Goal: Task Accomplishment & Management: Use online tool/utility

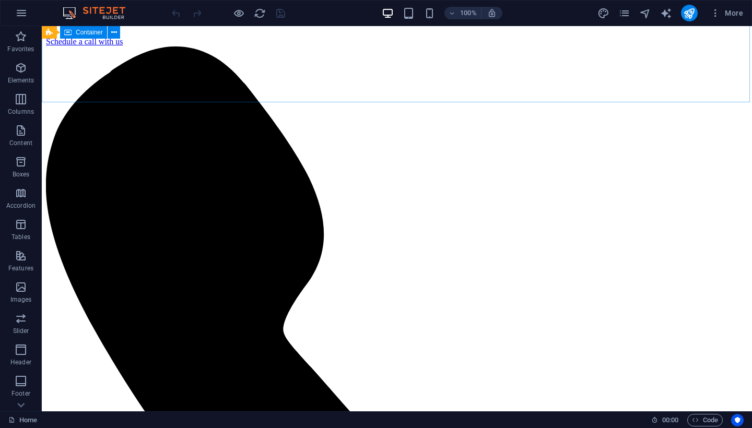
scroll to position [309, 0]
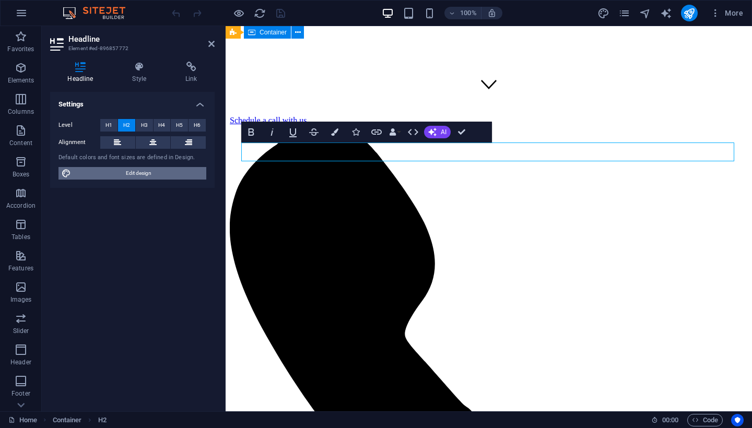
click at [127, 177] on span "Edit design" at bounding box center [138, 173] width 129 height 13
select select "px"
select select "400"
select select "px"
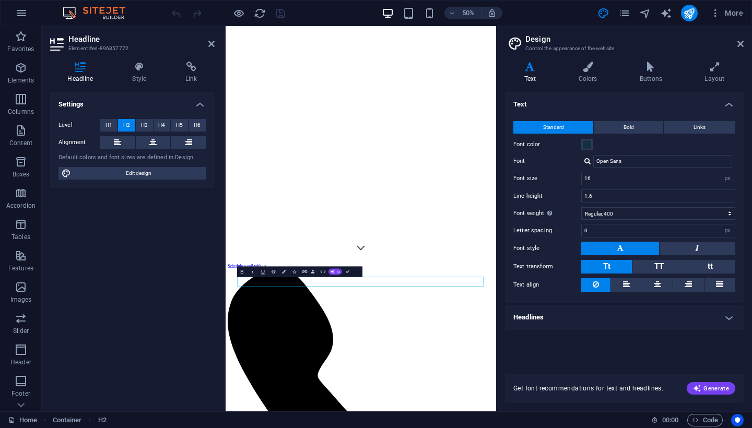
click at [576, 319] on h4 "Headlines" at bounding box center [624, 317] width 239 height 25
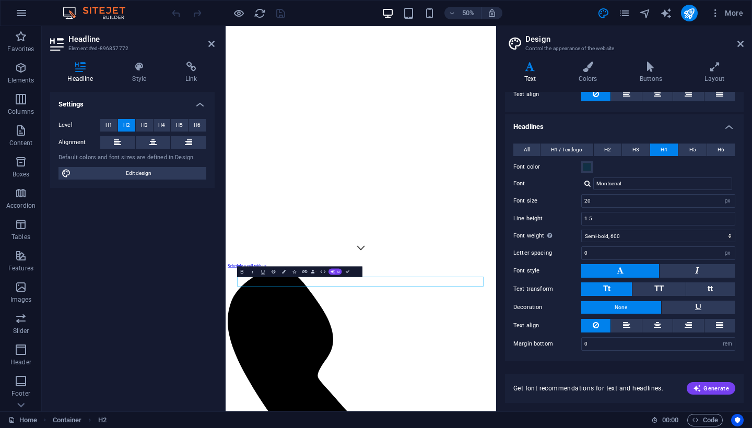
scroll to position [190, 0]
click at [637, 152] on span "H3" at bounding box center [636, 150] width 7 height 13
click at [612, 148] on button "H2" at bounding box center [608, 150] width 28 height 13
click at [586, 148] on button "H1 / Textlogo" at bounding box center [567, 150] width 52 height 13
click at [608, 148] on span "H2" at bounding box center [607, 150] width 7 height 13
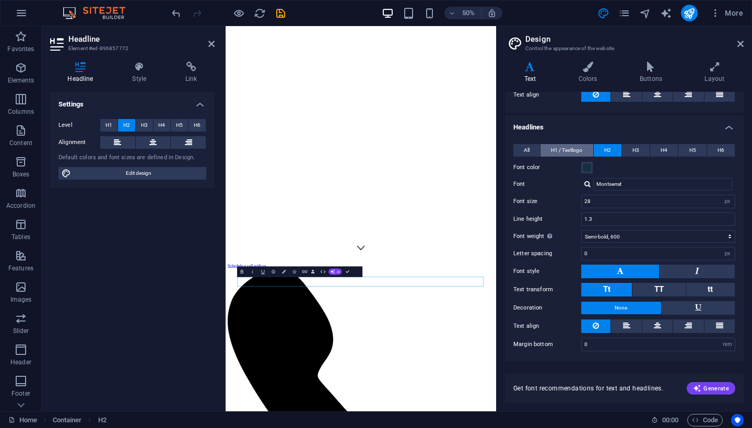
click at [585, 149] on button "H1 / Textlogo" at bounding box center [567, 150] width 52 height 13
click at [652, 201] on input "38" at bounding box center [658, 201] width 153 height 13
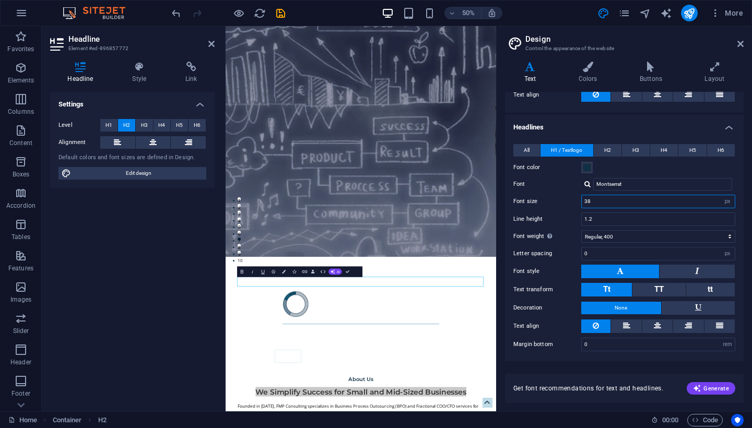
click at [652, 201] on input "38" at bounding box center [658, 201] width 153 height 13
type input "28"
click at [556, 184] on label "Font" at bounding box center [548, 184] width 68 height 13
click at [594, 184] on input "Montserrat" at bounding box center [663, 184] width 139 height 13
click at [608, 151] on span "H2" at bounding box center [607, 150] width 7 height 13
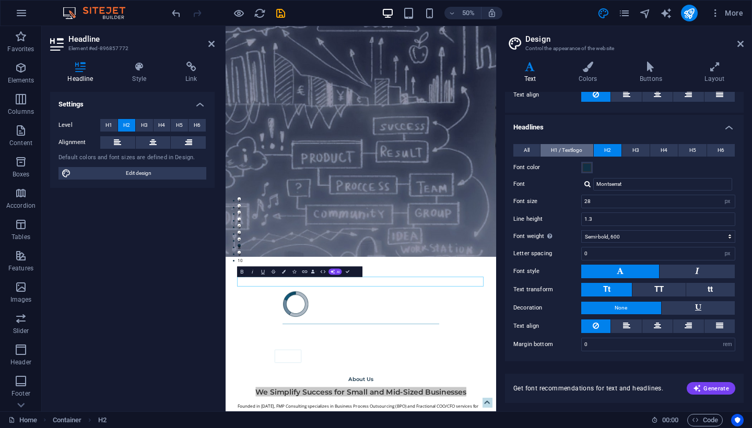
click at [577, 150] on span "H1 / Textlogo" at bounding box center [566, 150] width 31 height 13
select select "600"
click at [608, 146] on span "H2" at bounding box center [607, 150] width 7 height 13
click at [572, 146] on span "H1 / Textlogo" at bounding box center [566, 150] width 31 height 13
click at [739, 40] on icon at bounding box center [741, 44] width 6 height 8
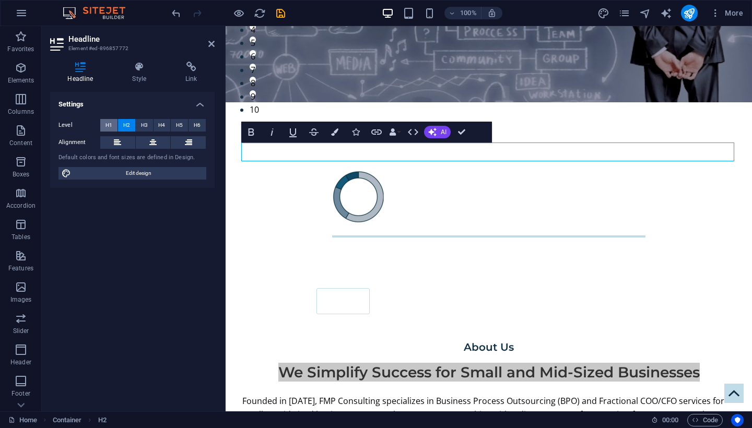
click at [110, 123] on span "H1" at bounding box center [109, 125] width 7 height 13
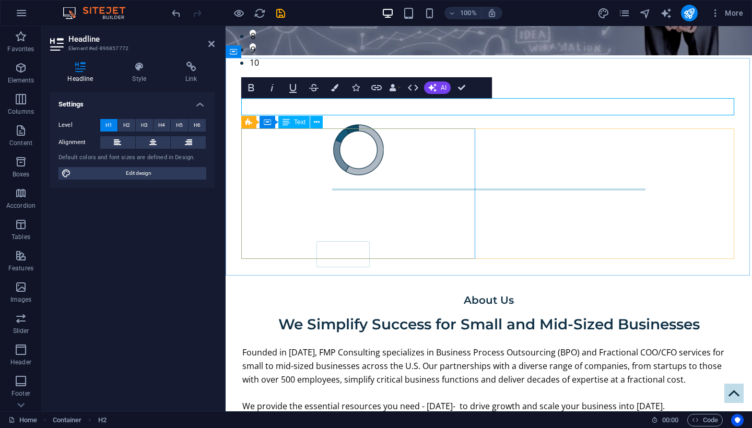
scroll to position [359, 0]
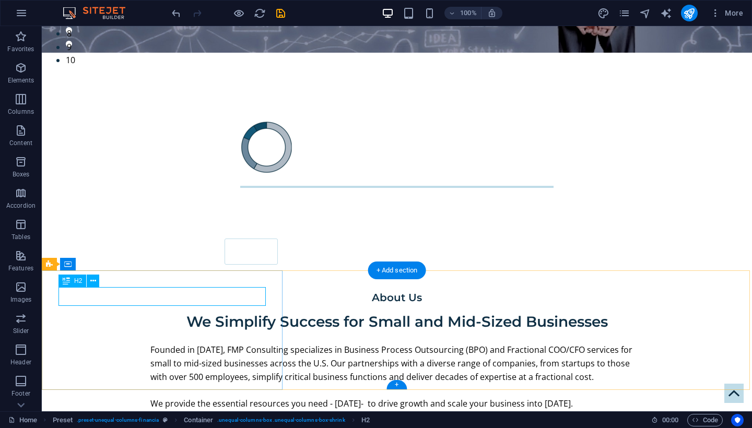
click at [76, 281] on span "H2" at bounding box center [78, 281] width 8 height 6
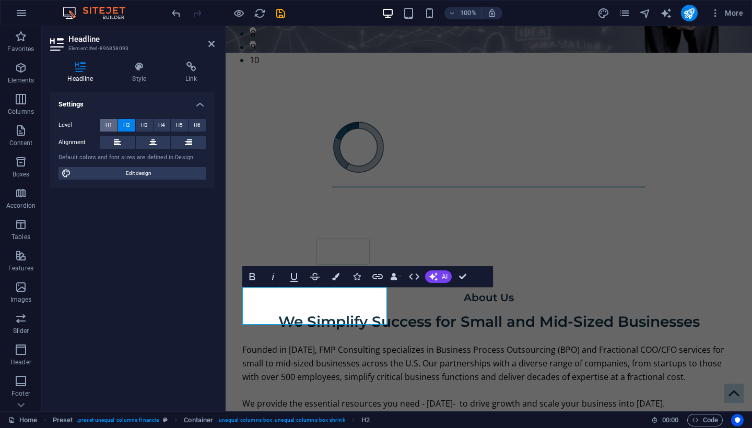
click at [108, 125] on span "H1" at bounding box center [109, 125] width 7 height 13
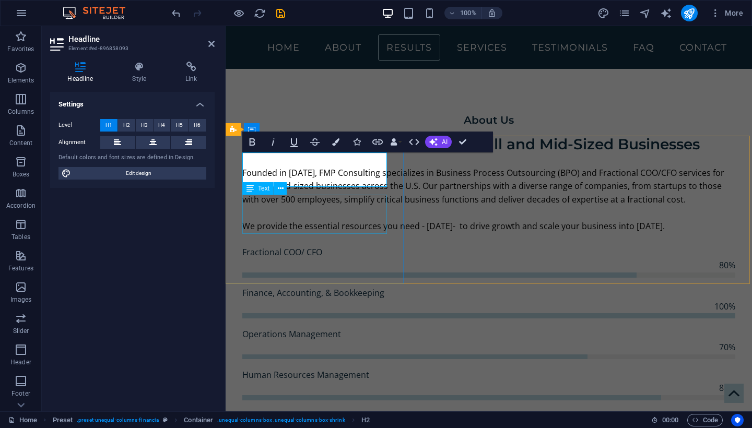
scroll to position [496, 0]
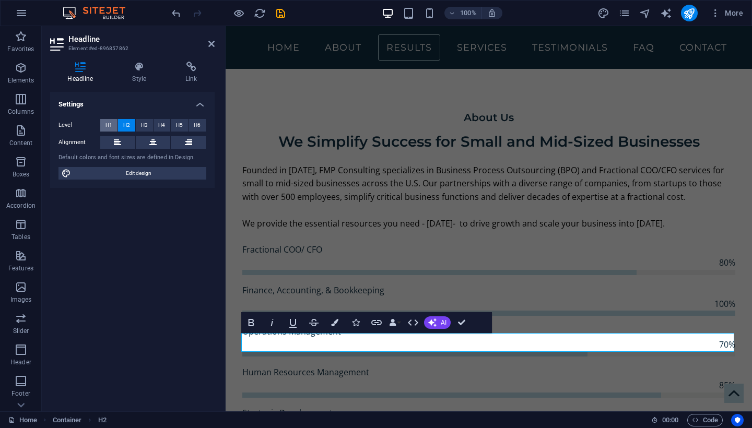
click at [111, 124] on span "H1" at bounding box center [109, 125] width 7 height 13
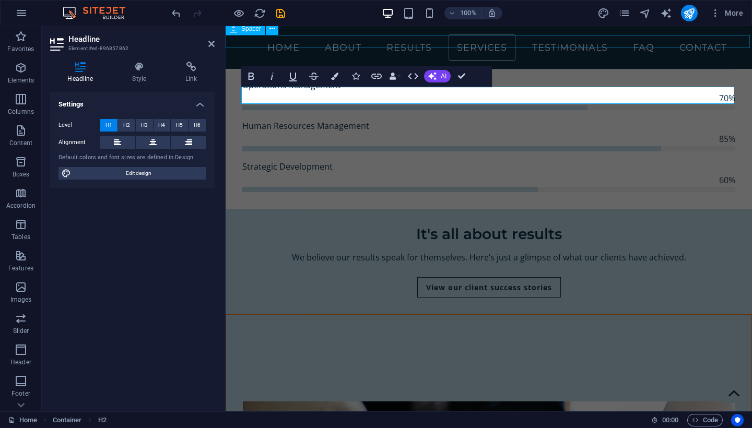
scroll to position [750, 0]
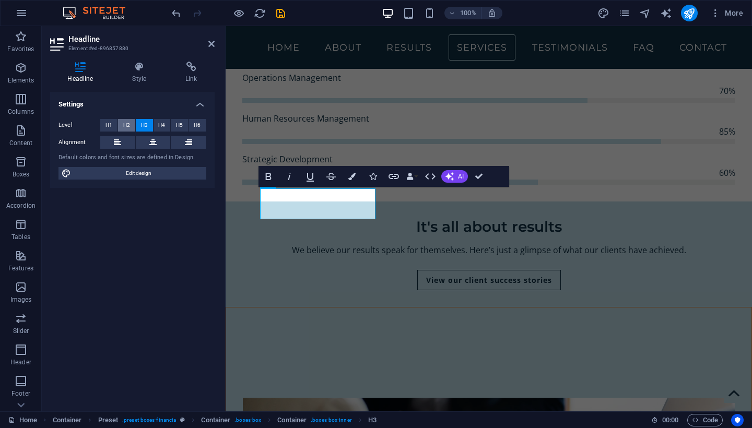
click at [130, 124] on button "H2" at bounding box center [126, 125] width 17 height 13
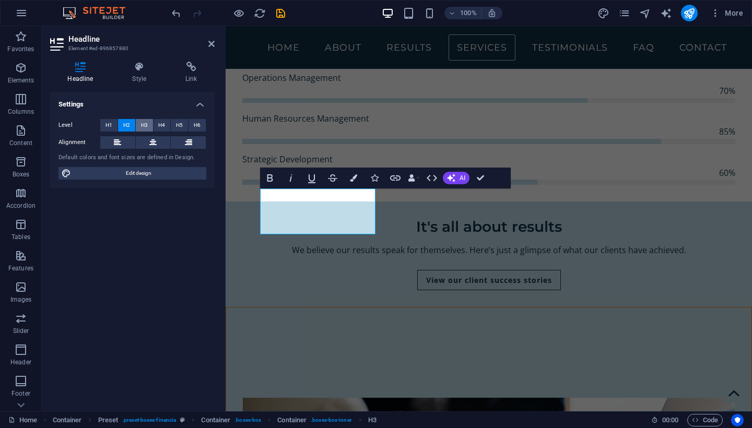
click at [145, 124] on span "H3" at bounding box center [144, 125] width 7 height 13
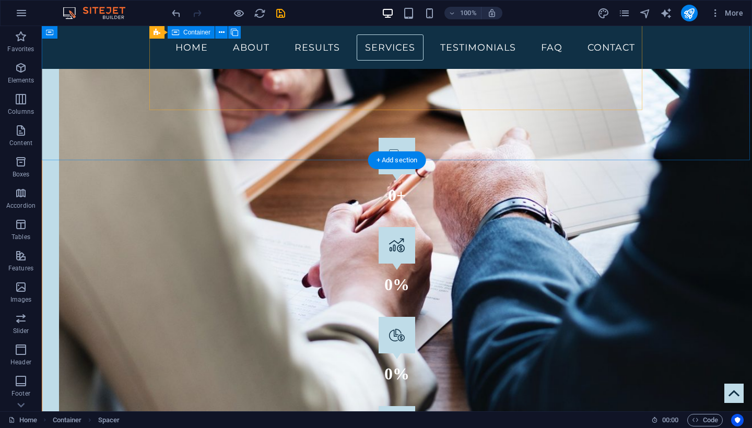
scroll to position [1198, 0]
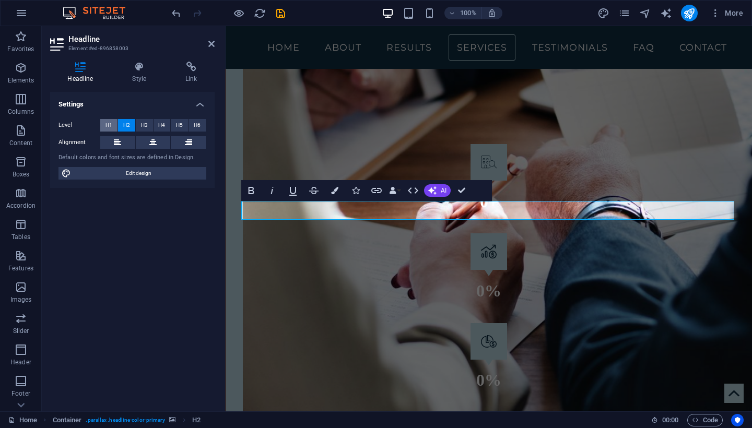
click at [112, 125] on span "H1" at bounding box center [109, 125] width 7 height 13
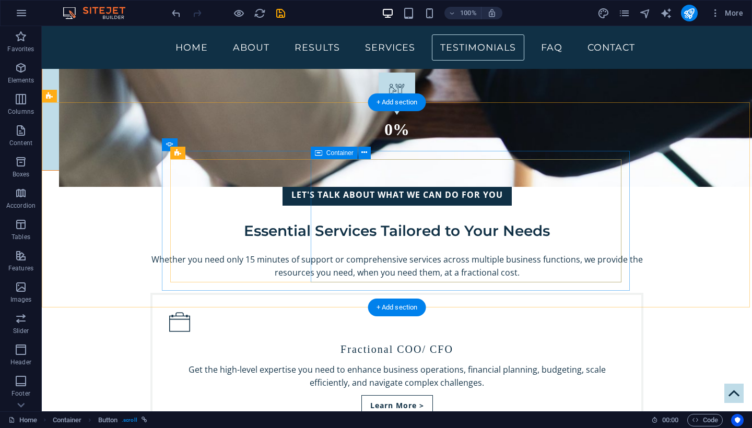
scroll to position [1510, 0]
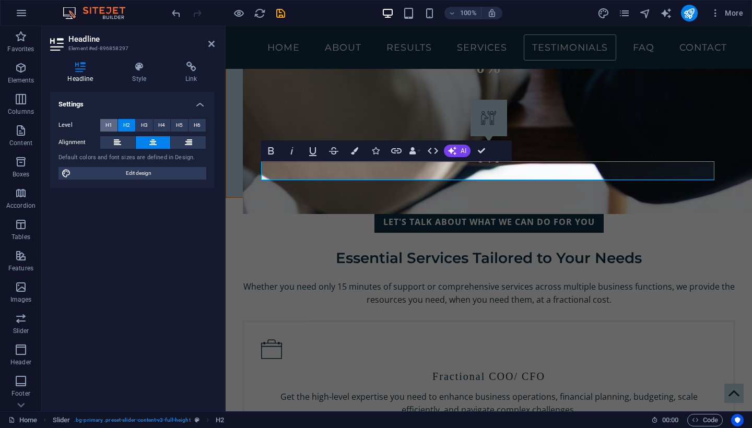
click at [111, 125] on span "H1" at bounding box center [109, 125] width 7 height 13
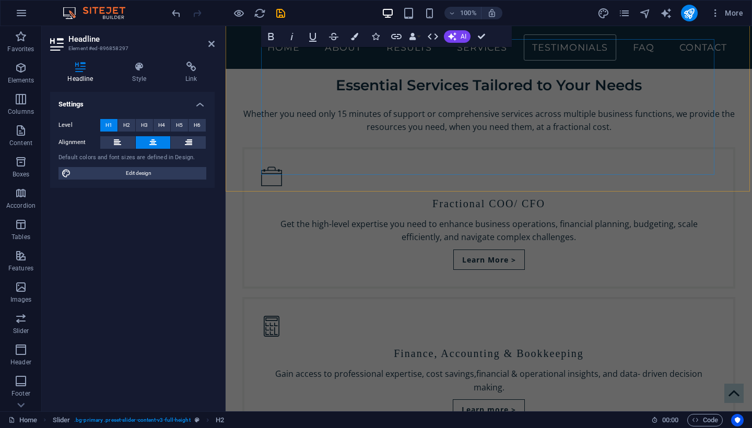
scroll to position [1699, 0]
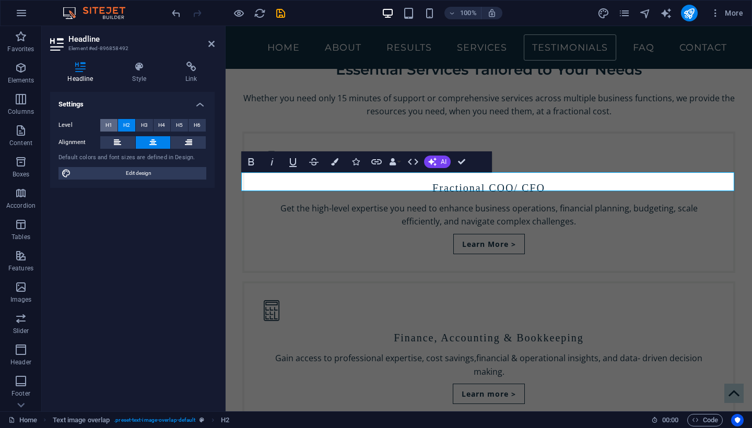
click at [106, 122] on span "H1" at bounding box center [109, 125] width 7 height 13
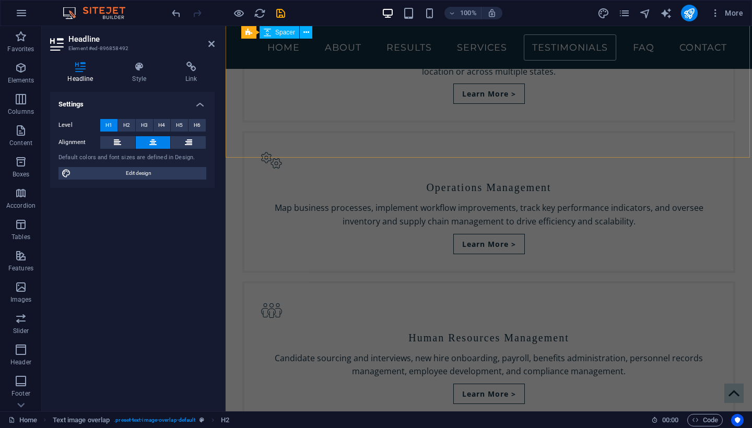
scroll to position [2163, 0]
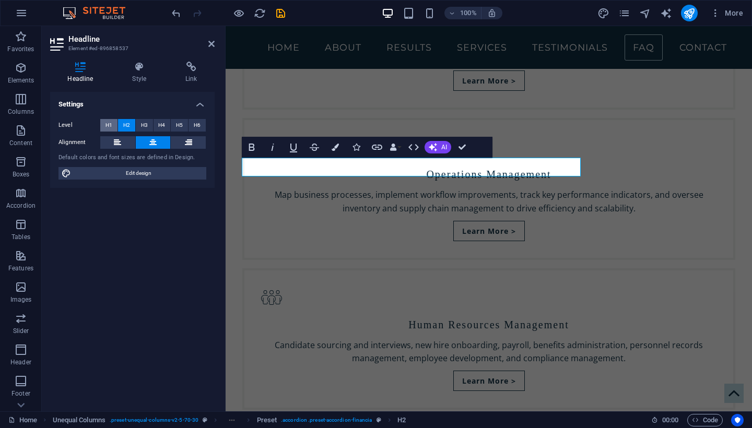
click at [110, 126] on span "H1" at bounding box center [109, 125] width 7 height 13
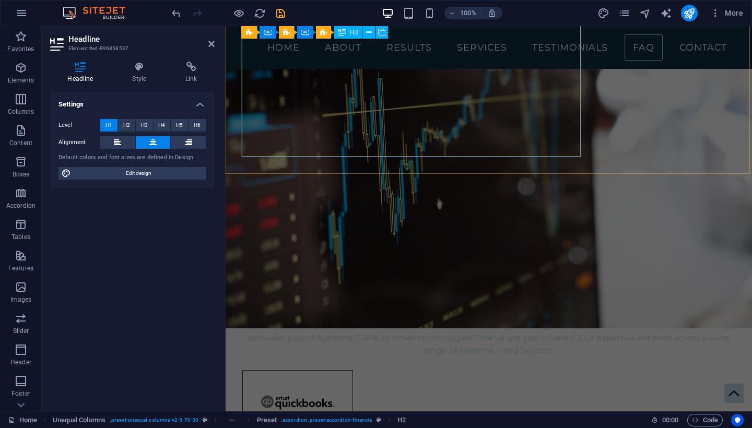
scroll to position [2829, 0]
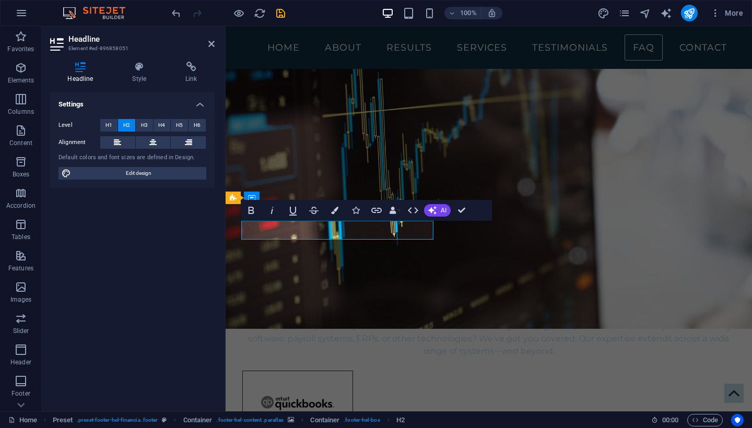
scroll to position [2799, 0]
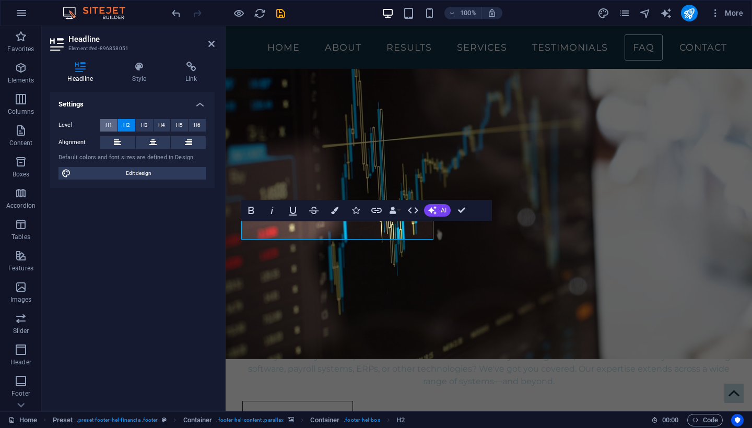
click at [111, 126] on span "H1" at bounding box center [109, 125] width 7 height 13
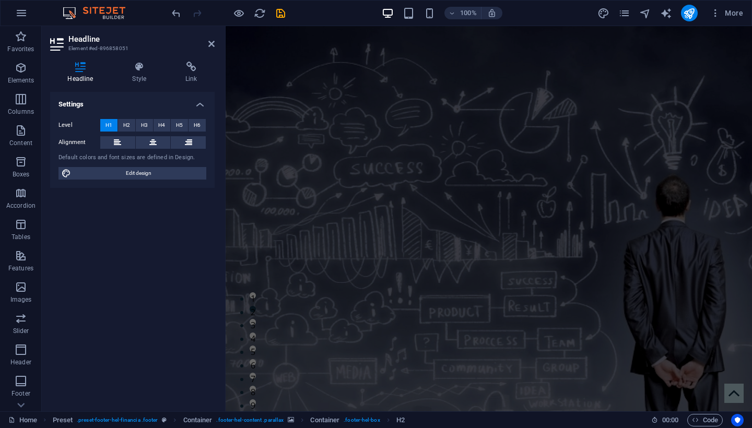
scroll to position [0, 0]
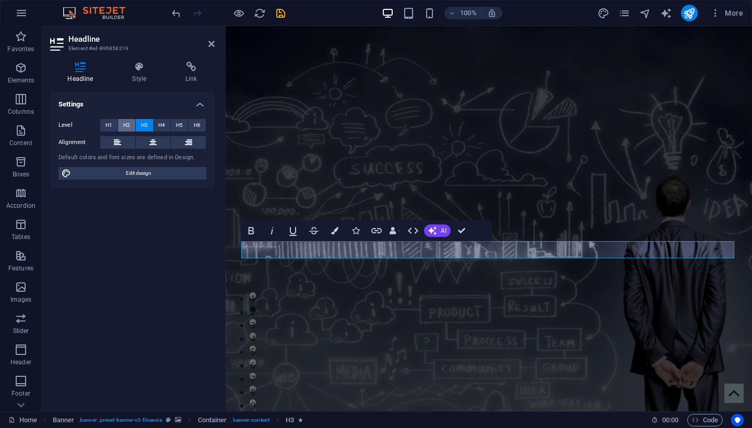
click at [130, 123] on span "H2" at bounding box center [126, 125] width 7 height 13
click at [140, 123] on button "H3" at bounding box center [144, 125] width 17 height 13
click at [129, 123] on span "H2" at bounding box center [126, 125] width 7 height 13
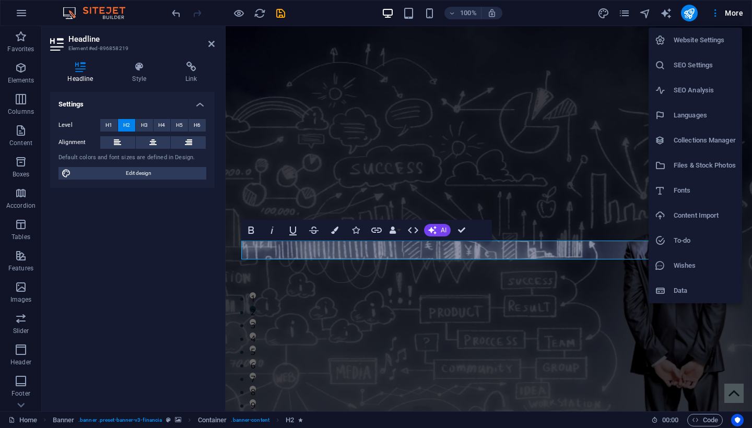
click at [145, 123] on div at bounding box center [376, 214] width 752 height 428
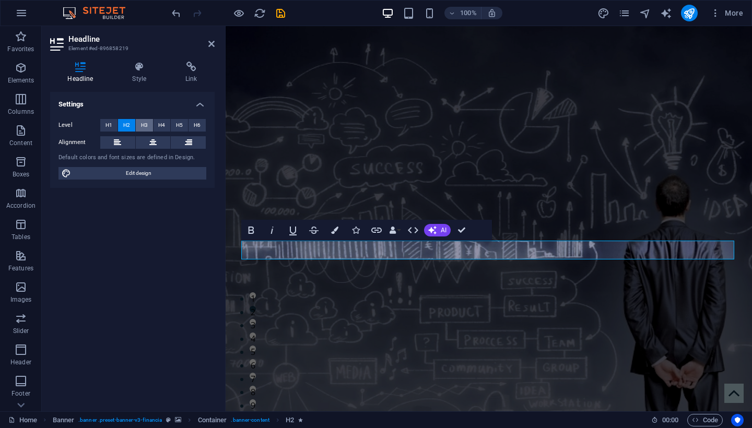
click at [144, 123] on span "H3" at bounding box center [144, 125] width 7 height 13
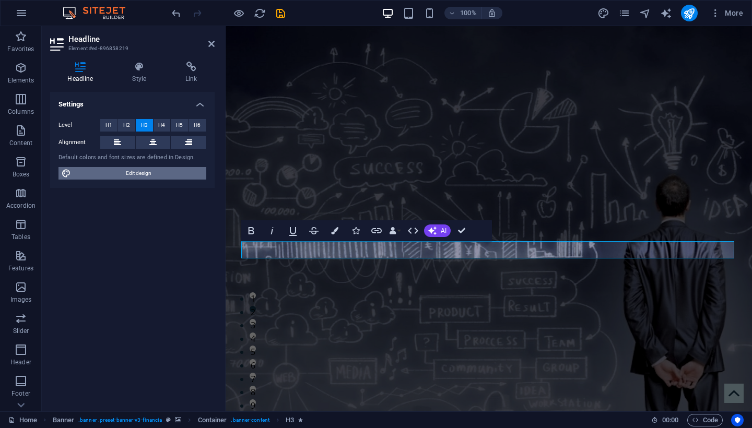
click at [137, 173] on span "Edit design" at bounding box center [138, 173] width 129 height 13
select select "px"
select select "400"
select select "px"
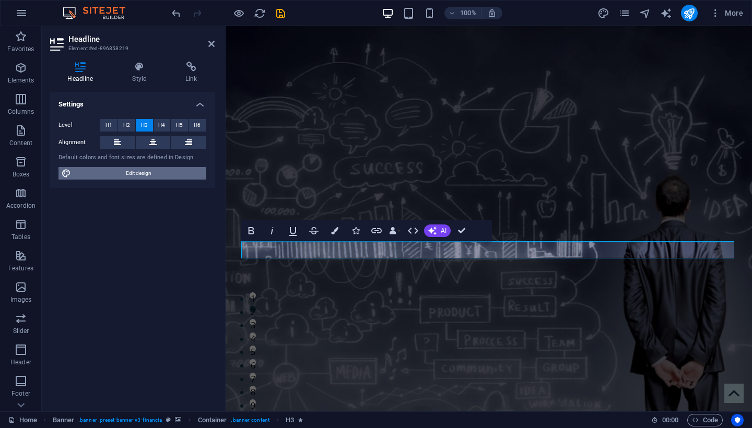
select select "600"
select select "px"
select select "rem"
select select "px"
select select "500"
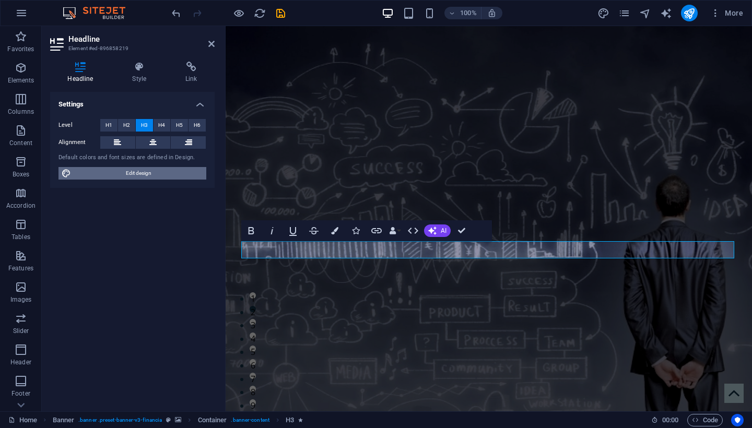
select select "px"
select select "rem"
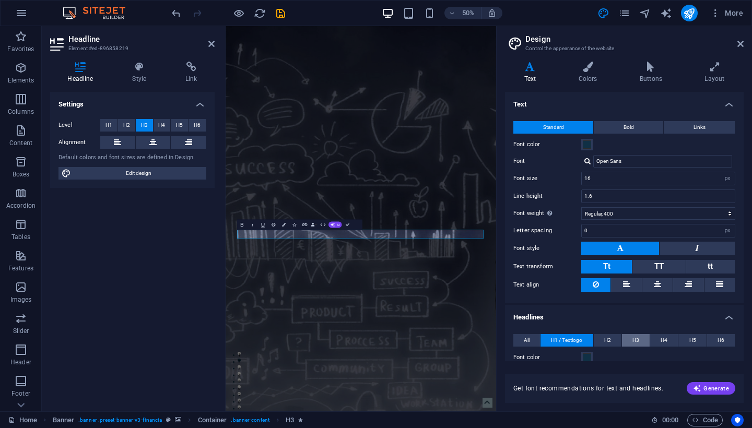
click at [633, 337] on span "H3" at bounding box center [636, 340] width 7 height 13
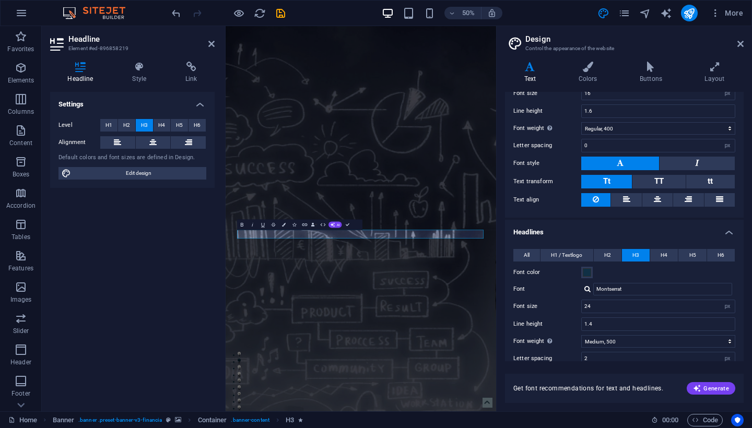
scroll to position [107, 0]
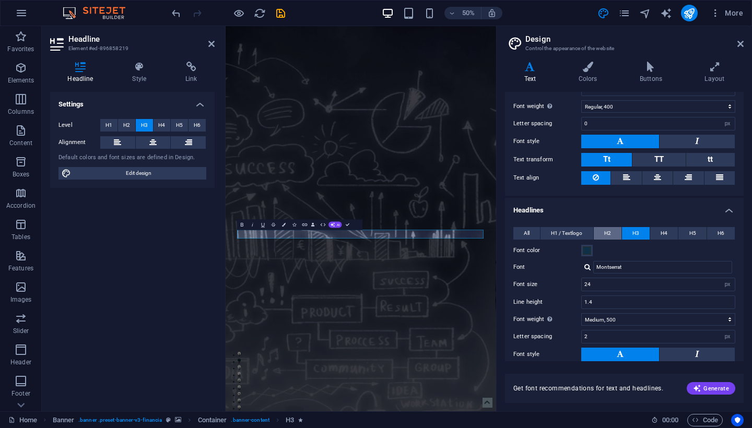
click at [614, 235] on button "H2" at bounding box center [608, 233] width 28 height 13
click at [607, 303] on input "1.3" at bounding box center [658, 302] width 153 height 13
type input "1.4"
click at [602, 287] on input "28" at bounding box center [658, 284] width 153 height 13
type input "25"
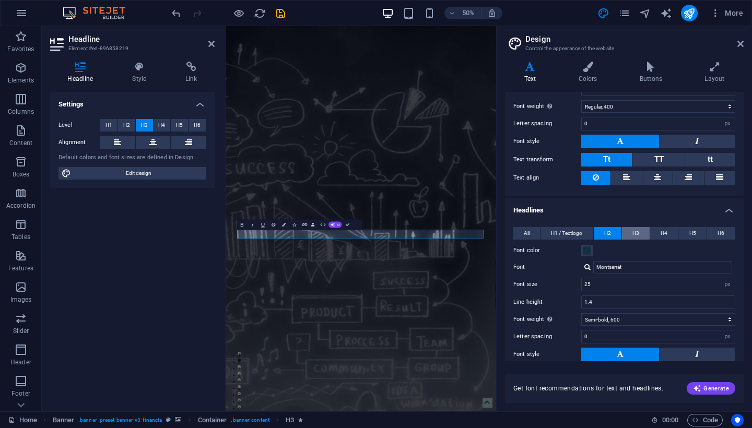
click at [633, 234] on span "H3" at bounding box center [636, 233] width 7 height 13
click at [614, 232] on button "H2" at bounding box center [608, 233] width 28 height 13
select select "500"
click at [127, 123] on span "H2" at bounding box center [126, 125] width 7 height 13
click at [146, 122] on span "H3" at bounding box center [144, 125] width 7 height 13
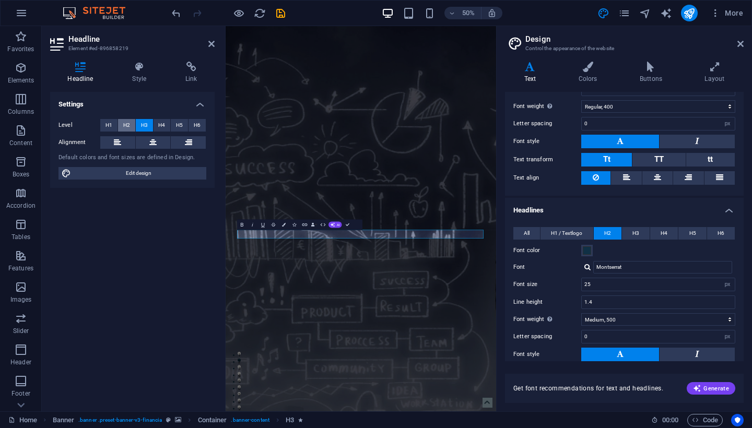
click at [133, 122] on button "H2" at bounding box center [126, 125] width 17 height 13
click at [143, 122] on span "H3" at bounding box center [144, 125] width 7 height 13
click at [635, 233] on span "H3" at bounding box center [636, 233] width 7 height 13
click at [611, 232] on button "H2" at bounding box center [608, 233] width 28 height 13
click at [631, 234] on button "H3" at bounding box center [636, 233] width 28 height 13
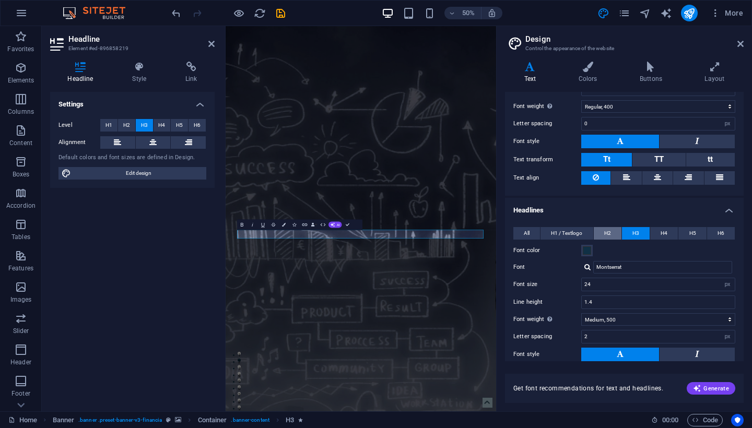
click at [613, 233] on button "H2" at bounding box center [608, 233] width 28 height 13
click at [598, 338] on input "0" at bounding box center [658, 337] width 153 height 13
type input "2"
click at [618, 208] on h4 "Headlines" at bounding box center [624, 207] width 239 height 19
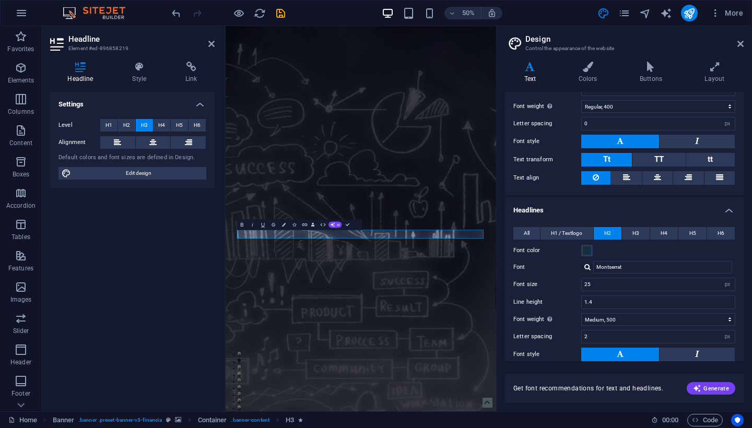
scroll to position [0, 0]
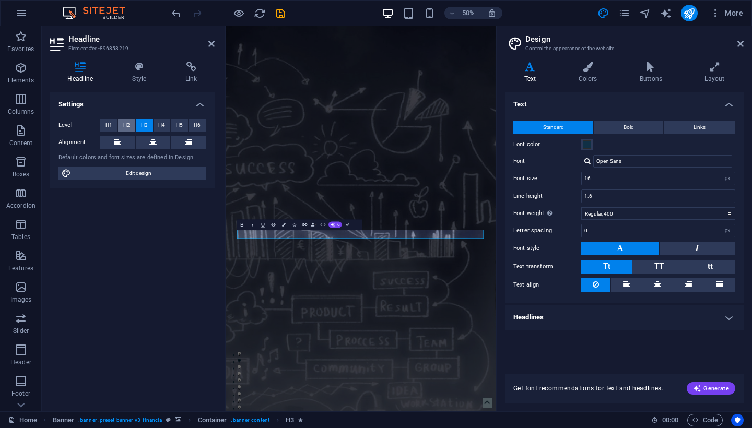
click at [128, 126] on span "H2" at bounding box center [126, 125] width 7 height 13
click at [145, 123] on span "H3" at bounding box center [144, 125] width 7 height 13
click at [135, 123] on button "H2" at bounding box center [126, 125] width 17 height 13
click at [729, 103] on h4 "Text" at bounding box center [624, 101] width 239 height 19
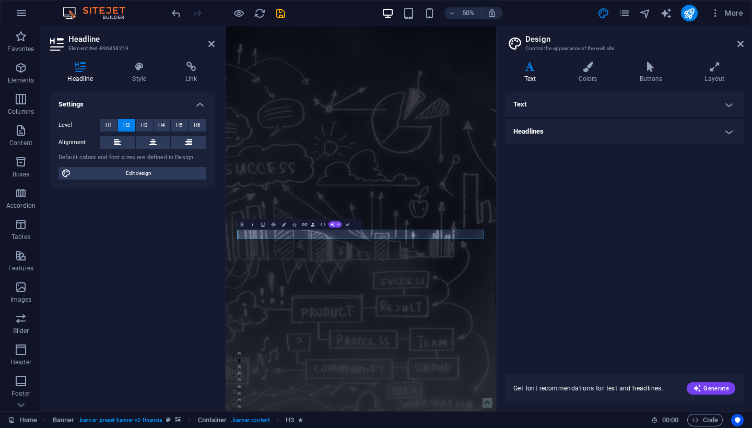
click at [729, 129] on h4 "Headlines" at bounding box center [624, 131] width 239 height 25
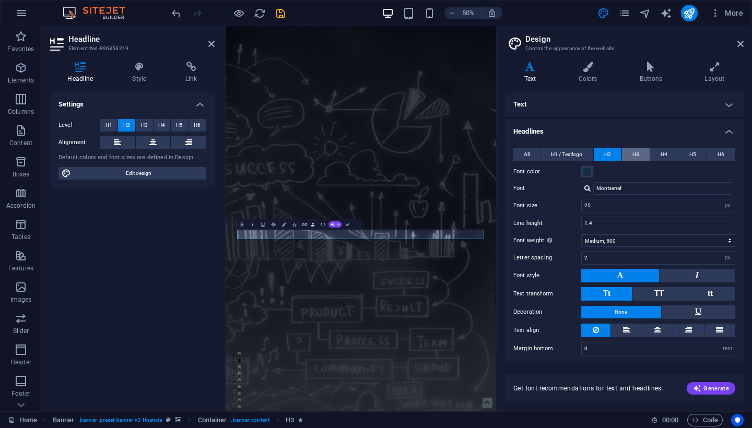
click at [635, 150] on span "H3" at bounding box center [636, 154] width 7 height 13
click at [613, 153] on button "H2" at bounding box center [608, 154] width 28 height 13
click at [598, 206] on input "25" at bounding box center [658, 206] width 153 height 13
type input "24"
click at [633, 170] on div "Font color" at bounding box center [625, 172] width 222 height 13
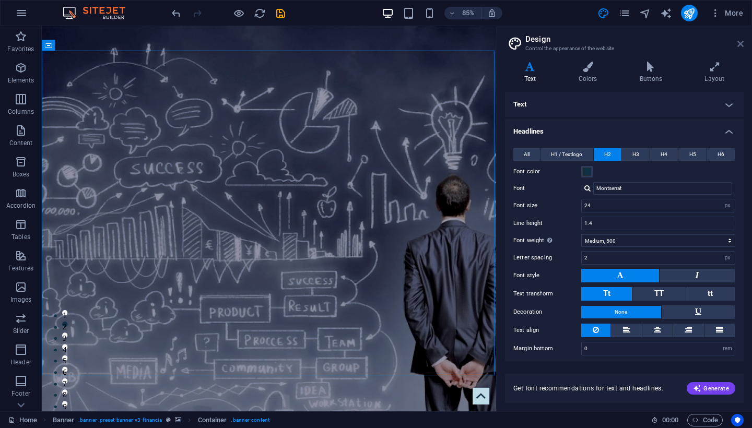
click at [738, 42] on icon at bounding box center [741, 44] width 6 height 8
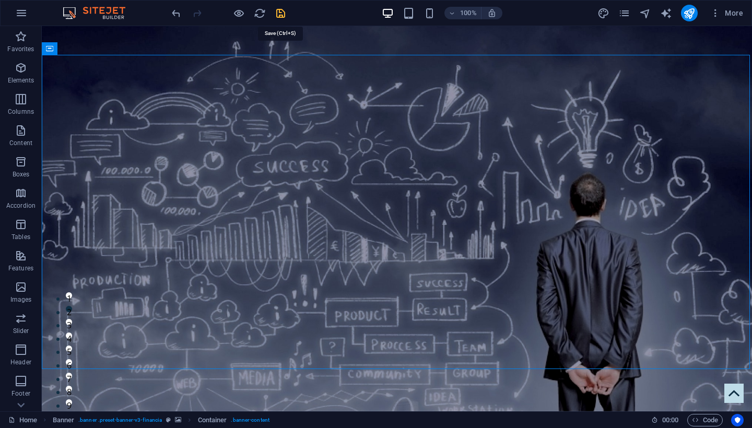
click at [280, 14] on icon "save" at bounding box center [281, 13] width 12 height 12
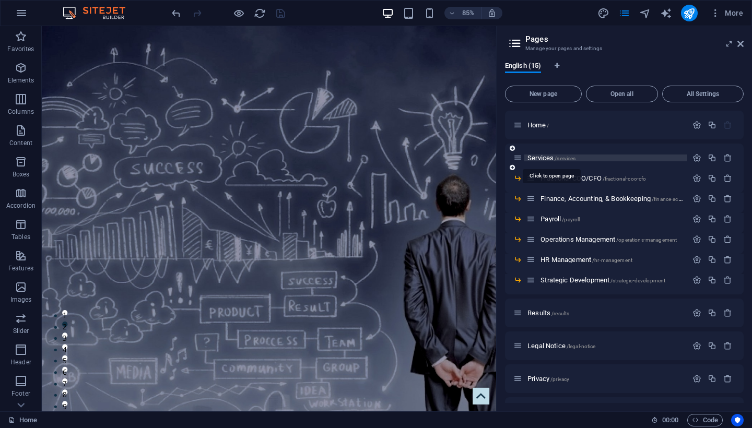
click at [539, 161] on span "Services /services" at bounding box center [552, 158] width 48 height 8
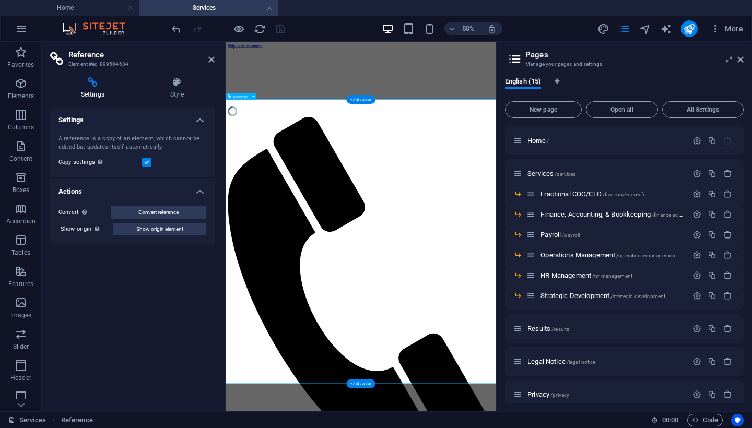
click at [740, 60] on icon at bounding box center [741, 59] width 6 height 8
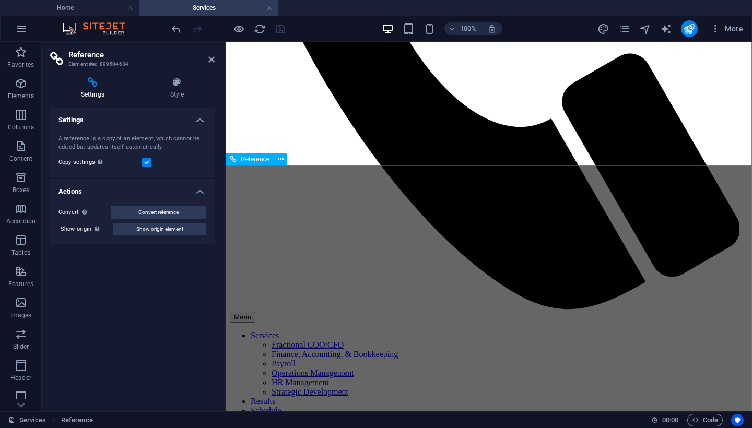
scroll to position [561, 0]
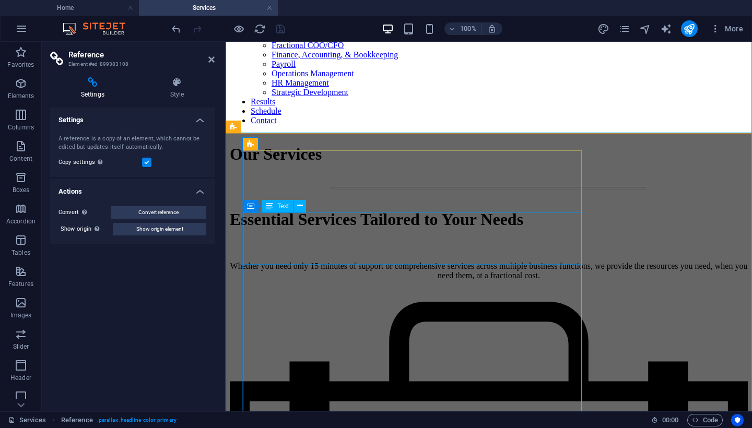
scroll to position [859, 0]
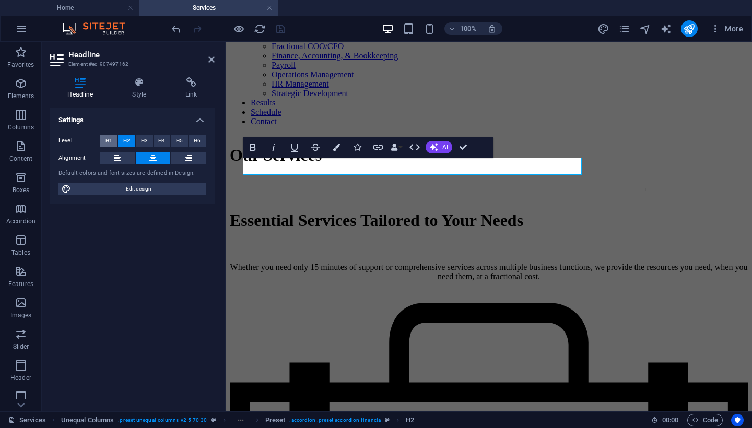
click at [111, 141] on span "H1" at bounding box center [109, 141] width 7 height 13
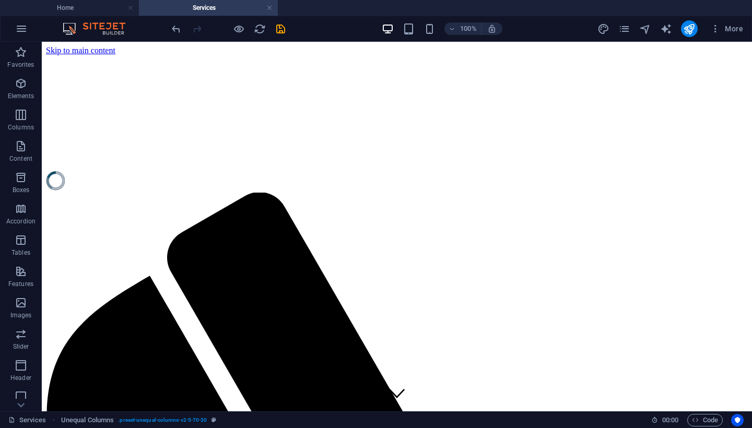
scroll to position [0, 0]
click at [278, 28] on icon "save" at bounding box center [281, 29] width 12 height 12
click at [629, 28] on icon "pages" at bounding box center [625, 29] width 12 height 12
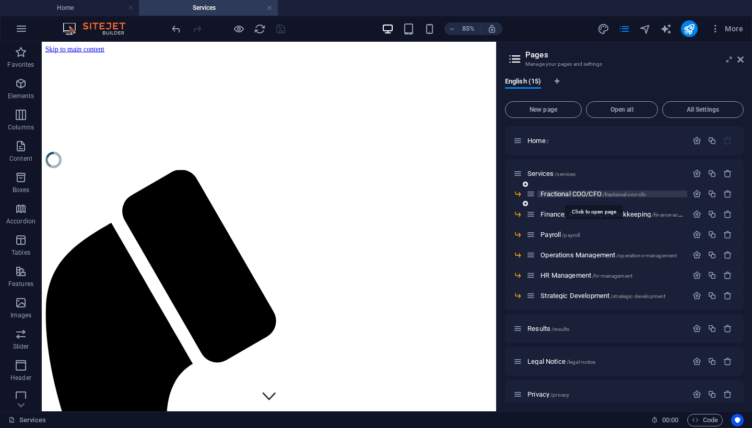
click at [565, 193] on span "Fractional COO/CFO /fractional-coo-cfo" at bounding box center [594, 194] width 106 height 8
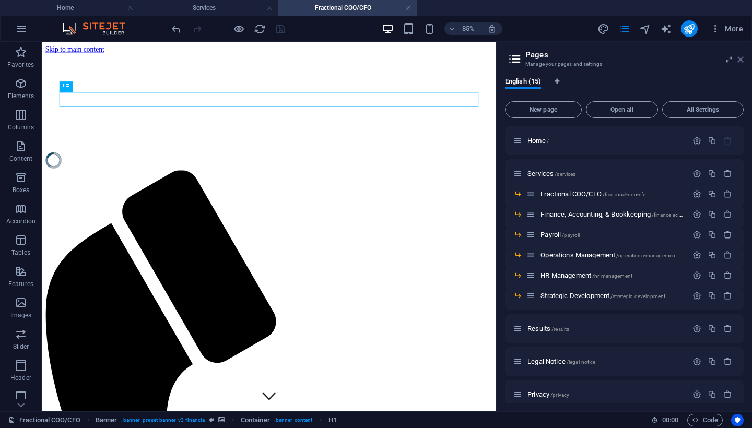
click at [741, 63] on icon at bounding box center [741, 59] width 6 height 8
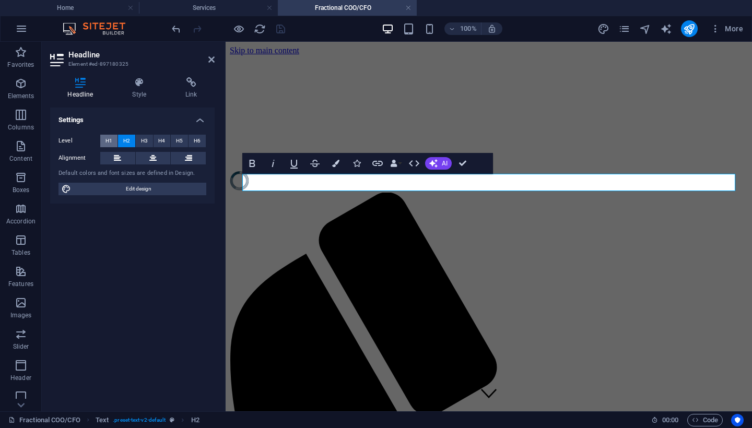
click at [113, 138] on button "H1" at bounding box center [108, 141] width 17 height 13
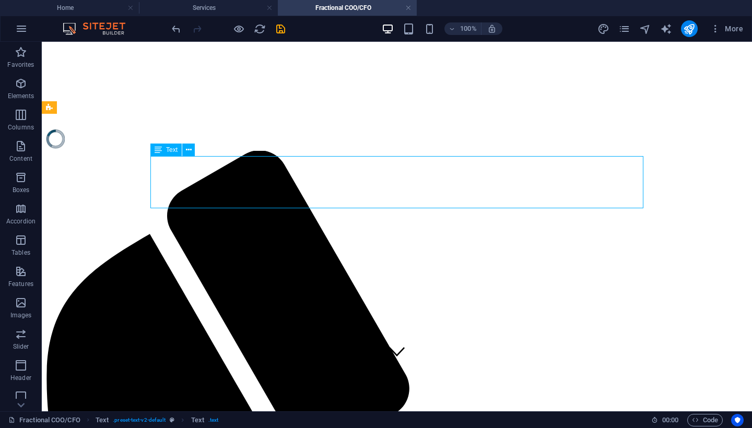
scroll to position [43, 0]
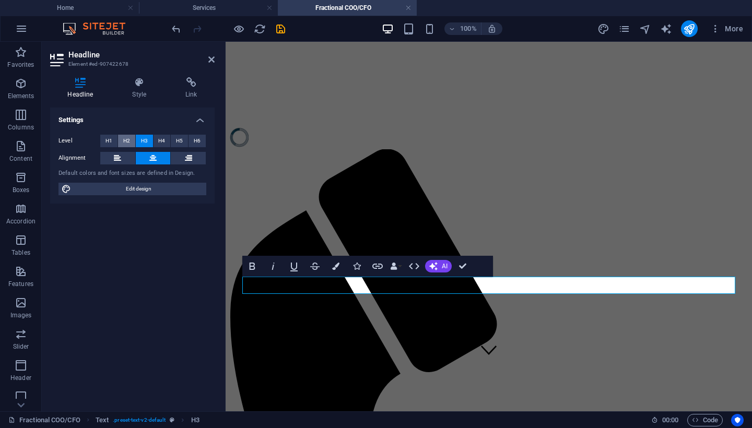
click at [126, 141] on span "H2" at bounding box center [126, 141] width 7 height 13
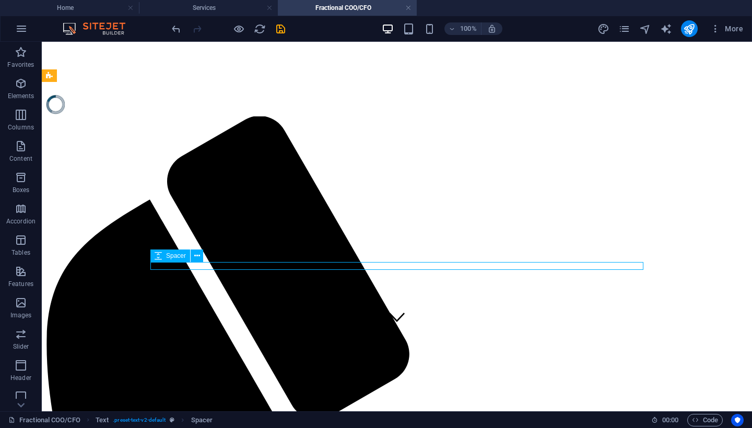
scroll to position [95, 0]
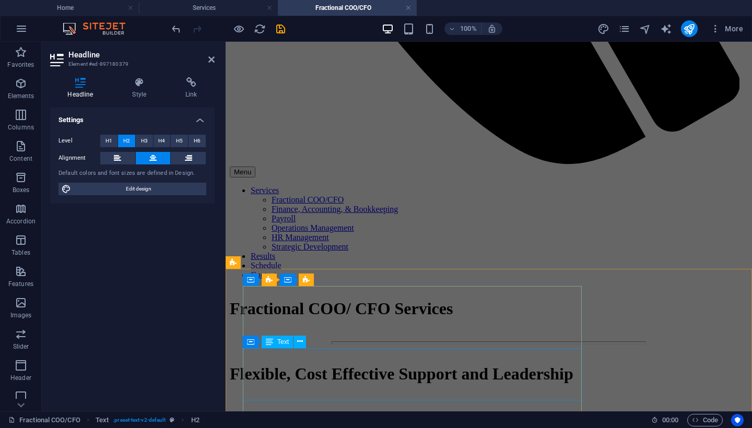
scroll to position [710, 0]
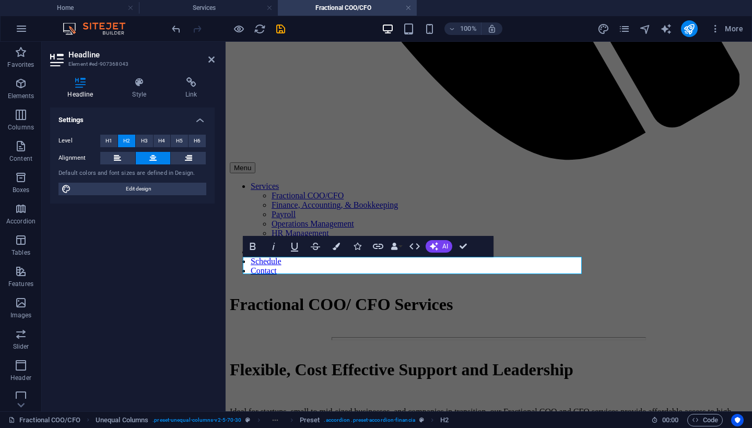
click at [126, 143] on span "H2" at bounding box center [126, 141] width 7 height 13
click at [280, 29] on icon "save" at bounding box center [281, 29] width 12 height 12
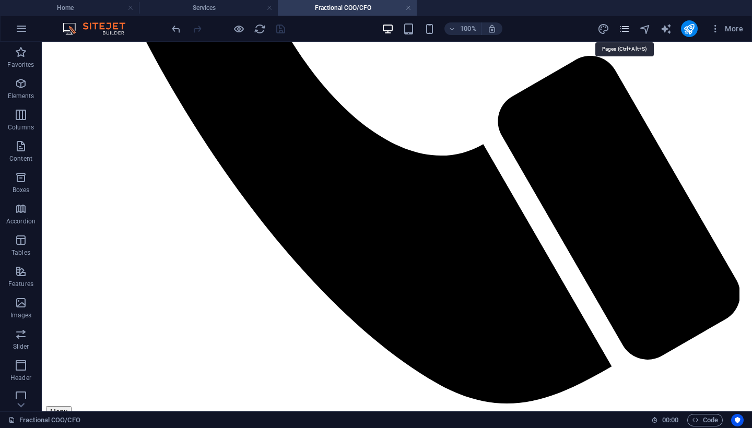
click at [625, 28] on icon "pages" at bounding box center [625, 29] width 12 height 12
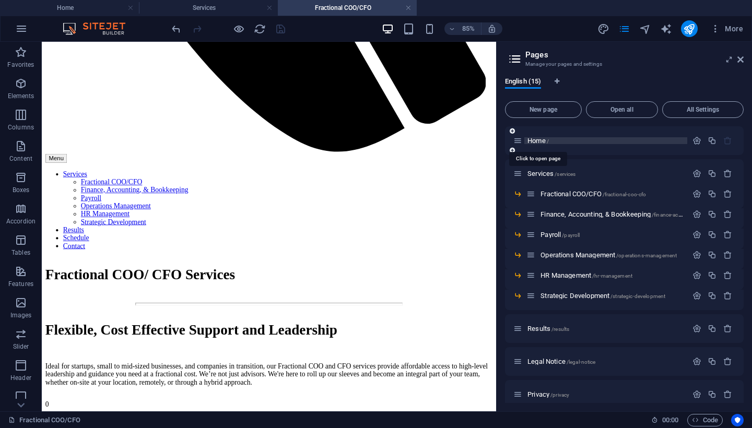
click at [538, 137] on span "Home /" at bounding box center [538, 141] width 21 height 8
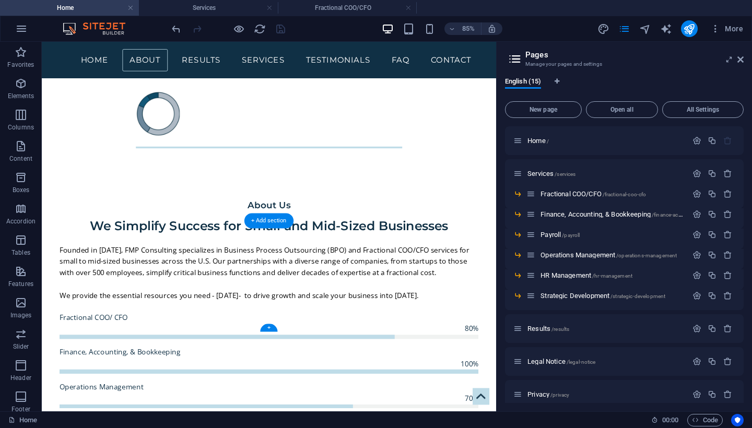
scroll to position [442, 0]
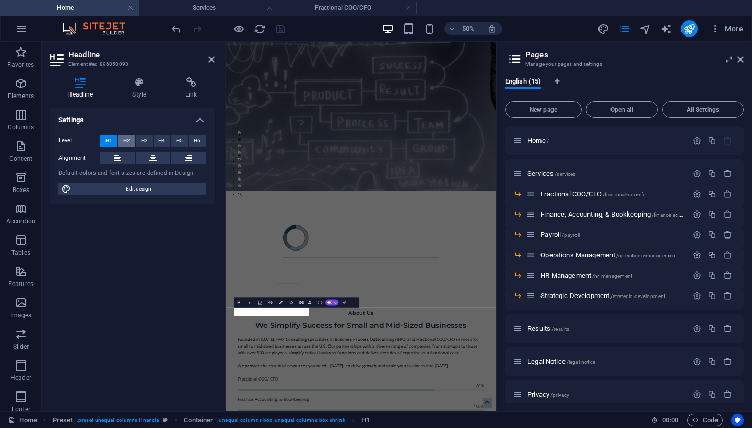
click at [126, 138] on span "H2" at bounding box center [126, 141] width 7 height 13
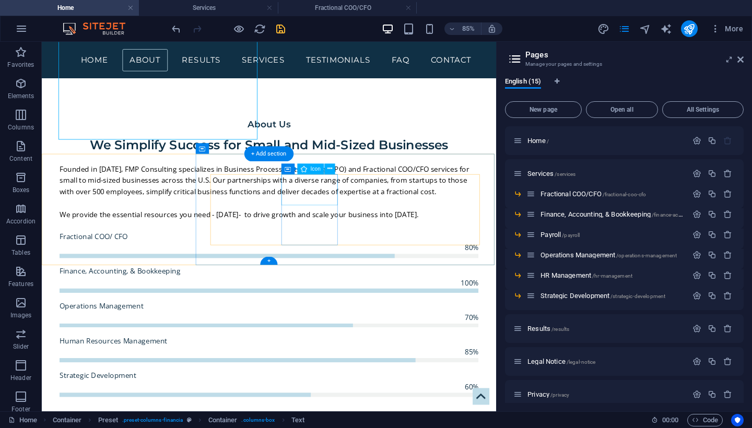
scroll to position [567, 0]
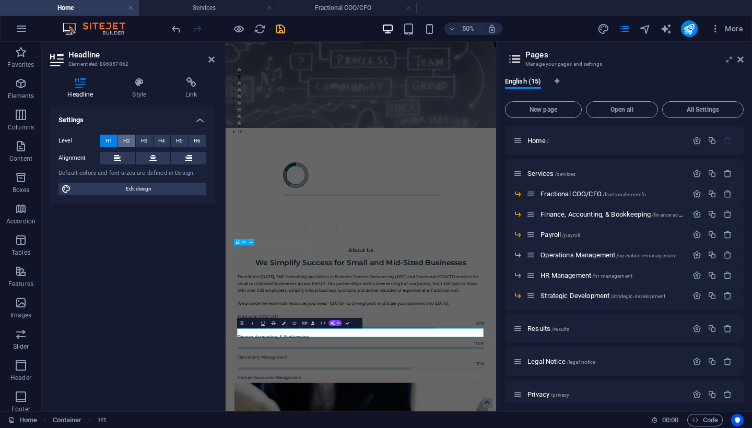
click at [126, 141] on span "H2" at bounding box center [126, 141] width 7 height 13
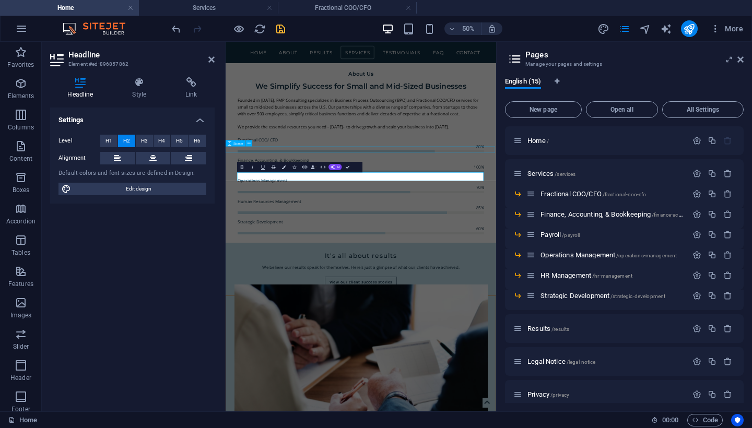
scroll to position [880, 0]
click at [109, 141] on span "H1" at bounding box center [109, 141] width 7 height 13
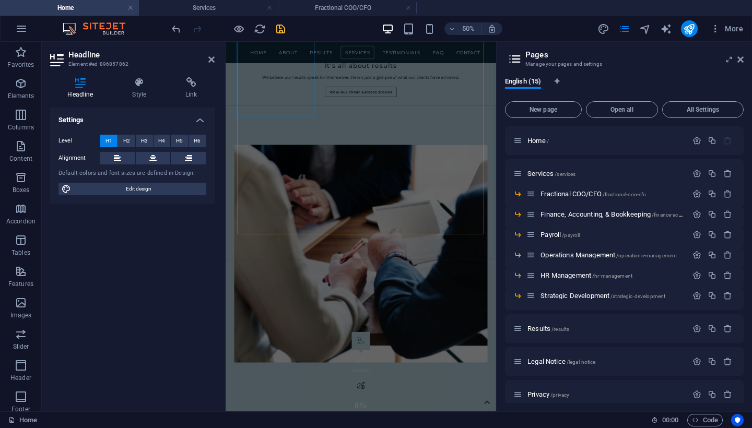
scroll to position [1264, 0]
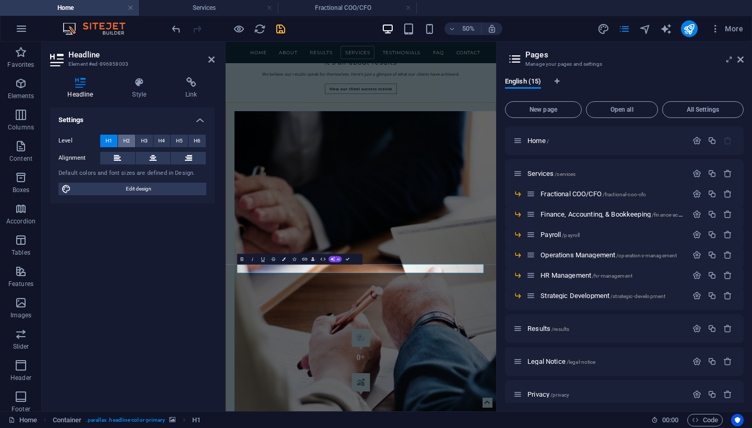
click at [123, 141] on span "H2" at bounding box center [126, 141] width 7 height 13
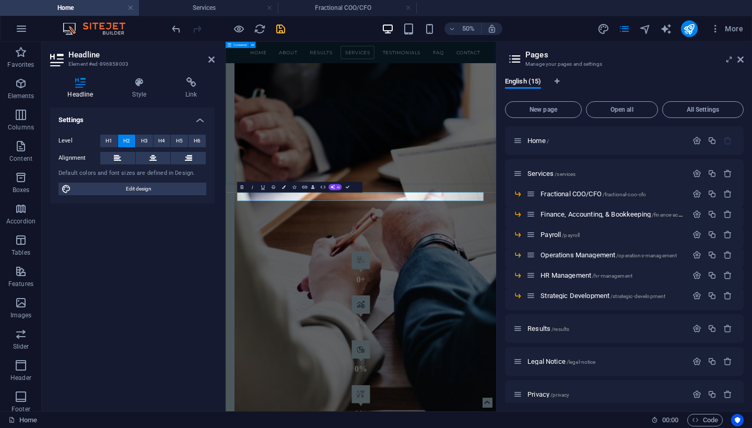
scroll to position [1432, 0]
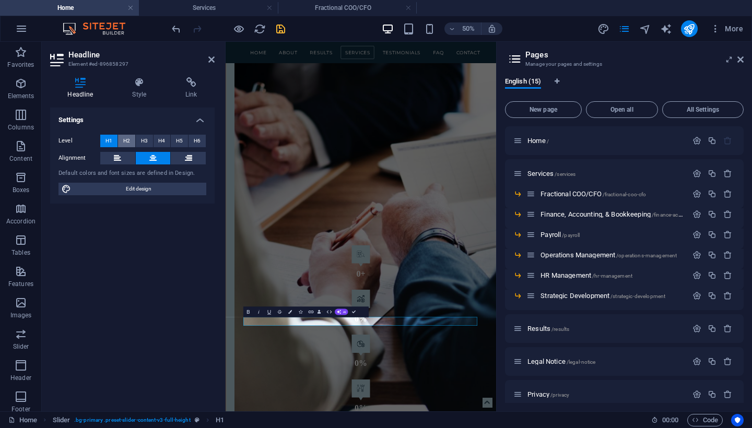
click at [126, 139] on span "H2" at bounding box center [126, 141] width 7 height 13
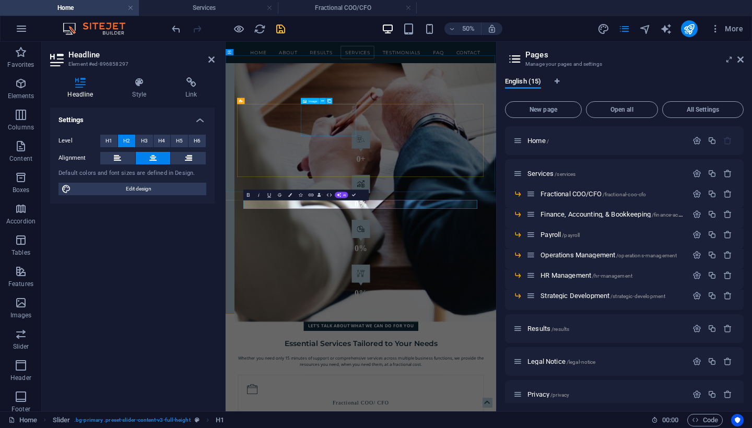
scroll to position [1668, 0]
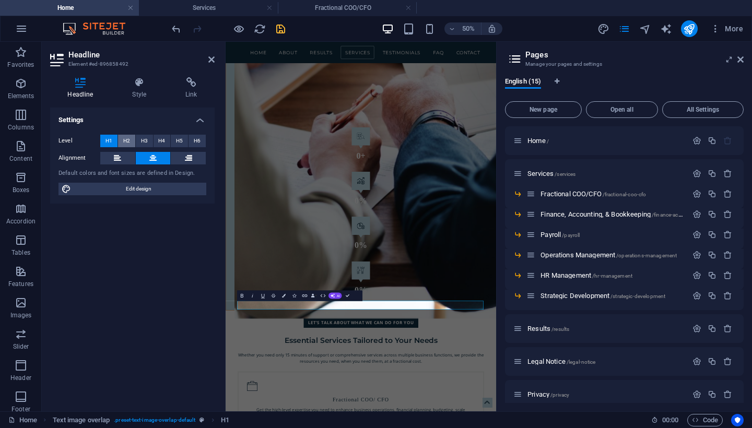
click at [130, 142] on span "H2" at bounding box center [126, 141] width 7 height 13
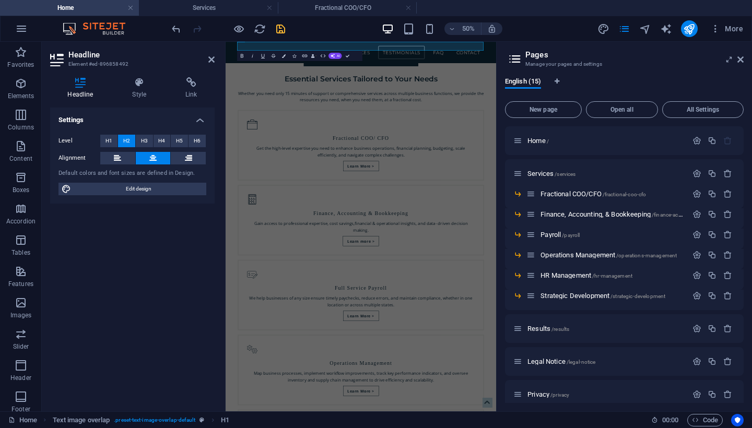
scroll to position [2213, 0]
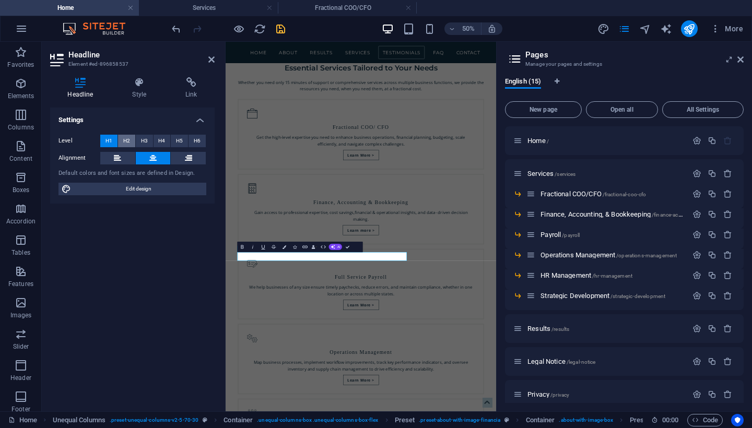
click at [125, 138] on span "H2" at bounding box center [126, 141] width 7 height 13
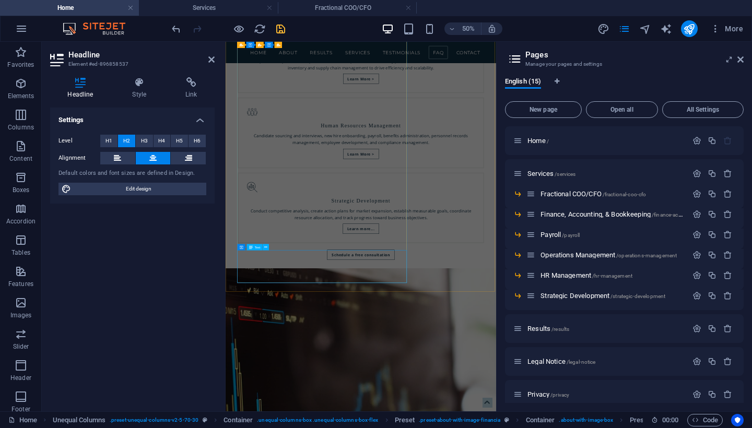
scroll to position [2815, 0]
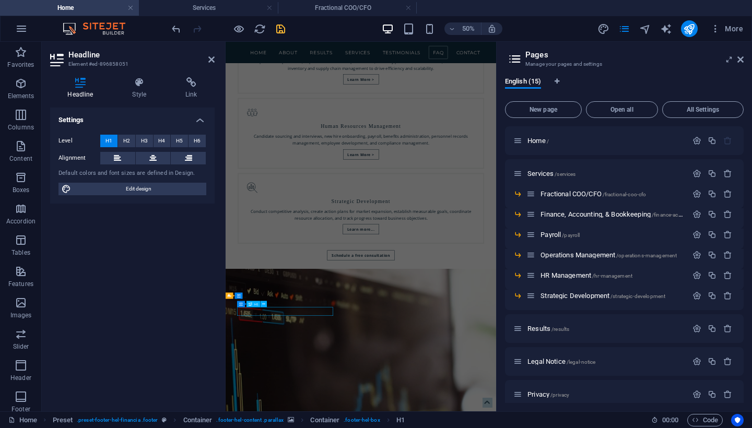
scroll to position [2802, 0]
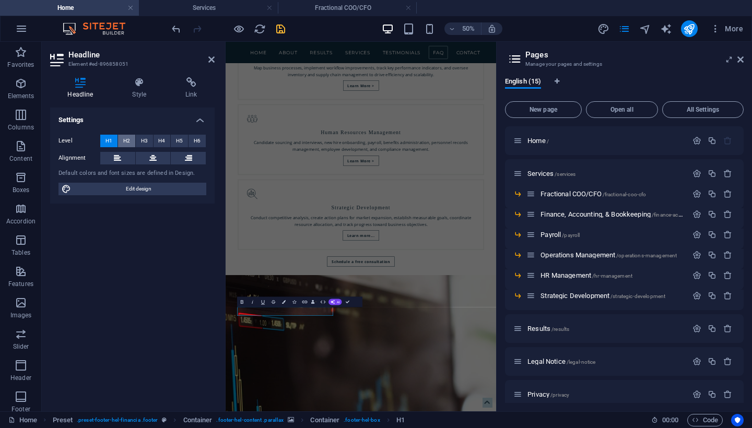
click at [124, 139] on span "H2" at bounding box center [126, 141] width 7 height 13
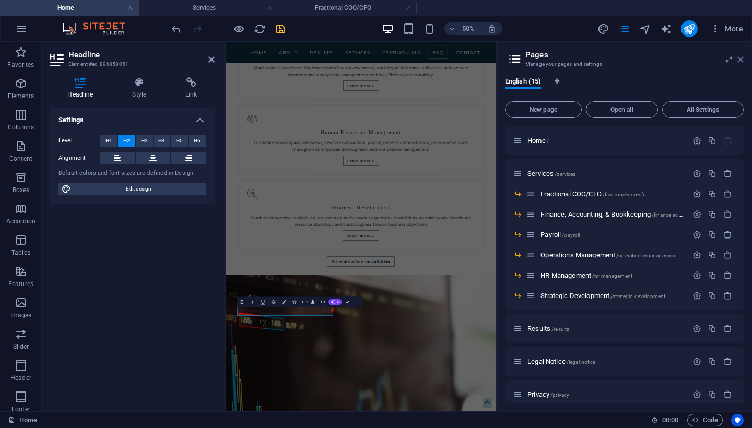
click at [741, 60] on icon at bounding box center [741, 59] width 6 height 8
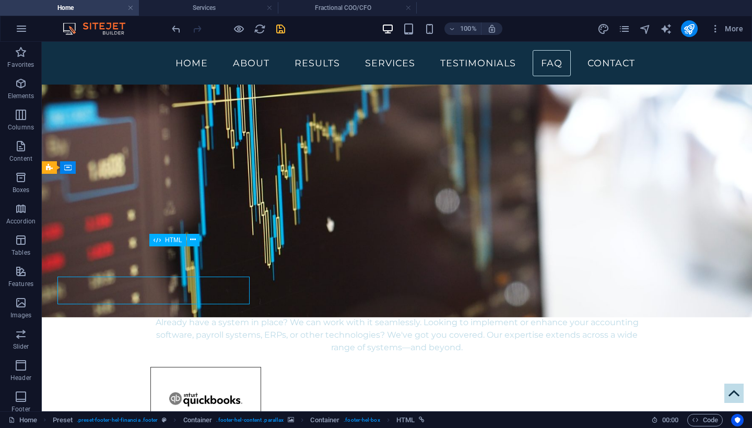
scroll to position [2797, 0]
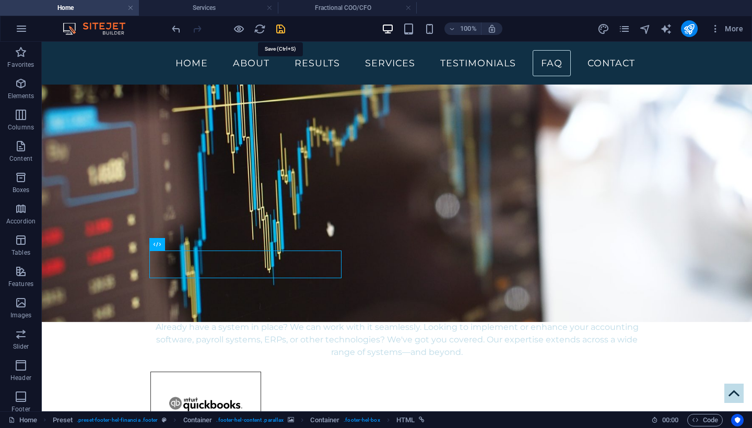
click at [279, 30] on icon "save" at bounding box center [281, 29] width 12 height 12
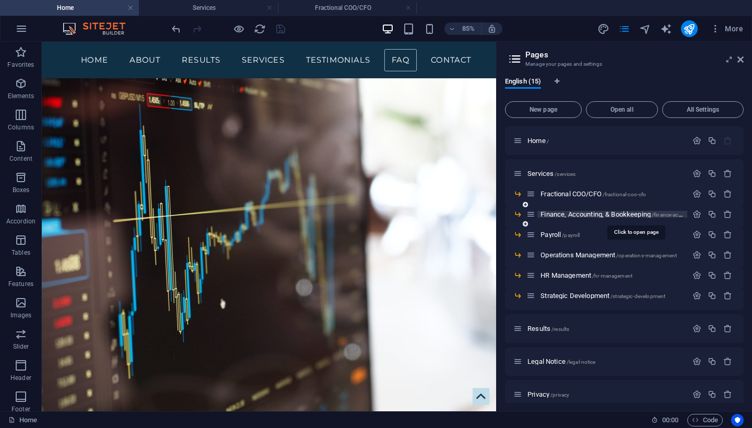
click at [572, 214] on span "Finance, Accounting, & Bookkeeping /finance-accounting-bookkeeping" at bounding box center [637, 215] width 192 height 8
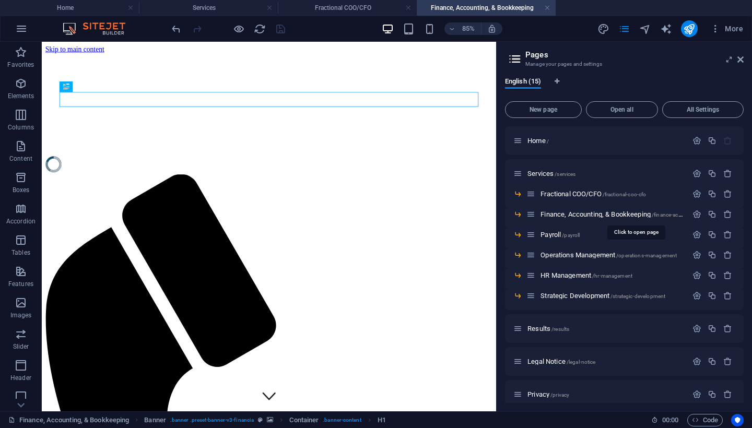
scroll to position [0, 0]
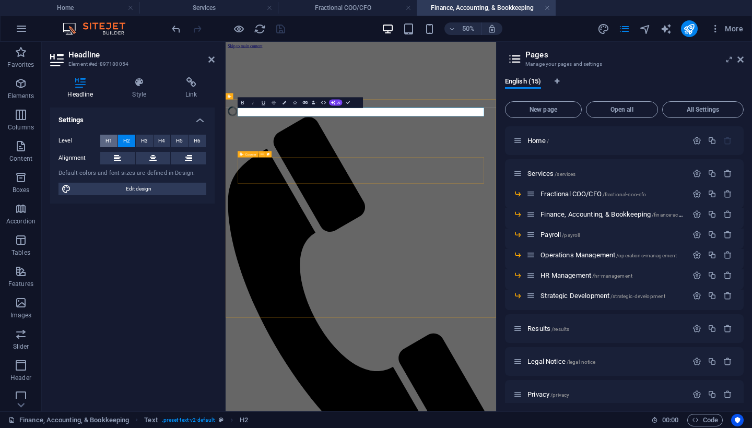
click at [112, 141] on button "H1" at bounding box center [108, 141] width 17 height 13
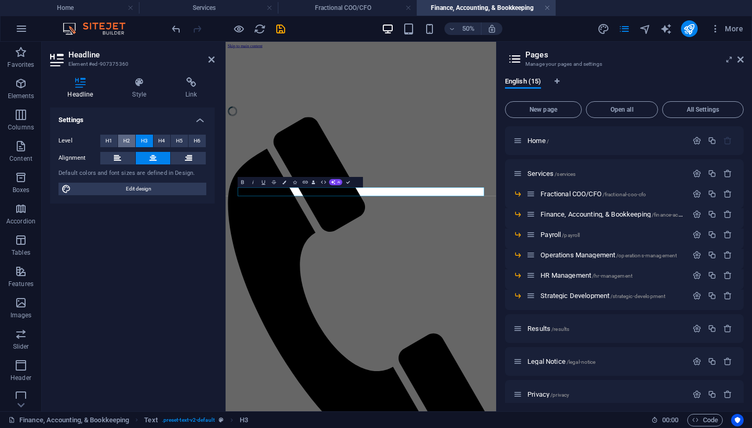
click at [125, 138] on span "H2" at bounding box center [126, 141] width 7 height 13
click at [259, 219] on div "H2" at bounding box center [250, 220] width 24 height 7
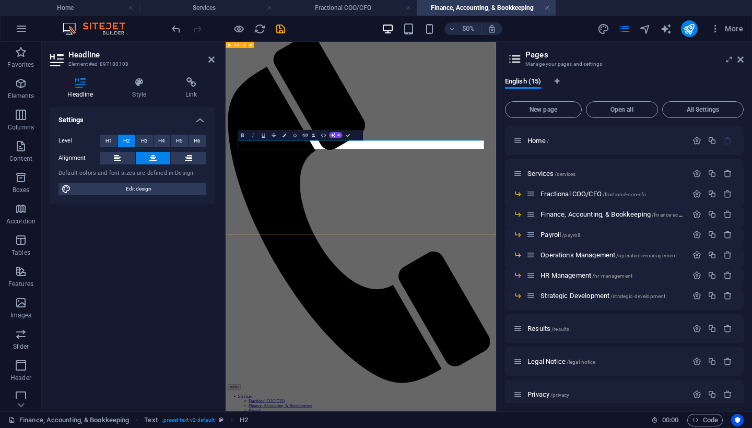
scroll to position [166, 0]
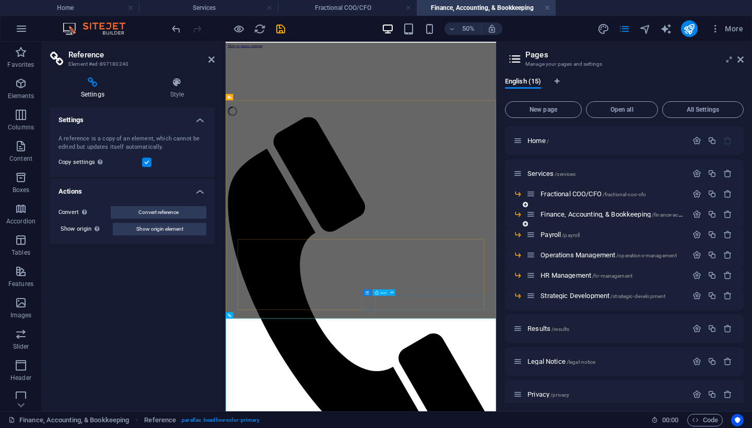
scroll to position [0, 0]
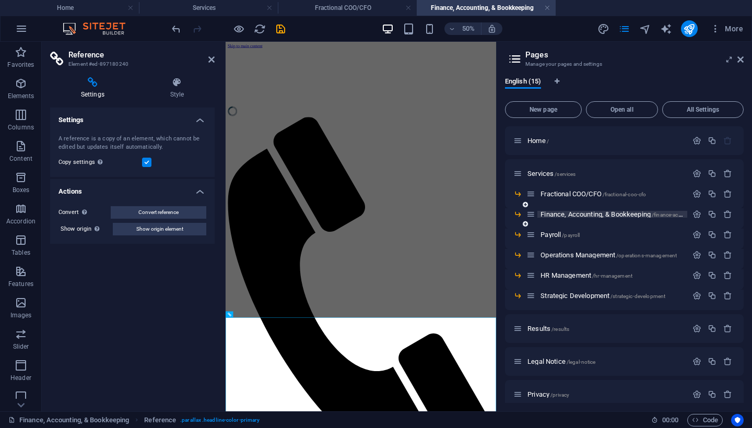
click at [560, 216] on span "Finance, Accounting, & Bookkeeping /finance-accounting-bookkeeping" at bounding box center [637, 215] width 192 height 8
click at [556, 235] on span "Payroll /payroll" at bounding box center [560, 235] width 39 height 8
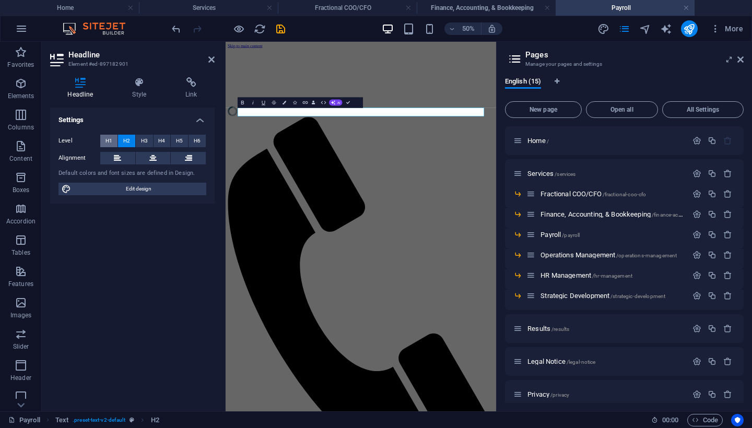
click at [112, 138] on button "H1" at bounding box center [108, 141] width 17 height 13
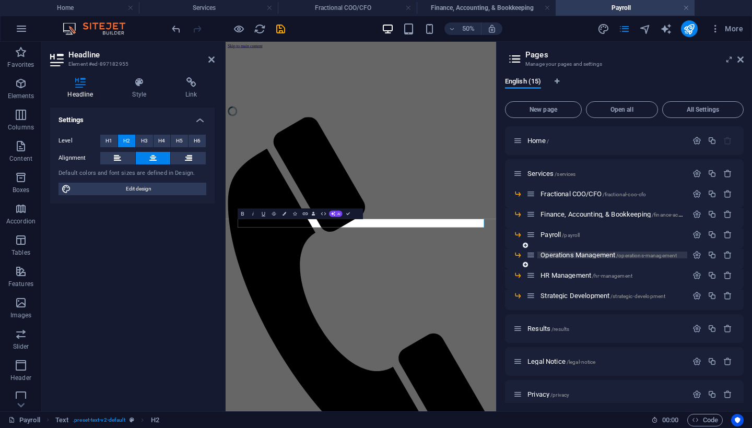
click at [557, 254] on span "Operations Management /operations-management" at bounding box center [609, 255] width 136 height 8
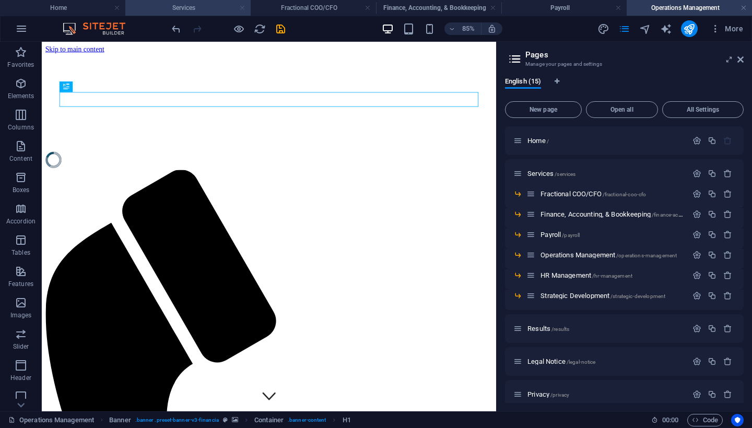
click at [241, 5] on link at bounding box center [242, 8] width 6 height 10
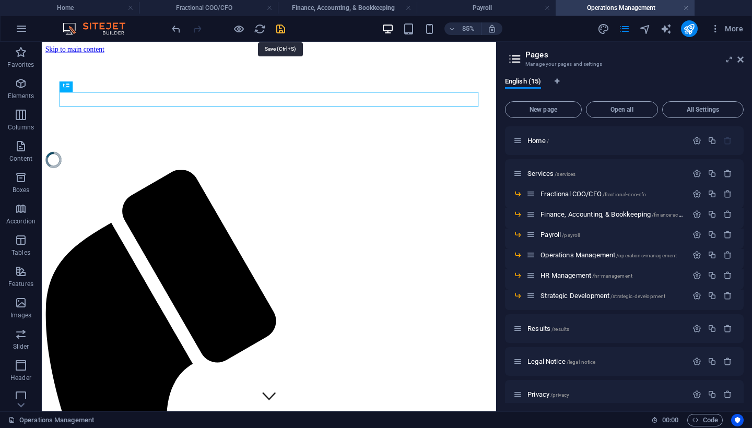
click at [279, 28] on icon "save" at bounding box center [281, 29] width 12 height 12
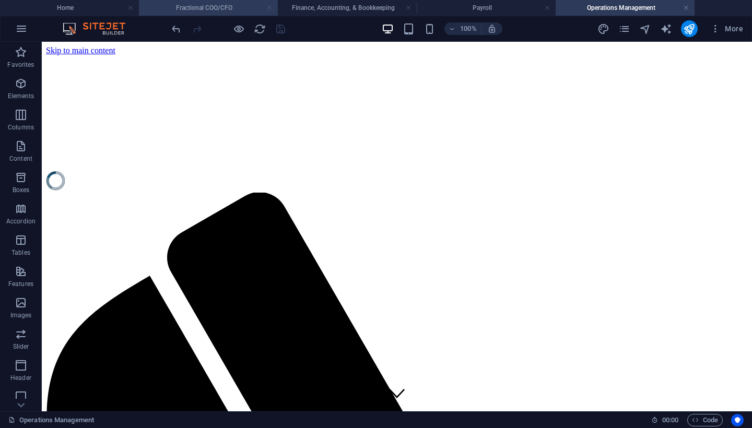
click at [270, 7] on link at bounding box center [269, 8] width 6 height 10
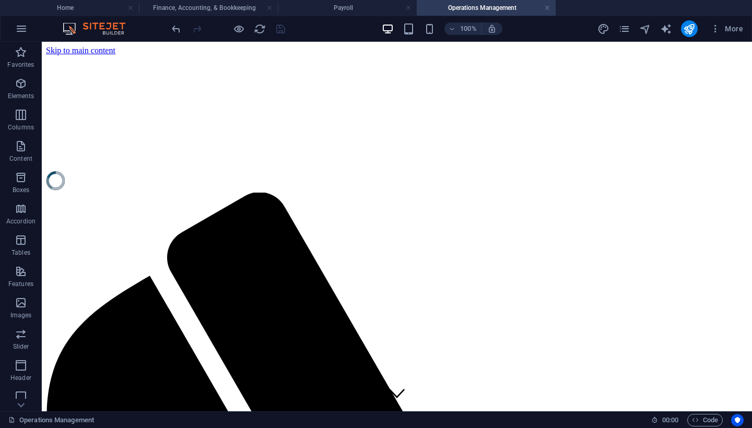
click at [270, 7] on link at bounding box center [269, 8] width 6 height 10
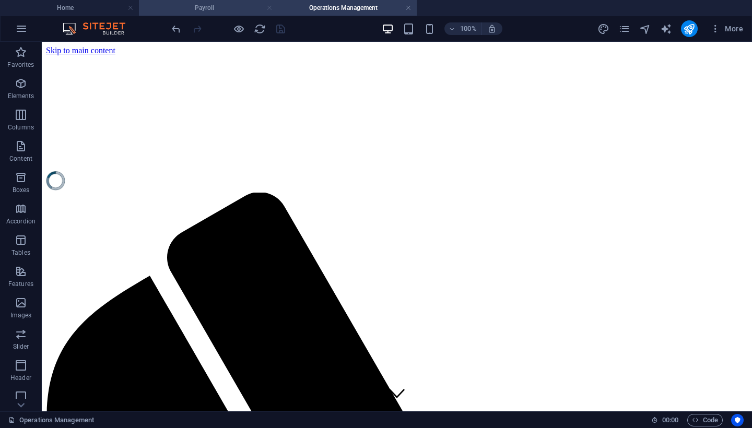
click at [267, 9] on link at bounding box center [269, 8] width 6 height 10
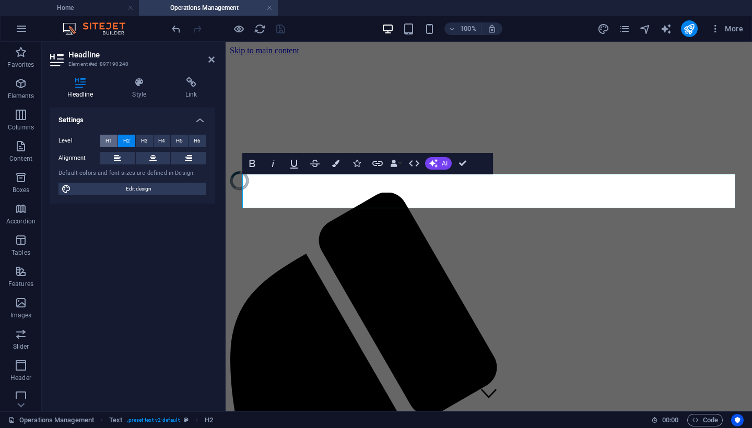
click at [109, 138] on span "H1" at bounding box center [109, 141] width 7 height 13
click at [281, 26] on icon "save" at bounding box center [281, 29] width 12 height 12
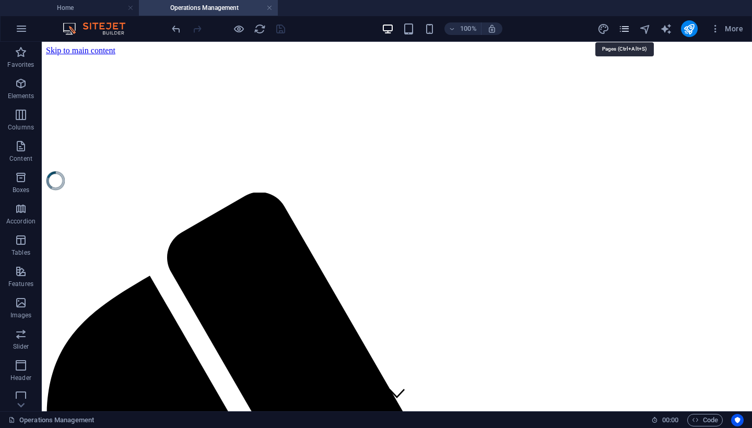
click at [625, 30] on icon "pages" at bounding box center [625, 29] width 12 height 12
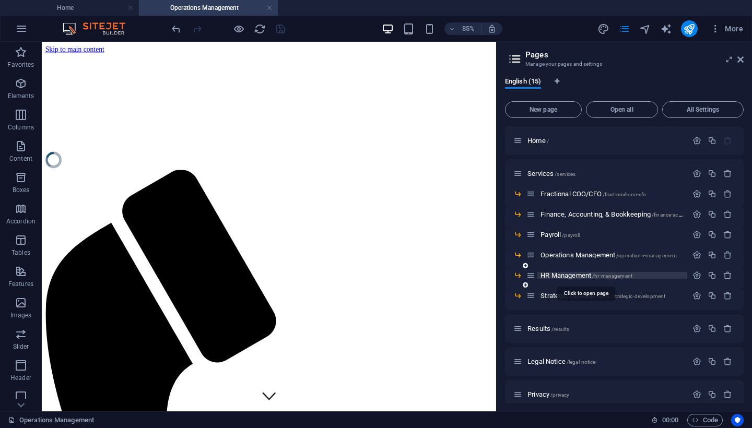
click at [564, 275] on span "HR Management /hr-management" at bounding box center [587, 276] width 92 height 8
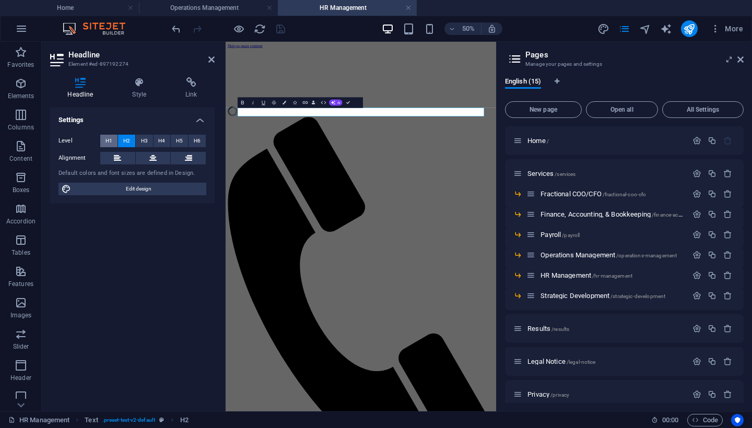
click at [112, 139] on button "H1" at bounding box center [108, 141] width 17 height 13
click at [279, 32] on icon "save" at bounding box center [281, 29] width 12 height 12
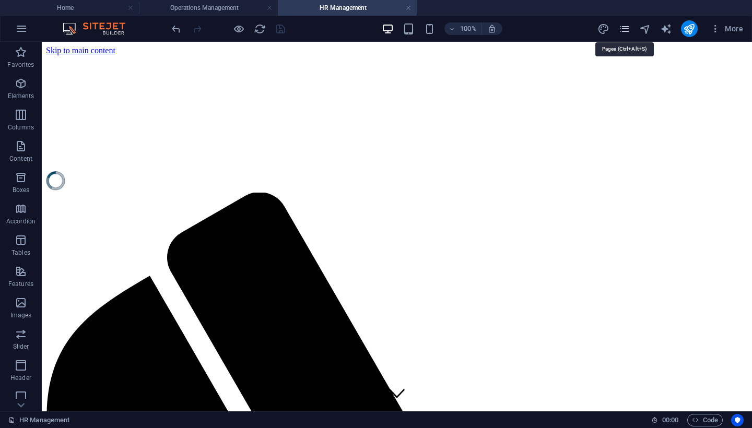
click at [626, 31] on icon "pages" at bounding box center [625, 29] width 12 height 12
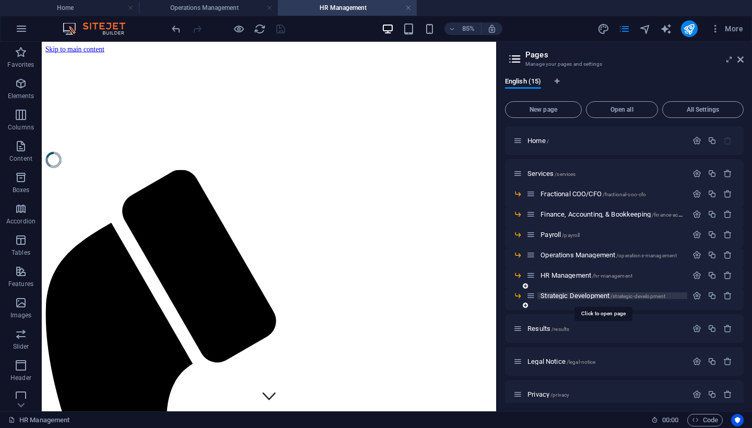
click at [564, 296] on span "Strategic Development /strategic-development" at bounding box center [603, 296] width 125 height 8
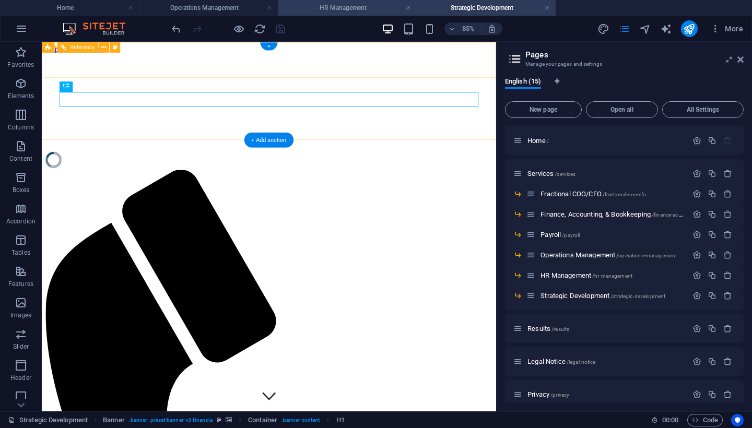
click at [354, 7] on h4 "HR Management" at bounding box center [347, 7] width 139 height 11
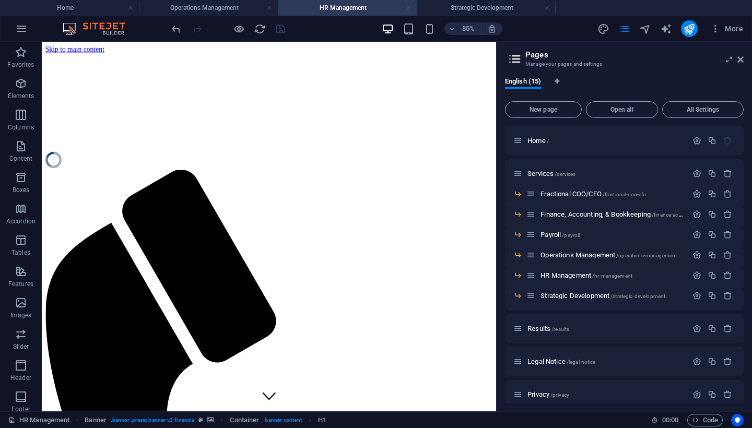
click at [409, 7] on link at bounding box center [408, 8] width 6 height 10
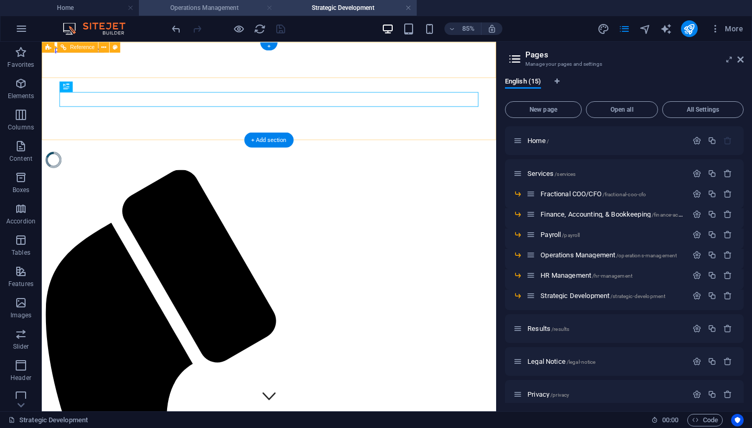
click at [272, 6] on link at bounding box center [269, 8] width 6 height 10
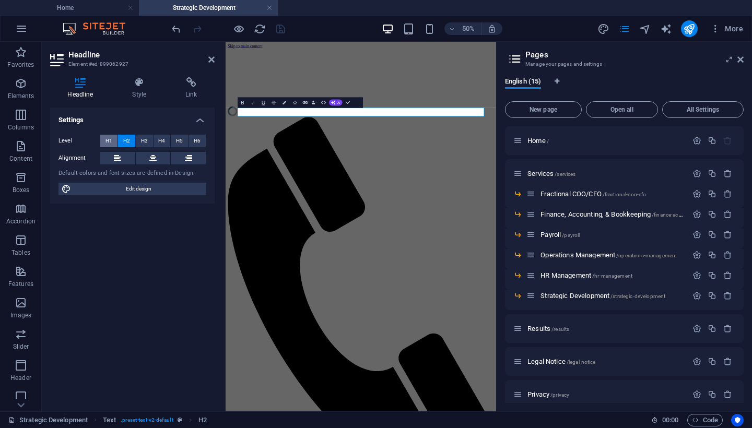
click at [108, 139] on span "H1" at bounding box center [109, 141] width 7 height 13
click at [278, 31] on icon "save" at bounding box center [281, 29] width 12 height 12
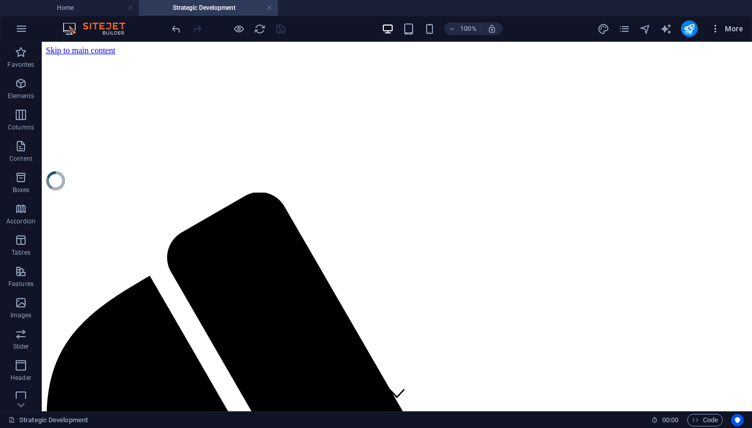
click at [735, 31] on span "More" at bounding box center [727, 29] width 33 height 10
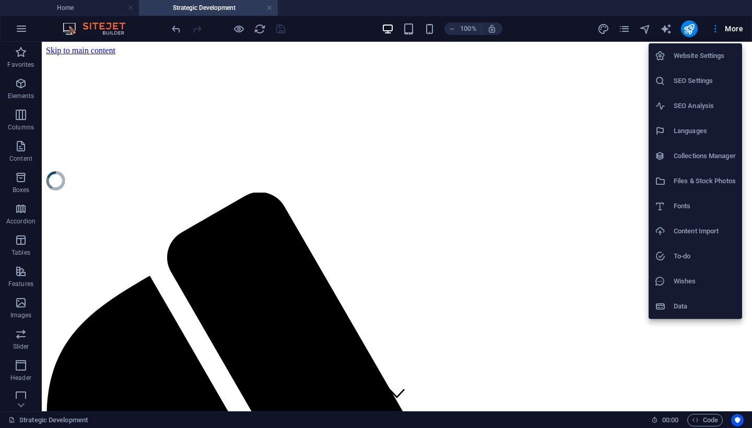
click at [625, 29] on div at bounding box center [376, 214] width 752 height 428
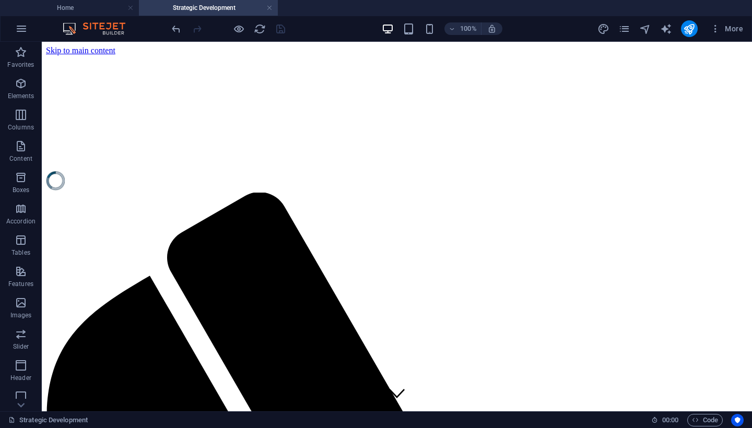
click at [625, 29] on icon "pages" at bounding box center [625, 29] width 12 height 12
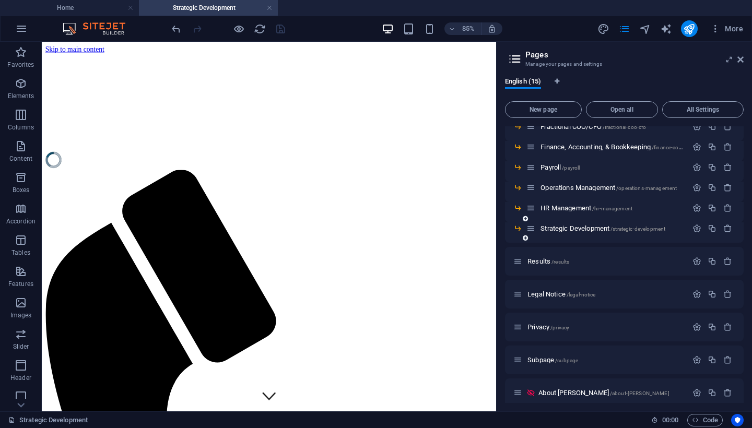
scroll to position [71, 0]
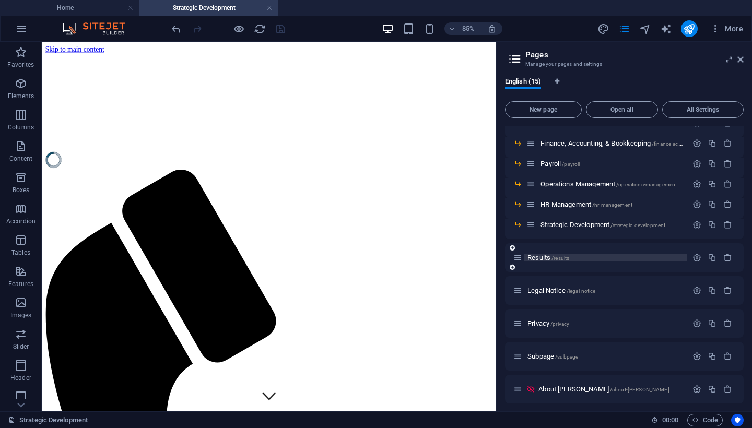
click at [537, 260] on span "Results /results" at bounding box center [549, 258] width 42 height 8
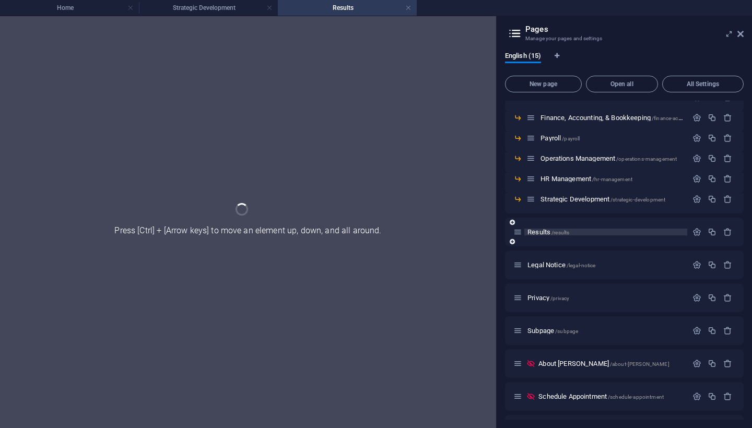
click at [537, 260] on div "Legal Notice /legal-notice" at bounding box center [601, 265] width 174 height 12
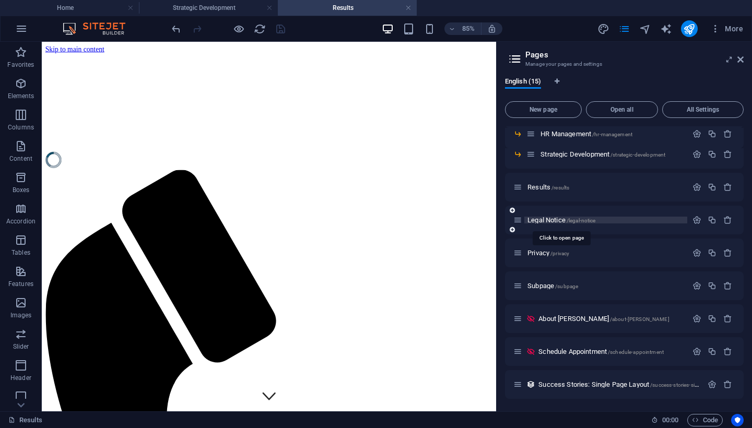
scroll to position [142, 0]
click at [551, 318] on span "About Frank Petro /about-frank-petro" at bounding box center [604, 319] width 131 height 8
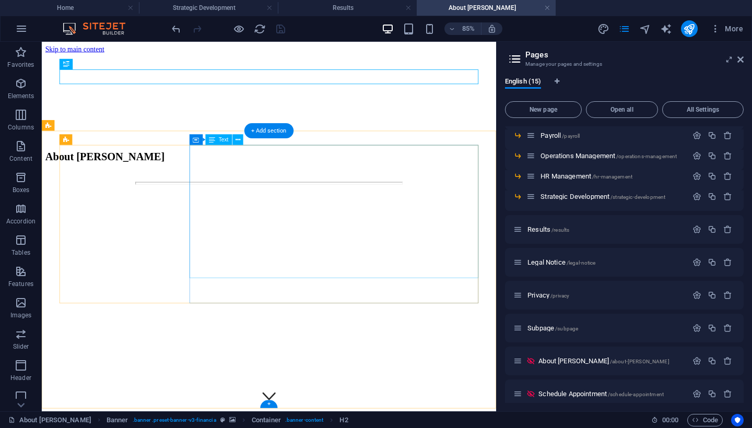
scroll to position [0, 0]
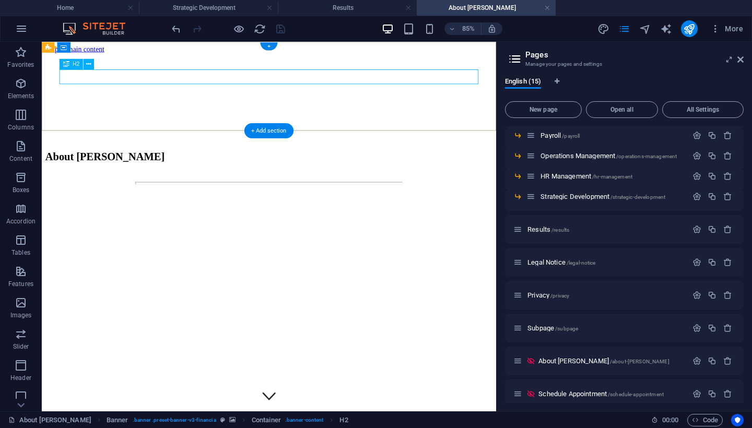
click at [327, 170] on div "About [PERSON_NAME]" at bounding box center [309, 177] width 527 height 14
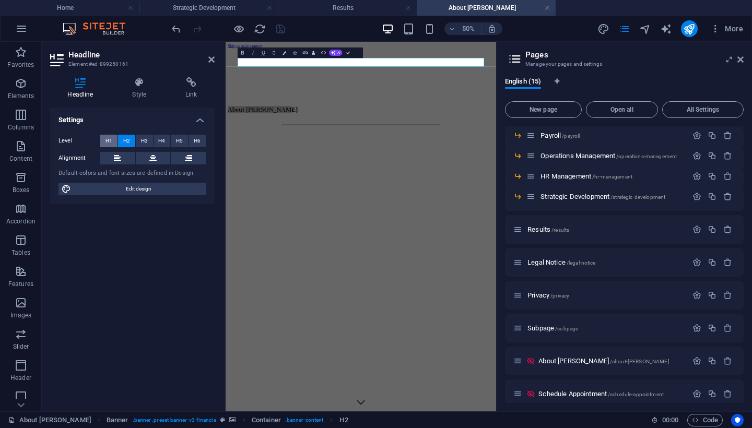
click at [109, 139] on span "H1" at bounding box center [109, 141] width 7 height 13
click at [514, 160] on div "About [PERSON_NAME]" at bounding box center [496, 192] width 533 height 65
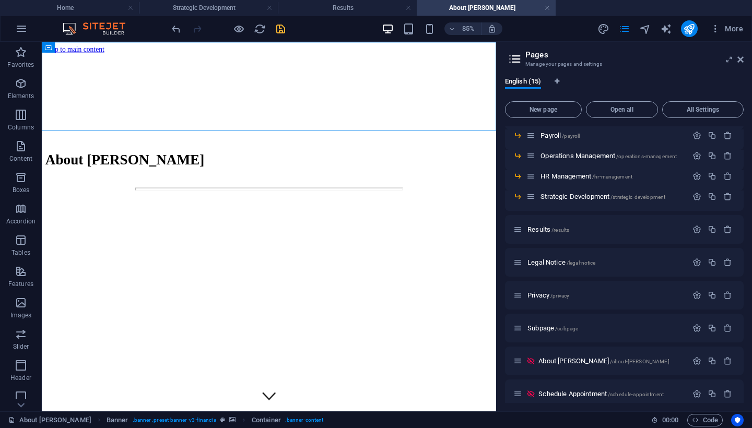
click at [279, 32] on icon "save" at bounding box center [281, 29] width 12 height 12
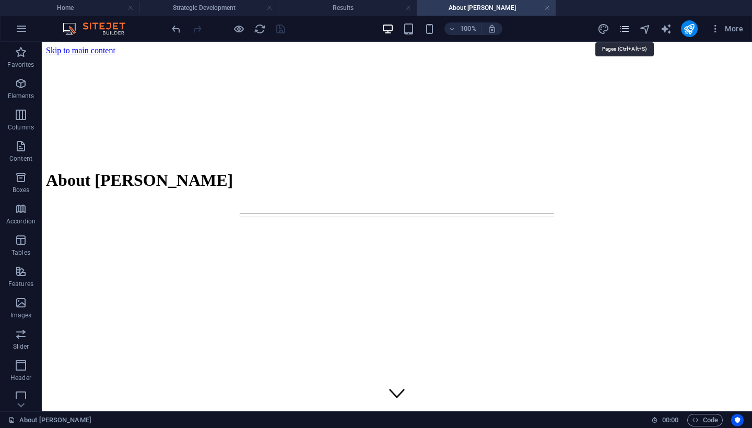
click at [624, 25] on icon "pages" at bounding box center [625, 29] width 12 height 12
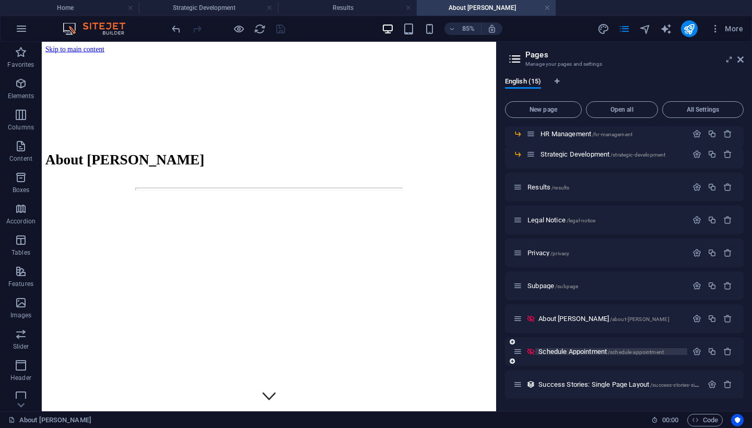
click at [556, 352] on span "Schedule Appointment /schedule-appointment" at bounding box center [601, 352] width 125 height 8
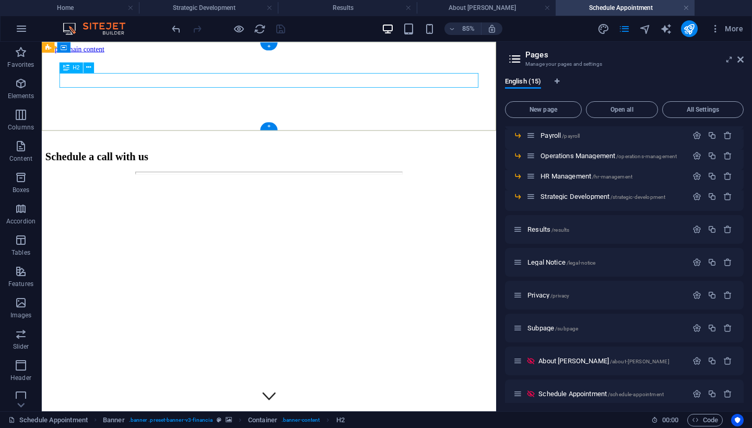
click at [295, 170] on div "Schedule a call with us" at bounding box center [309, 177] width 527 height 14
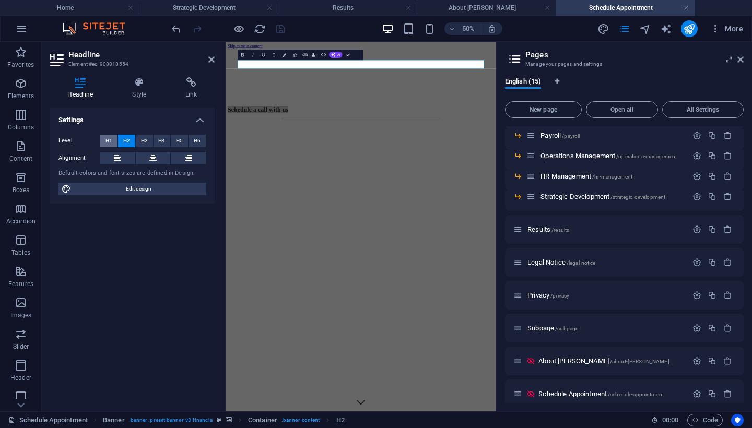
click at [111, 138] on span "H1" at bounding box center [109, 141] width 7 height 13
click at [278, 27] on icon "save" at bounding box center [281, 29] width 12 height 12
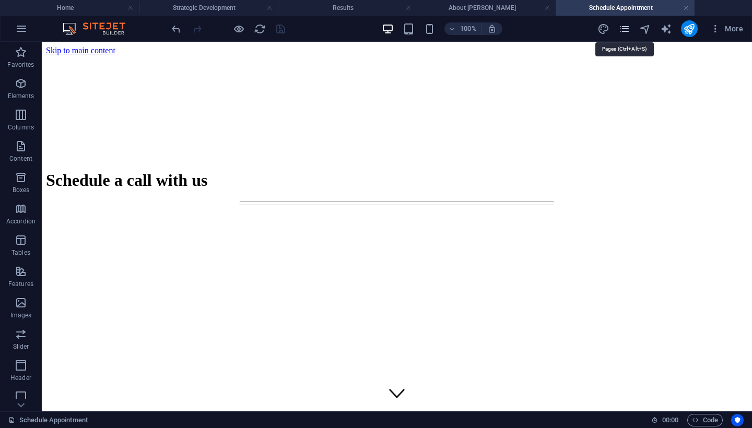
click at [626, 28] on icon "pages" at bounding box center [625, 29] width 12 height 12
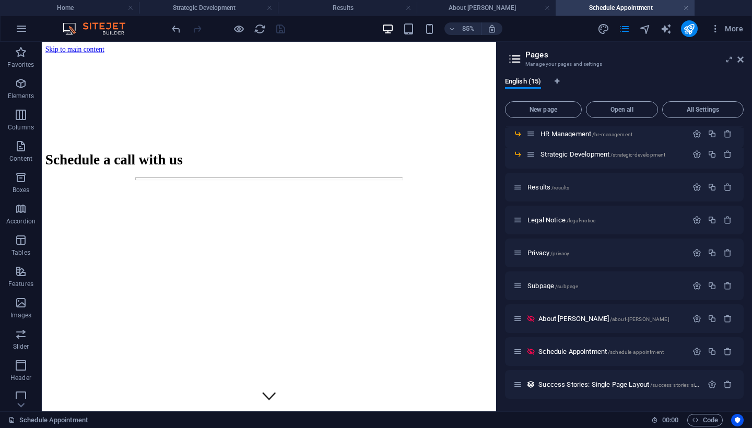
scroll to position [142, 0]
click at [567, 387] on span "Success Stories: Single Page Layout /success-stories-single-page-layout" at bounding box center [637, 385] width 196 height 8
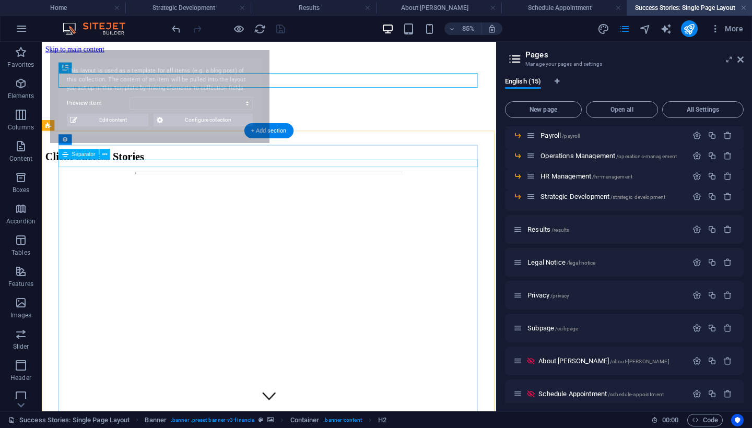
scroll to position [0, 0]
select select "68bc806f91c514eb510f76e8"
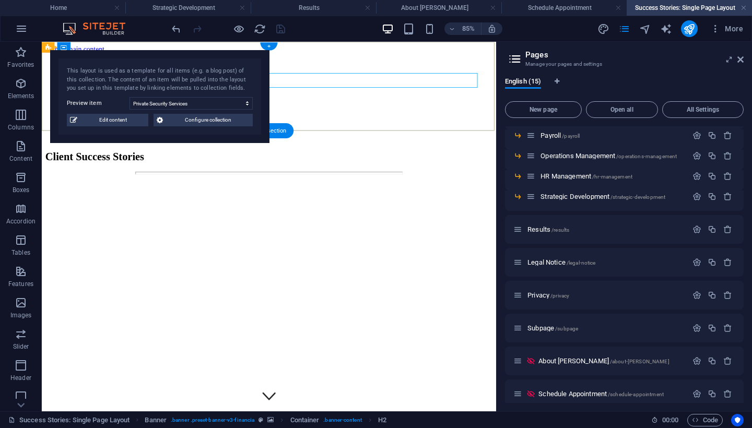
click at [362, 170] on div "Client Success Stories" at bounding box center [309, 177] width 527 height 14
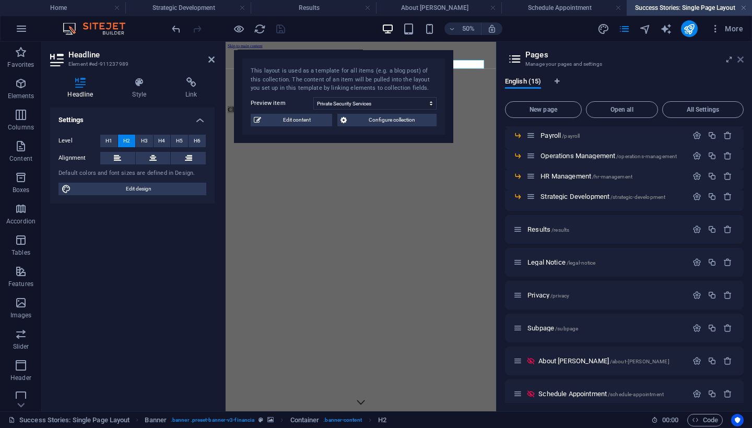
click at [742, 61] on icon at bounding box center [741, 59] width 6 height 8
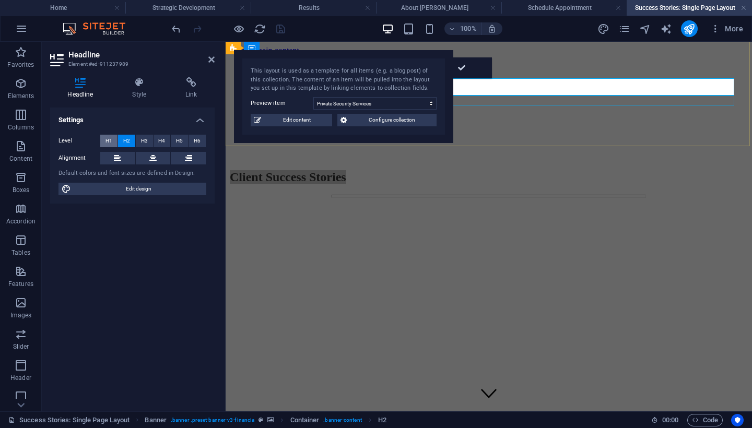
click at [106, 139] on span "H1" at bounding box center [109, 141] width 7 height 13
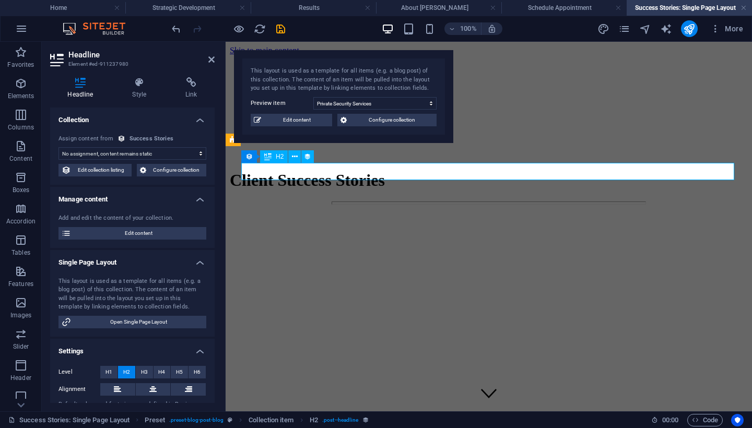
select select "name"
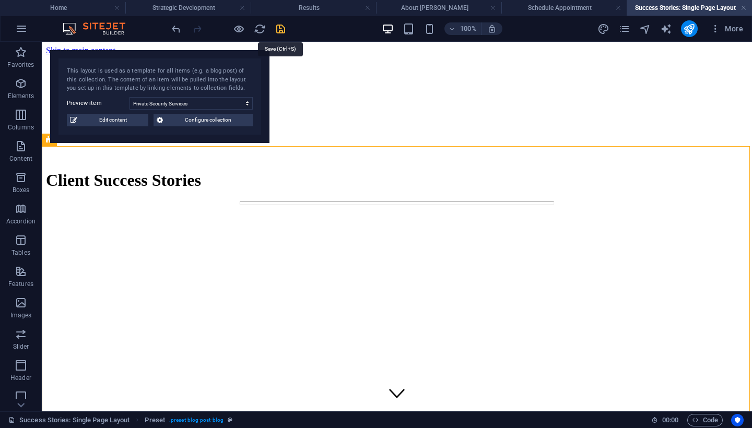
click at [281, 29] on icon "save" at bounding box center [281, 29] width 12 height 12
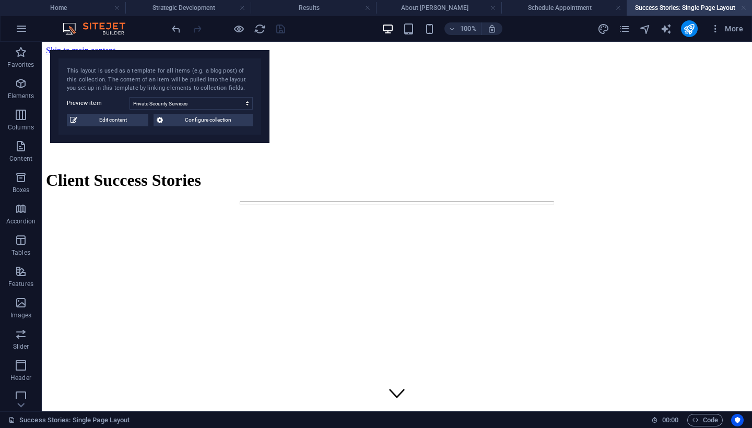
click at [743, 8] on link at bounding box center [744, 8] width 6 height 10
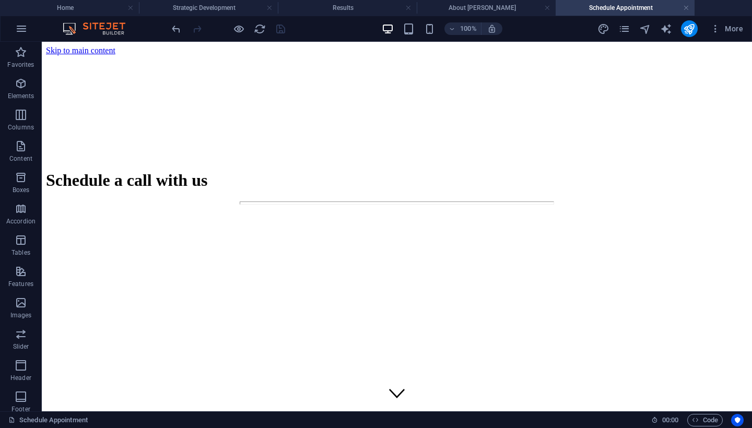
click at [682, 7] on h4 "Schedule Appointment" at bounding box center [625, 7] width 139 height 11
click at [685, 8] on link at bounding box center [686, 8] width 6 height 10
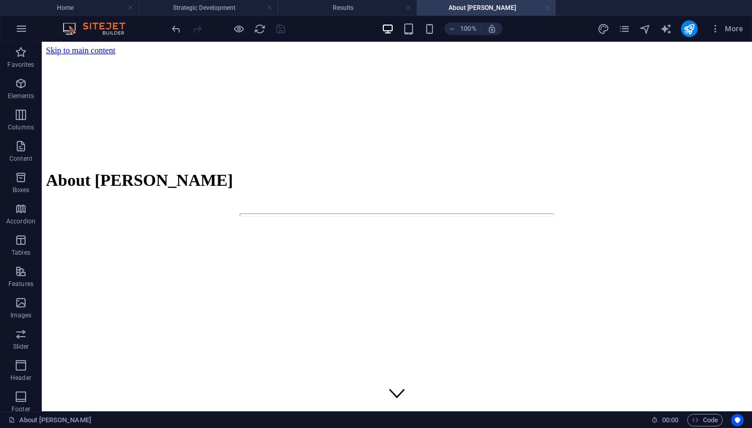
click at [550, 8] on link at bounding box center [547, 8] width 6 height 10
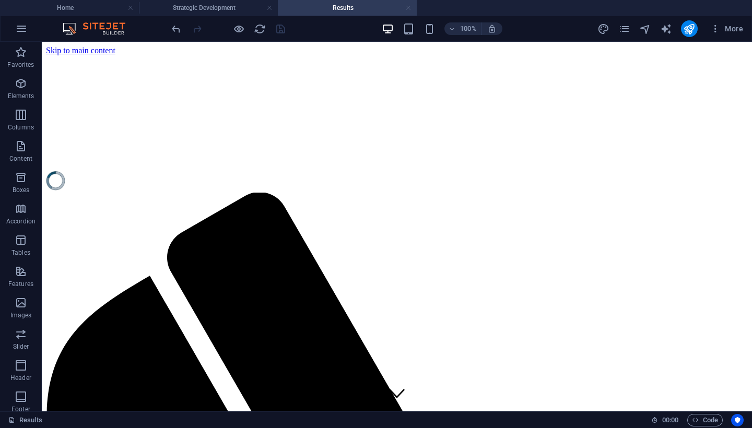
click at [408, 8] on link at bounding box center [408, 8] width 6 height 10
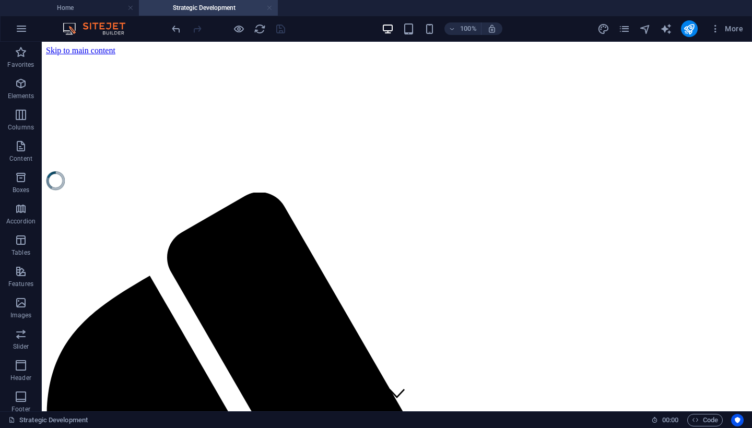
click at [270, 9] on link at bounding box center [269, 8] width 6 height 10
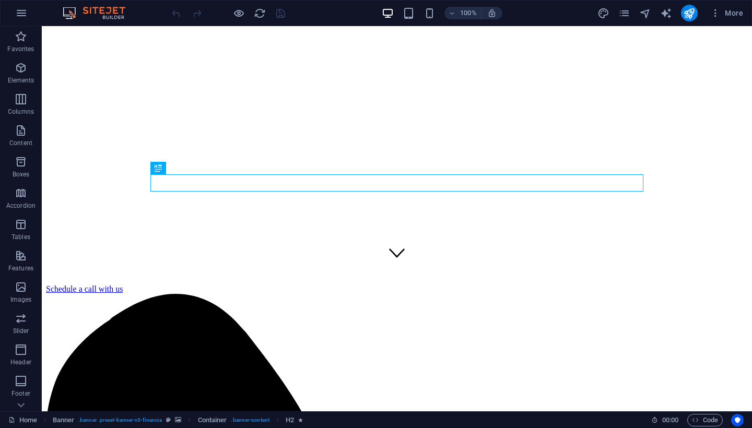
scroll to position [214, 0]
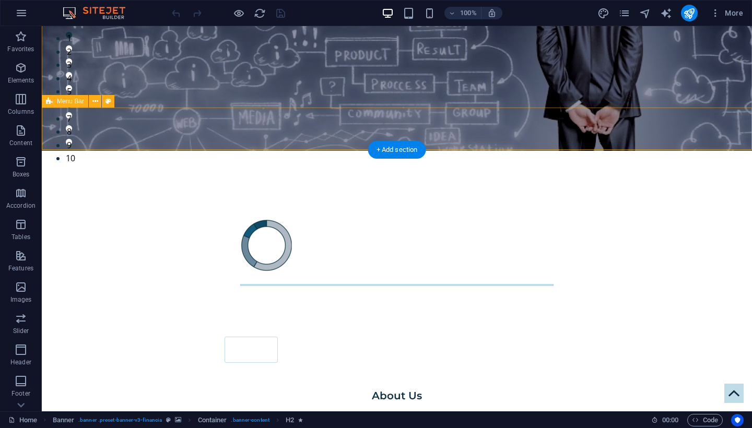
scroll to position [262, 0]
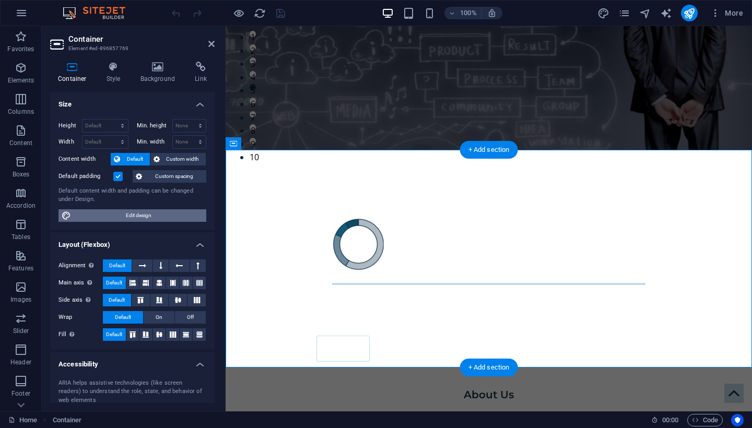
click at [121, 214] on span "Edit design" at bounding box center [138, 216] width 129 height 13
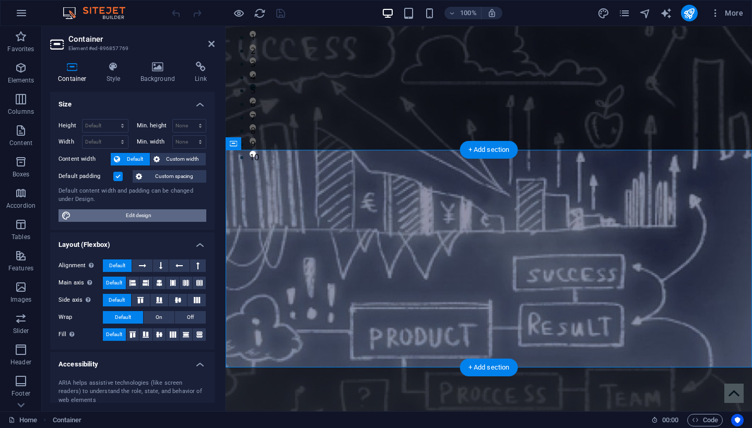
select select "rem"
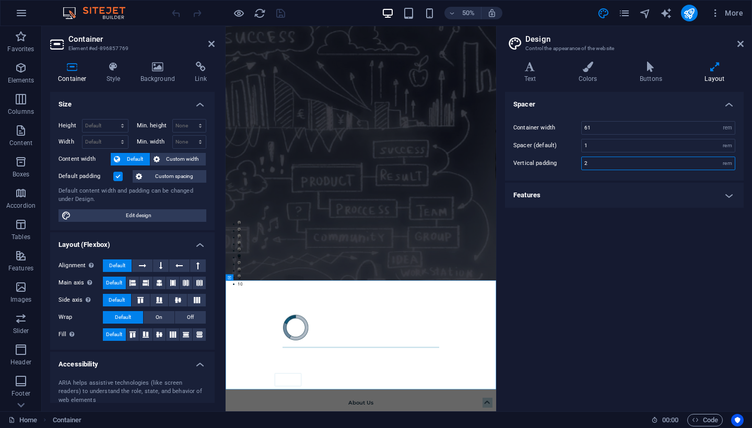
click at [603, 162] on input "2" at bounding box center [658, 163] width 153 height 13
type input "3"
click at [624, 305] on div "Spacer Container width 61 rem px Spacer (default) 1 rem Vertical padding 3 rem …" at bounding box center [624, 247] width 239 height 311
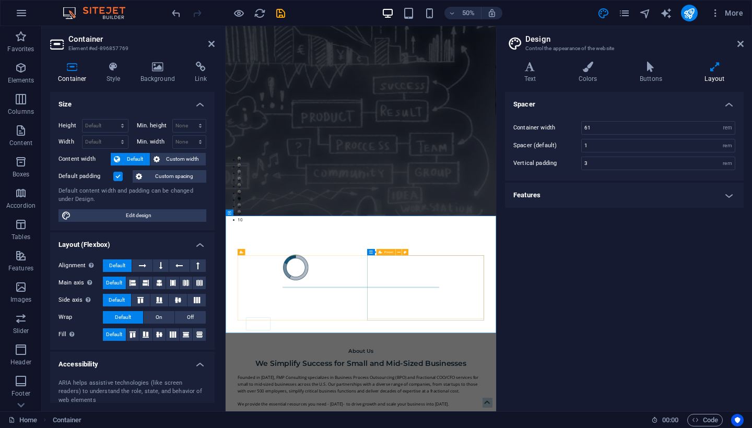
scroll to position [389, 0]
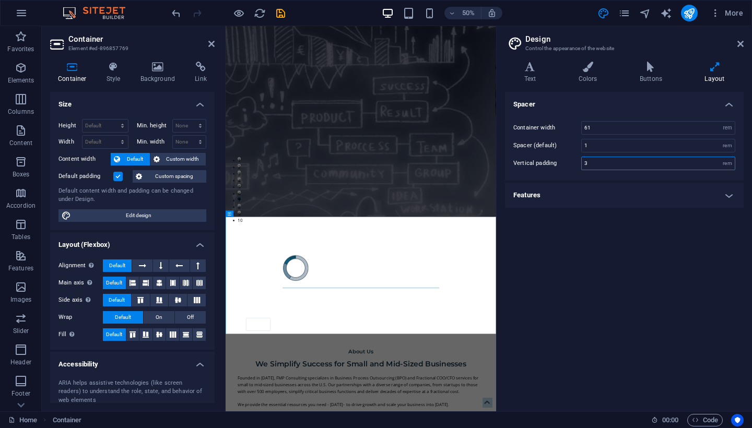
click at [594, 164] on input "3" at bounding box center [658, 163] width 153 height 13
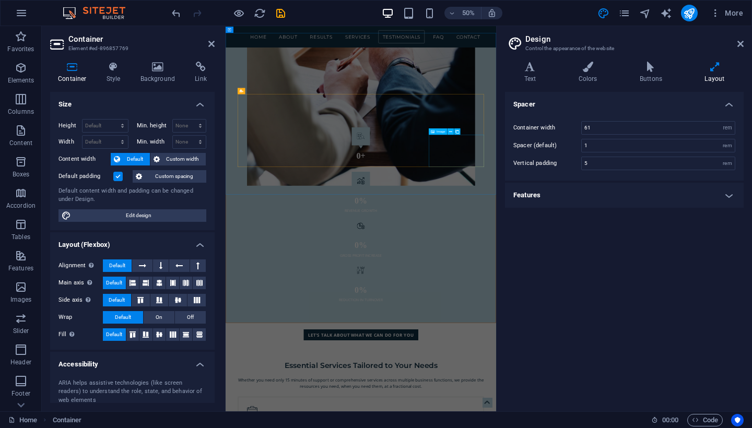
scroll to position [1918, 0]
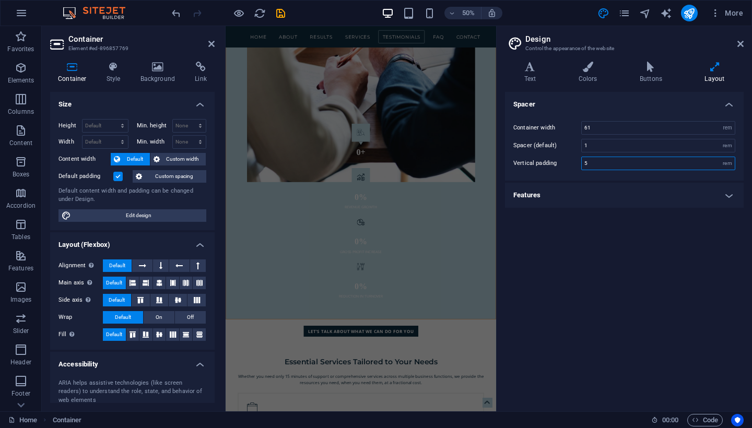
click at [592, 162] on input "5" at bounding box center [658, 163] width 153 height 13
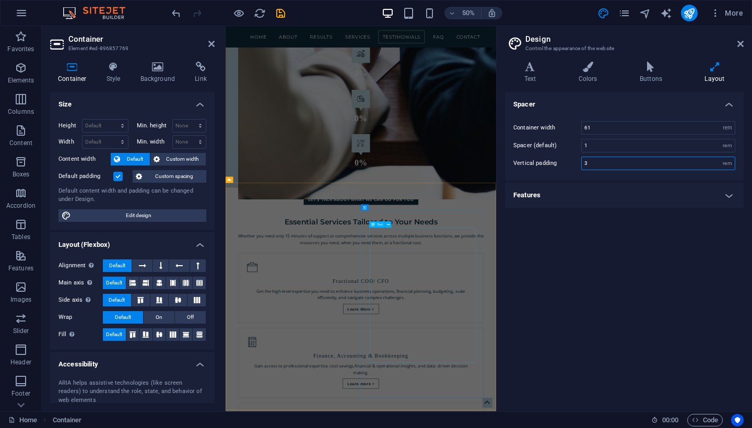
scroll to position [1999, 0]
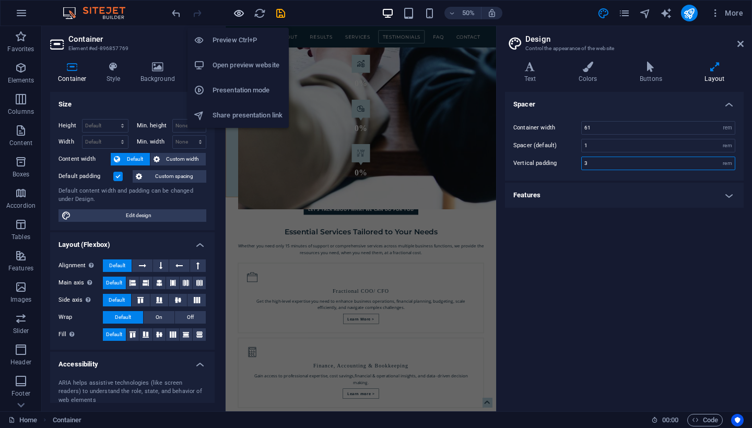
type input "3"
click at [237, 14] on icon "button" at bounding box center [239, 13] width 12 height 12
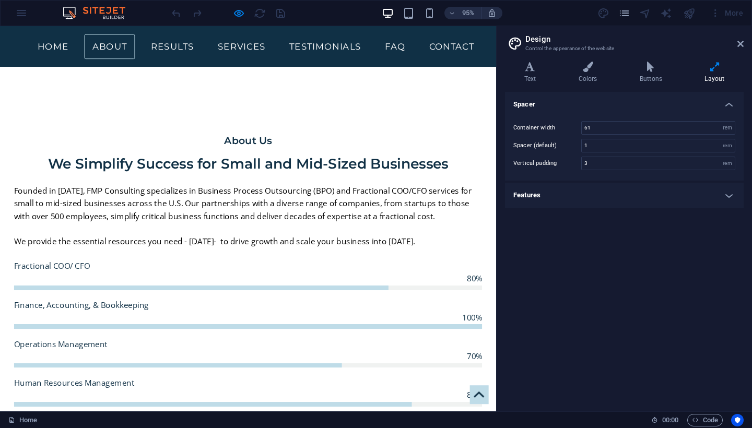
scroll to position [509, 0]
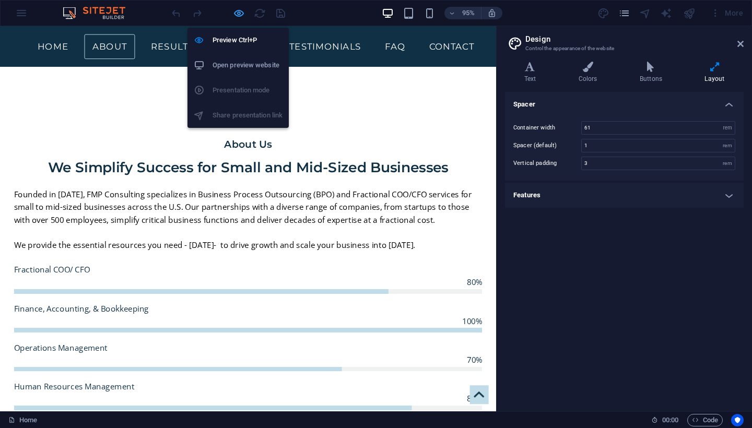
click at [240, 13] on icon "button" at bounding box center [239, 13] width 12 height 12
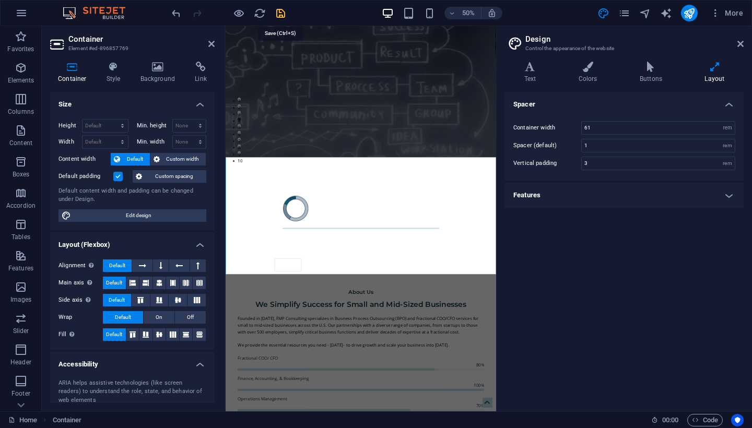
click at [281, 15] on icon "save" at bounding box center [281, 13] width 12 height 12
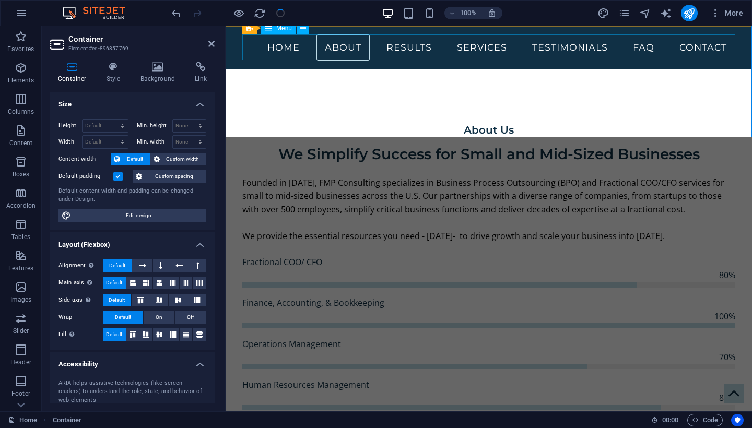
click at [403, 50] on nav "Home About Results Services Testimonials FAQ Contact" at bounding box center [488, 47] width 493 height 26
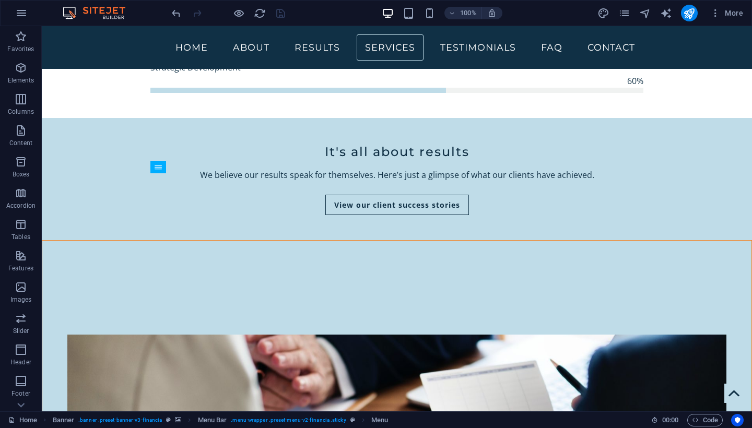
scroll to position [786, 0]
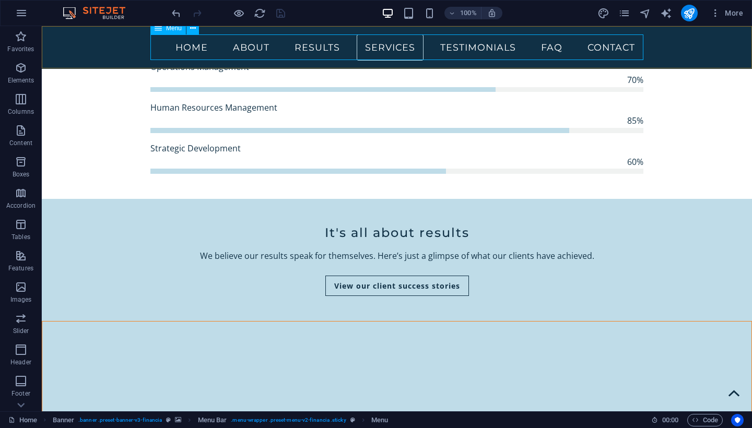
click at [319, 49] on nav "Home About Results Services Testimonials FAQ Contact" at bounding box center [396, 47] width 493 height 26
select select
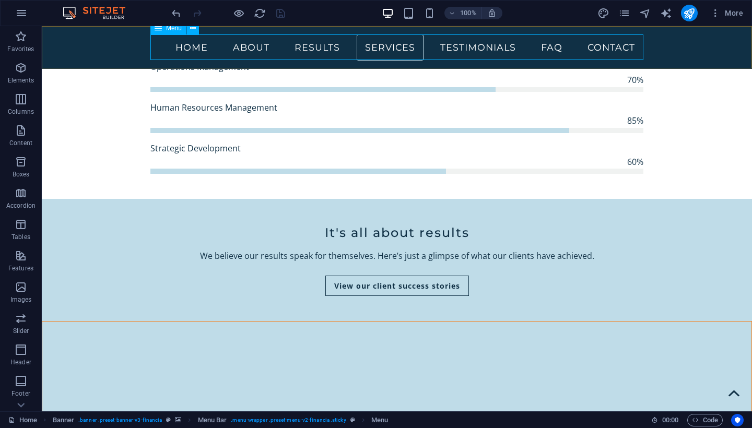
select select
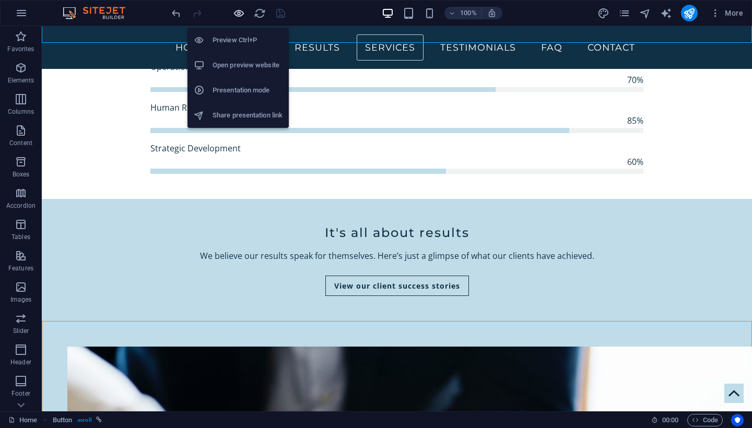
click at [237, 15] on icon "button" at bounding box center [239, 13] width 12 height 12
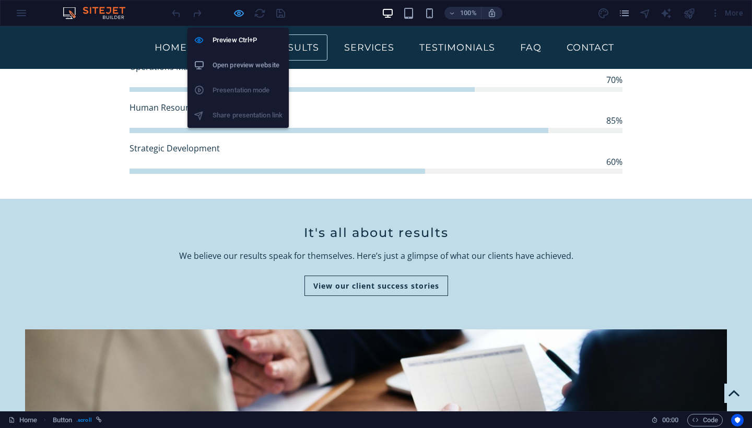
scroll to position [586, 0]
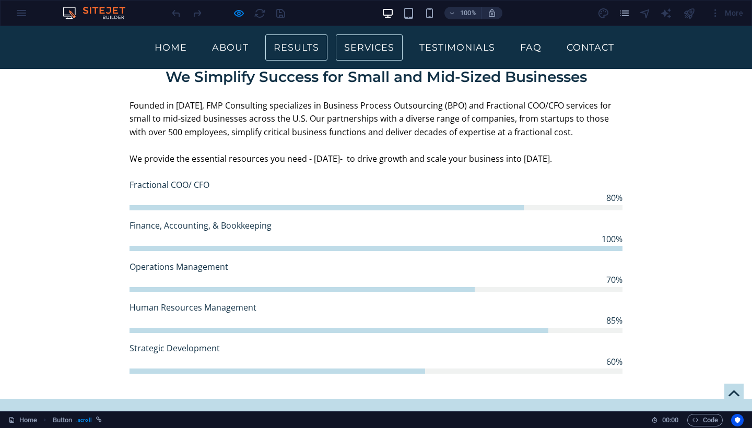
click at [371, 49] on link "Services" at bounding box center [369, 47] width 67 height 26
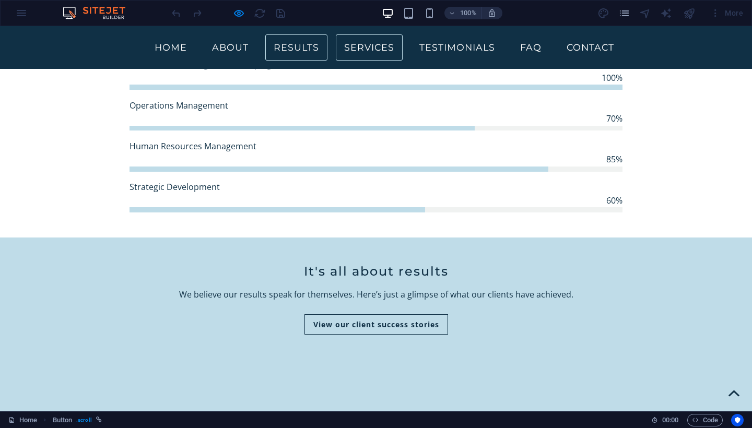
click at [303, 50] on link "Results" at bounding box center [296, 47] width 62 height 26
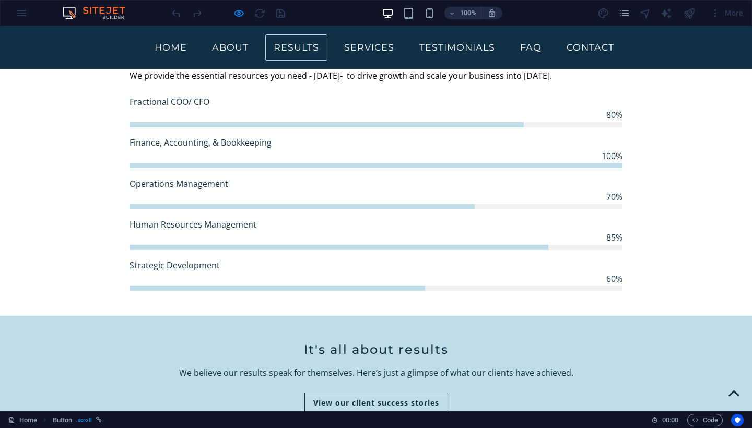
scroll to position [603, 0]
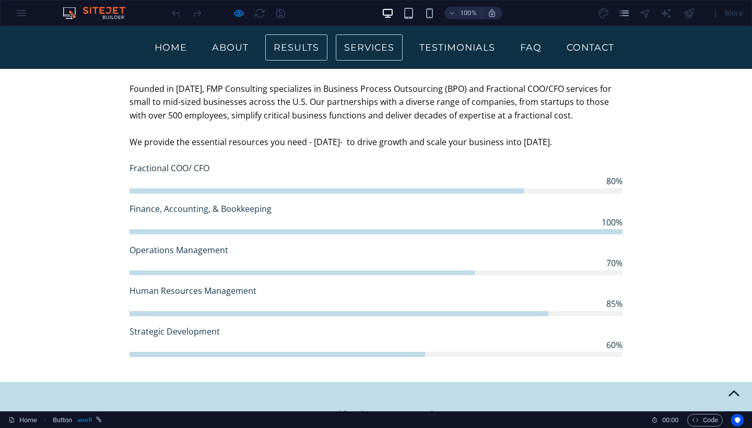
click at [366, 53] on link "Services" at bounding box center [369, 47] width 67 height 26
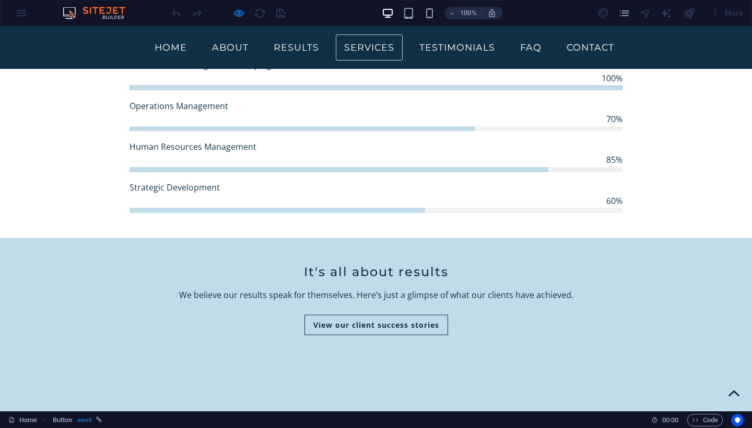
scroll to position [748, 0]
click at [307, 51] on link "Results" at bounding box center [296, 47] width 62 height 26
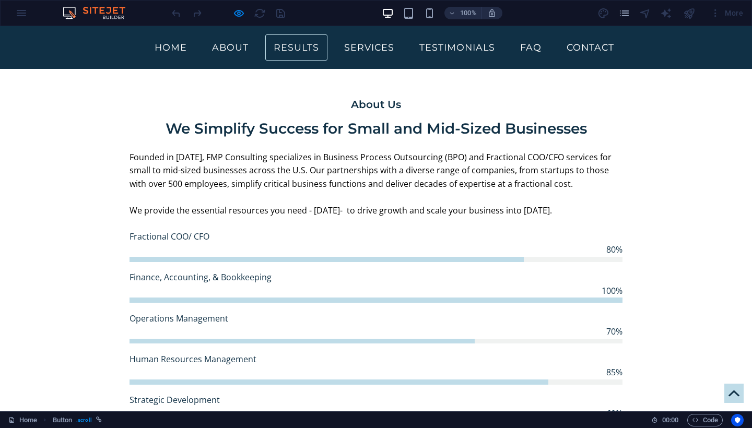
scroll to position [526, 0]
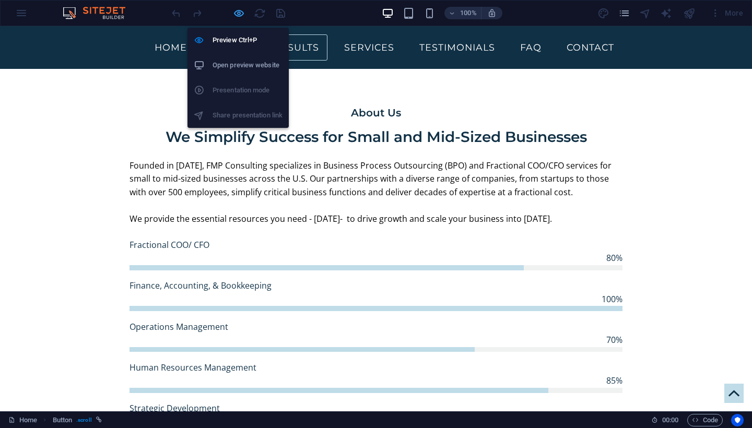
click at [239, 13] on icon "button" at bounding box center [239, 13] width 12 height 12
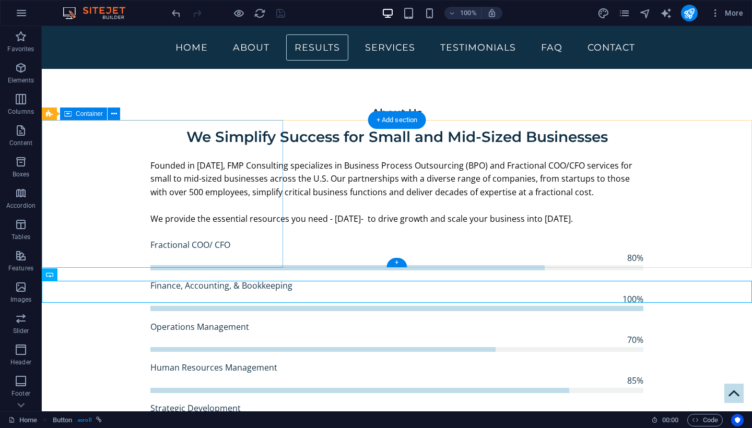
click at [87, 114] on span "Container" at bounding box center [89, 114] width 27 height 6
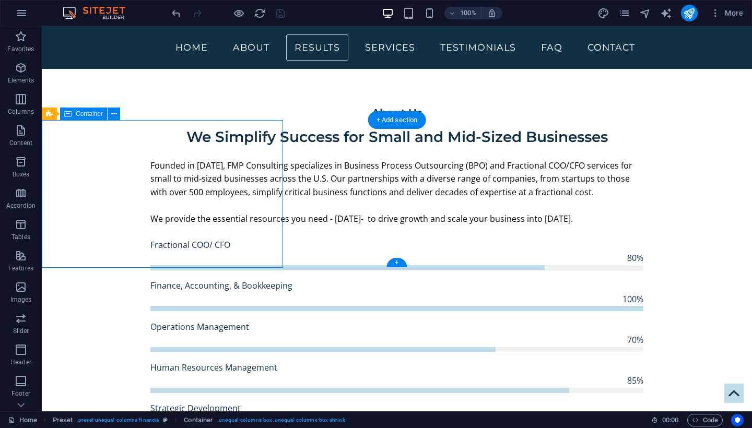
click at [87, 114] on span "Container" at bounding box center [89, 114] width 27 height 6
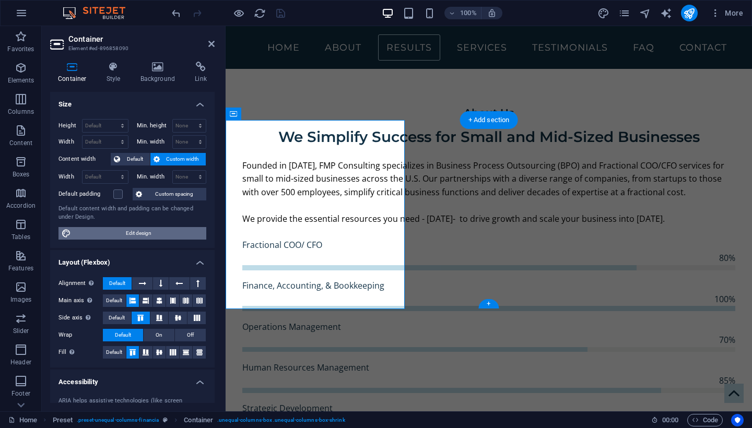
click at [138, 234] on span "Edit design" at bounding box center [138, 233] width 129 height 13
select select "rem"
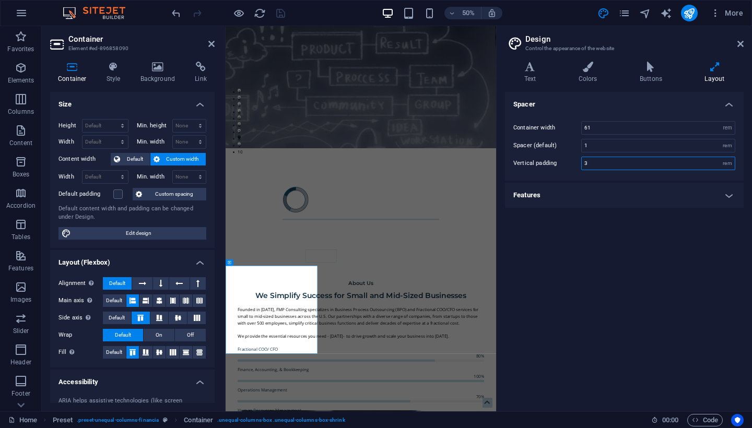
click at [595, 165] on input "3" at bounding box center [658, 163] width 153 height 13
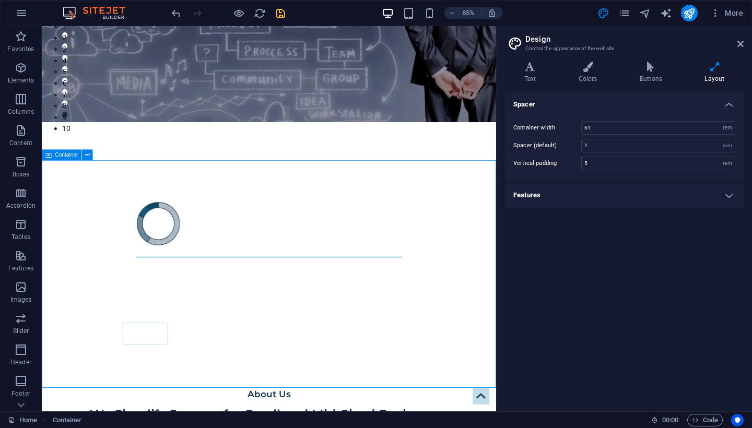
scroll to position [283, 0]
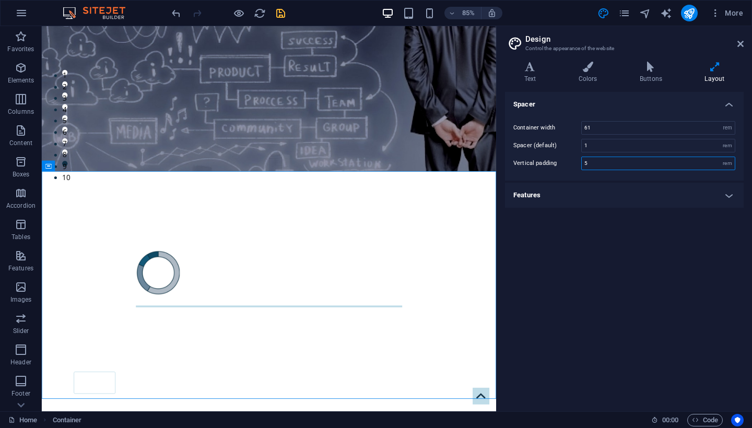
click at [621, 165] on input "5" at bounding box center [658, 163] width 153 height 13
type input "4"
click at [604, 242] on div "Spacer Container width 61 rem px Spacer (default) 1 rem Vertical padding 4 rem …" at bounding box center [624, 247] width 239 height 311
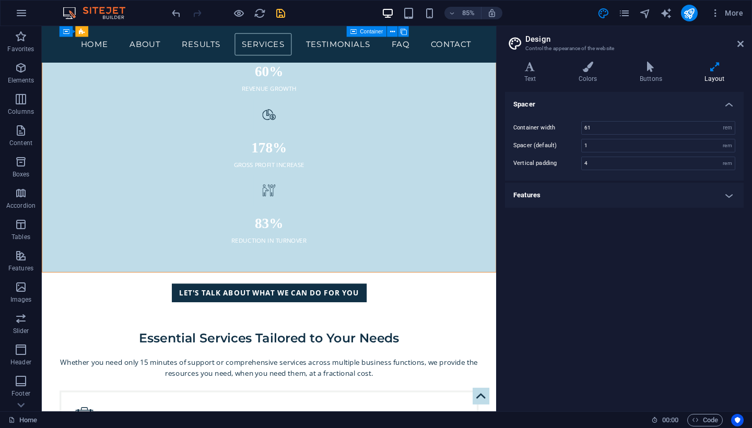
scroll to position [1657, 0]
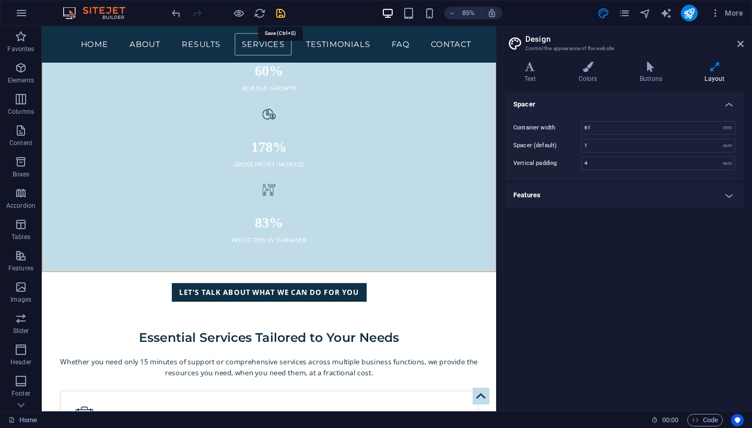
click at [281, 13] on icon "save" at bounding box center [281, 13] width 12 height 12
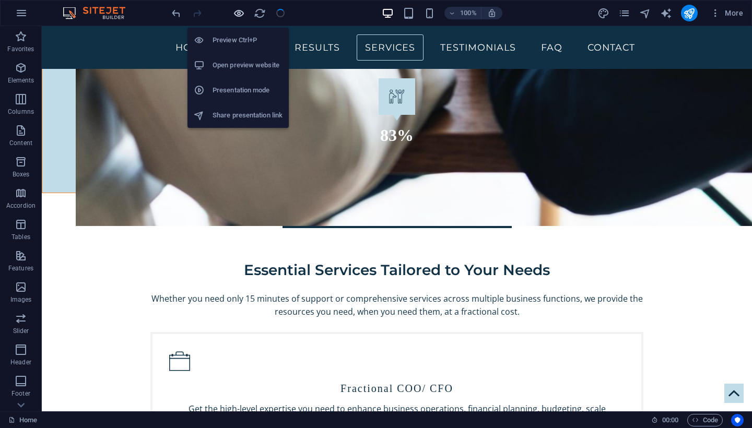
click at [240, 15] on icon "button" at bounding box center [239, 13] width 12 height 12
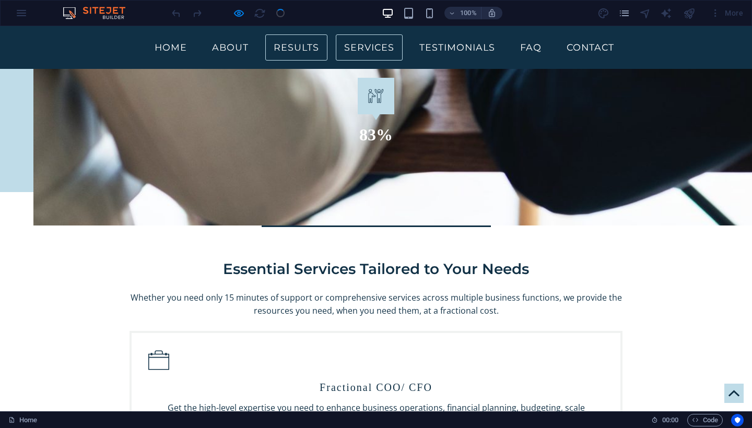
click at [304, 49] on link "Results" at bounding box center [296, 47] width 62 height 26
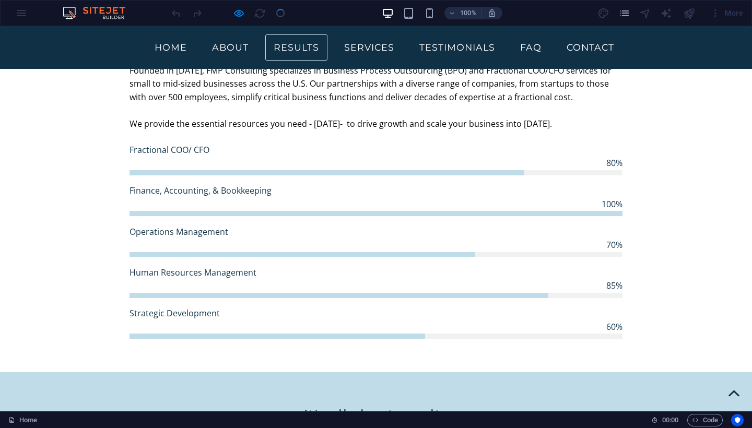
scroll to position [628, 0]
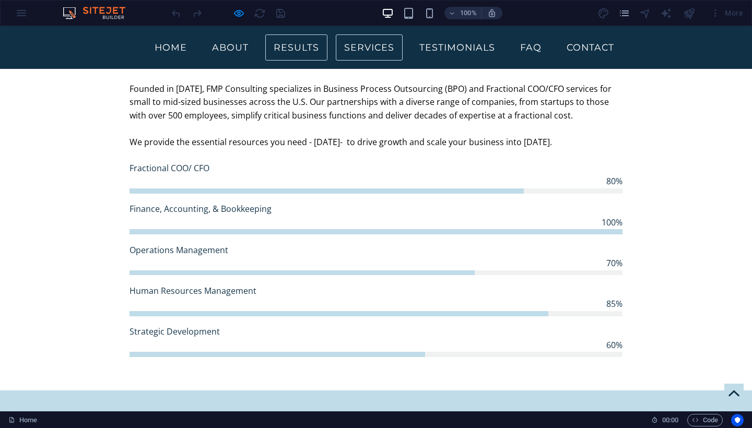
click at [346, 48] on link "Services" at bounding box center [369, 47] width 67 height 26
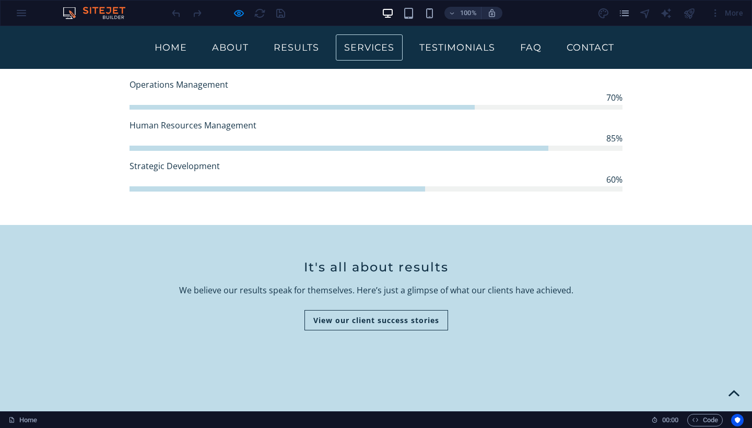
scroll to position [794, 0]
click at [434, 44] on link "Testimonials" at bounding box center [457, 47] width 92 height 26
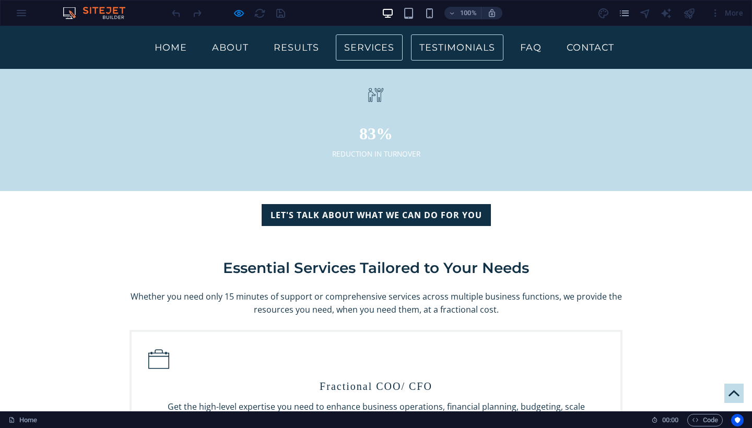
scroll to position [1703, 0]
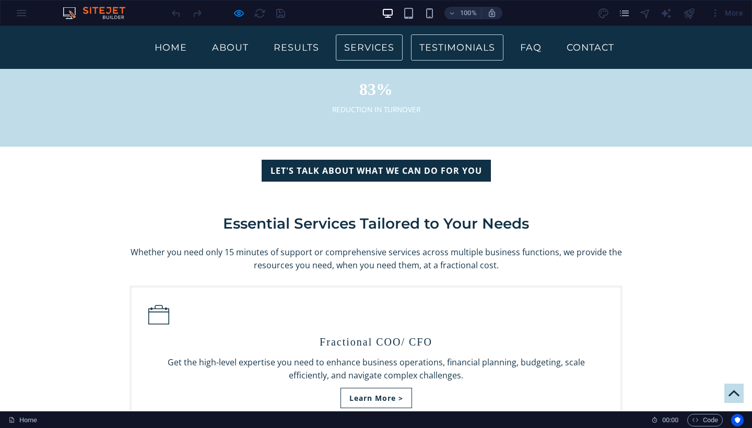
click at [386, 46] on link "Services" at bounding box center [369, 47] width 67 height 26
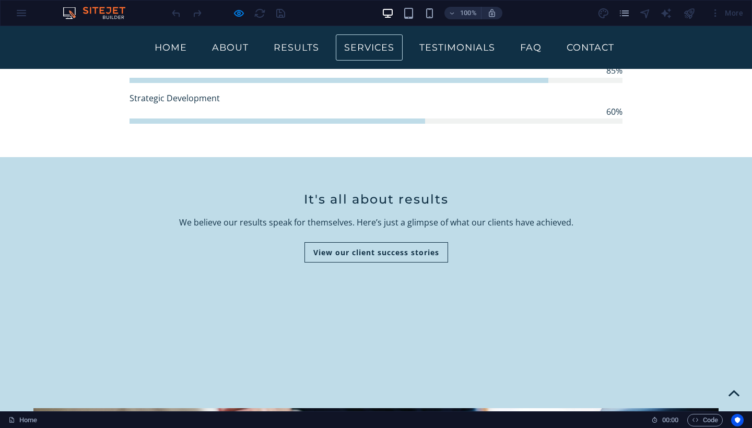
scroll to position [794, 0]
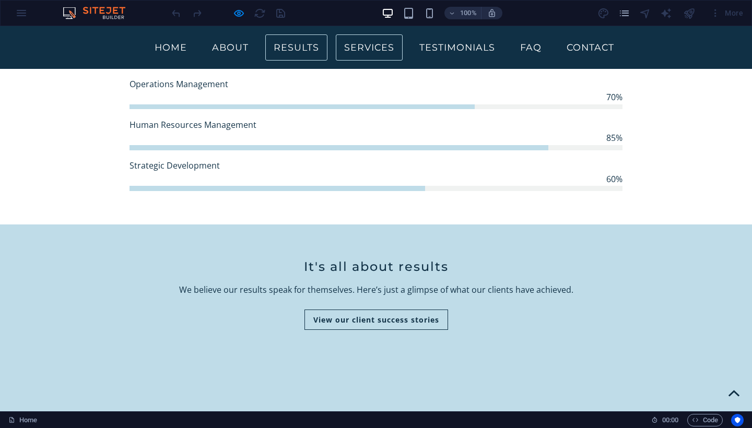
click at [319, 44] on link "Results" at bounding box center [296, 47] width 62 height 26
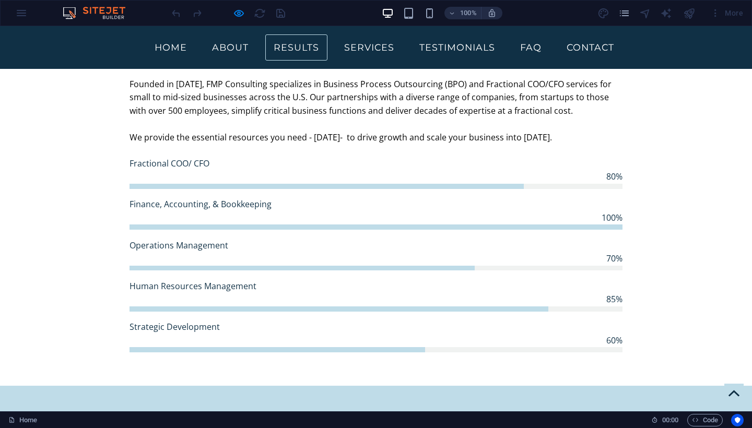
scroll to position [628, 0]
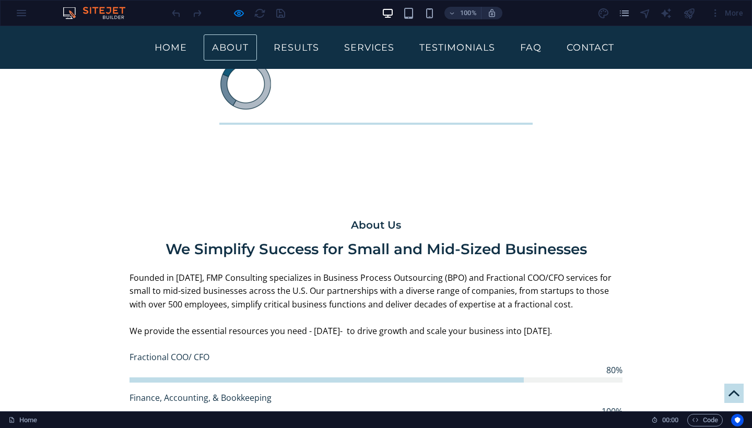
click at [241, 50] on link "About" at bounding box center [230, 47] width 53 height 26
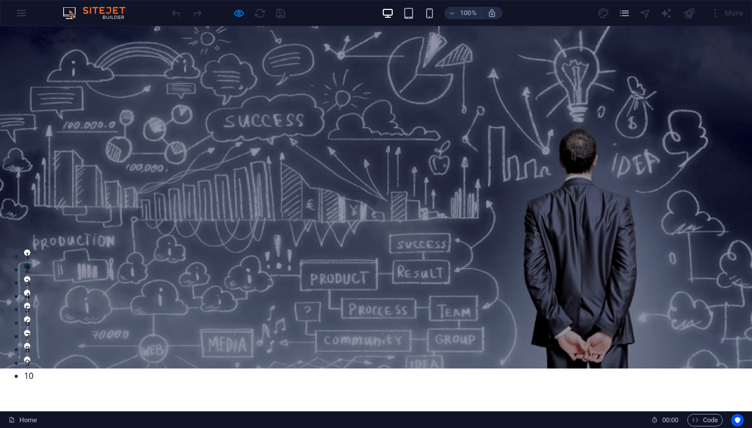
scroll to position [45, 0]
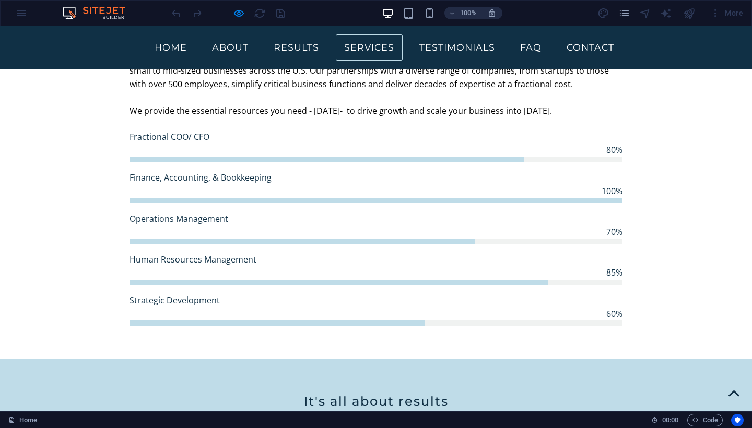
scroll to position [732, 0]
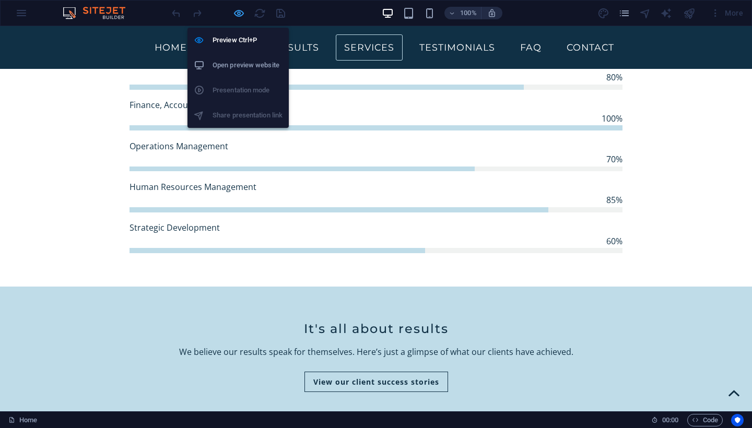
click at [237, 16] on icon "button" at bounding box center [239, 13] width 12 height 12
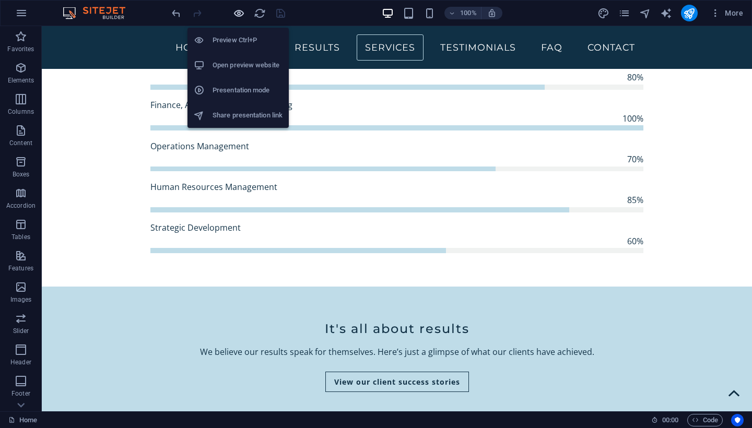
click at [237, 15] on icon "button" at bounding box center [239, 13] width 12 height 12
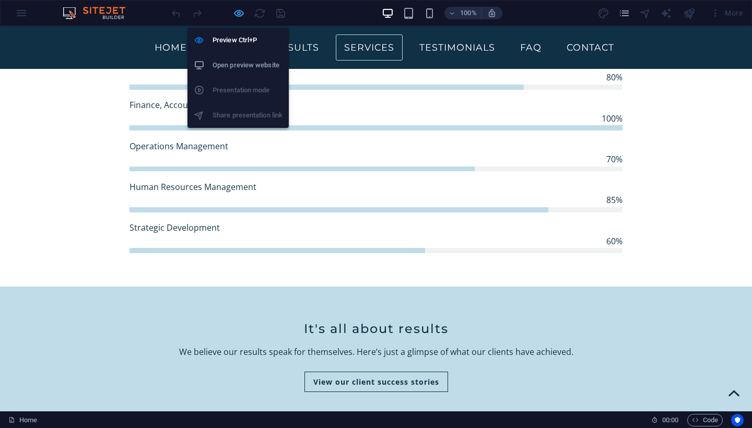
click at [237, 15] on icon "button" at bounding box center [239, 13] width 12 height 12
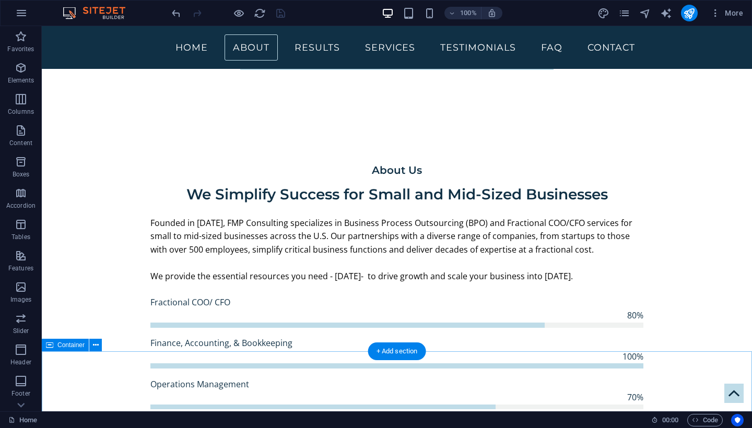
scroll to position [453, 0]
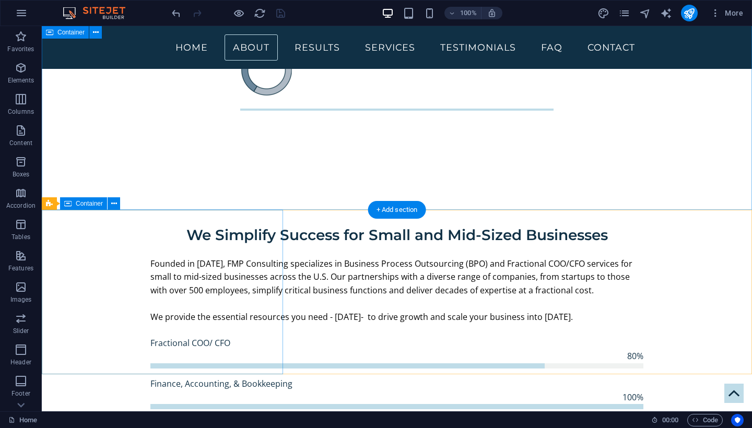
click at [82, 203] on span "Container" at bounding box center [89, 204] width 27 height 6
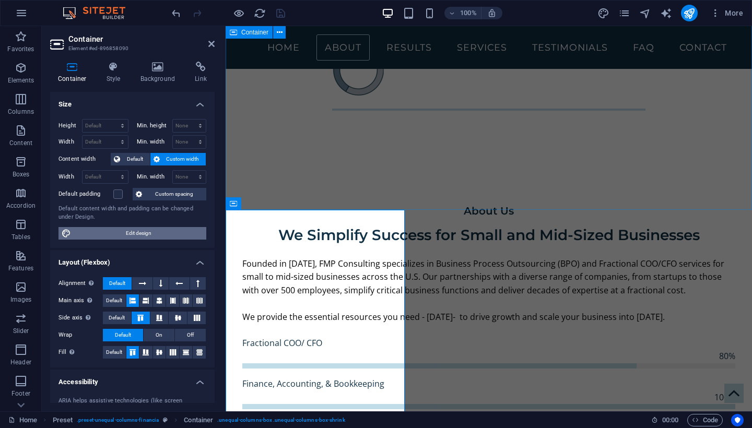
click at [130, 230] on span "Edit design" at bounding box center [138, 233] width 129 height 13
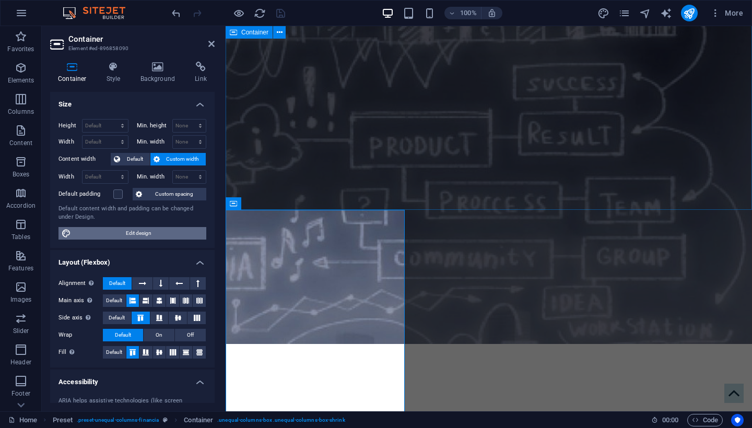
select select "rem"
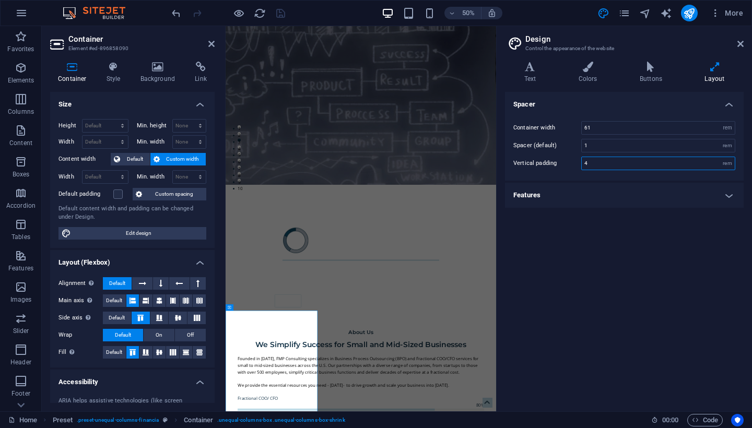
click at [590, 165] on input "4" at bounding box center [658, 163] width 153 height 13
type input "4"
type input "5"
click at [648, 261] on div "Spacer Container width 61 rem px Spacer (default) 1 rem Vertical padding 5 rem …" at bounding box center [624, 247] width 239 height 311
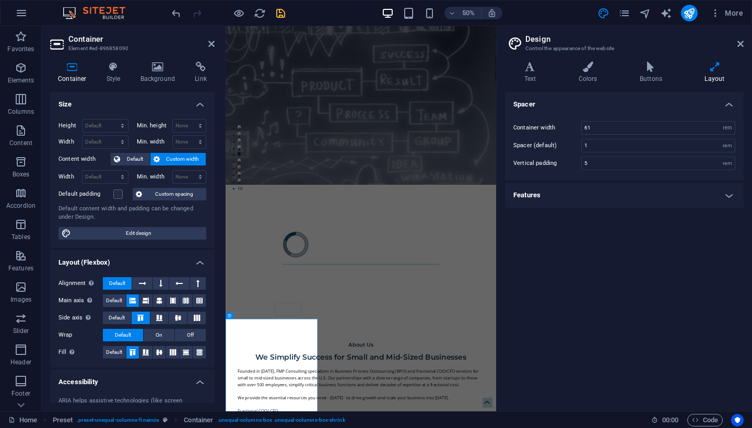
click at [280, 14] on icon "save" at bounding box center [281, 13] width 12 height 12
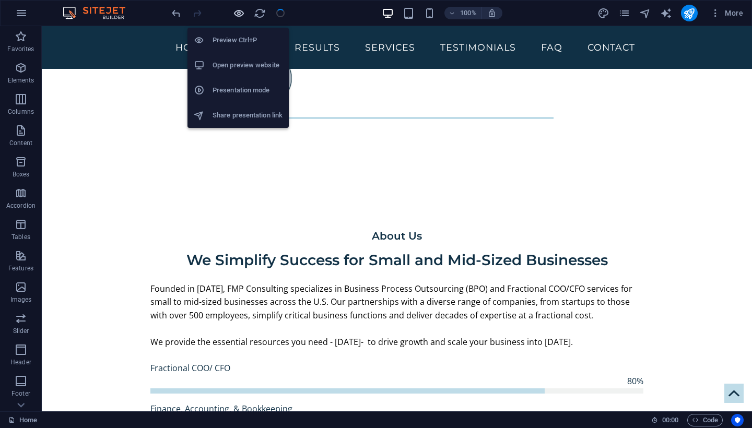
click at [238, 13] on icon "button" at bounding box center [239, 13] width 12 height 12
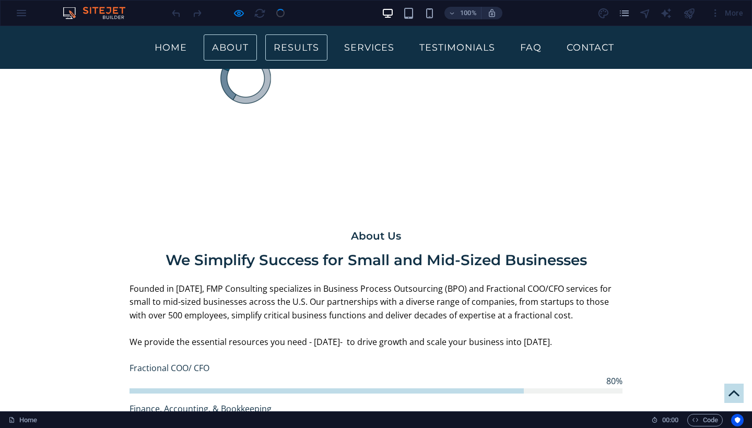
click at [299, 49] on link "Results" at bounding box center [296, 47] width 62 height 26
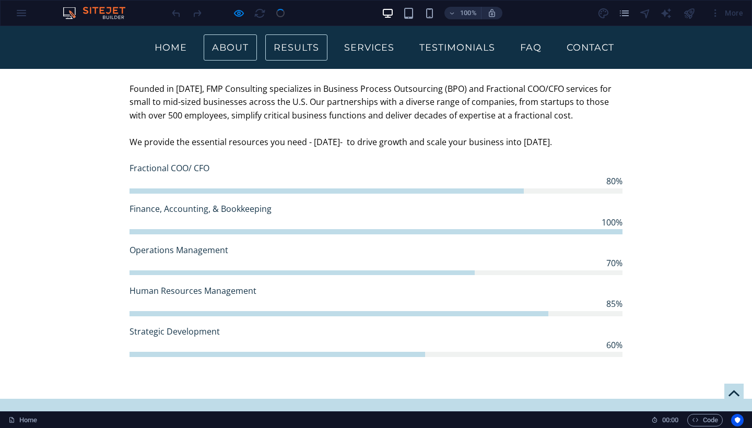
click at [241, 46] on link "About" at bounding box center [230, 47] width 53 height 26
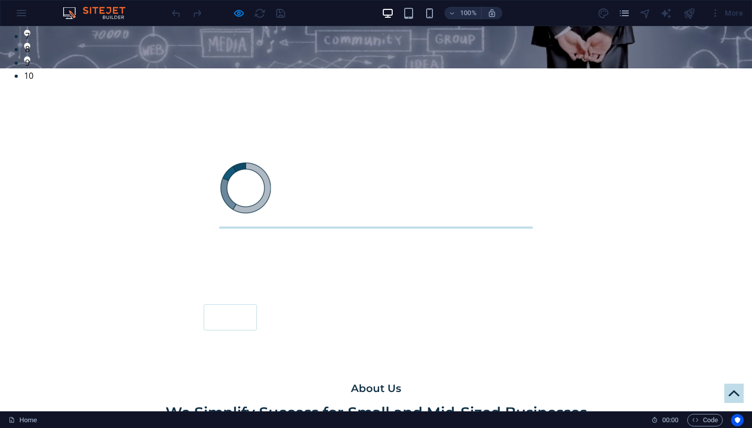
scroll to position [386, 0]
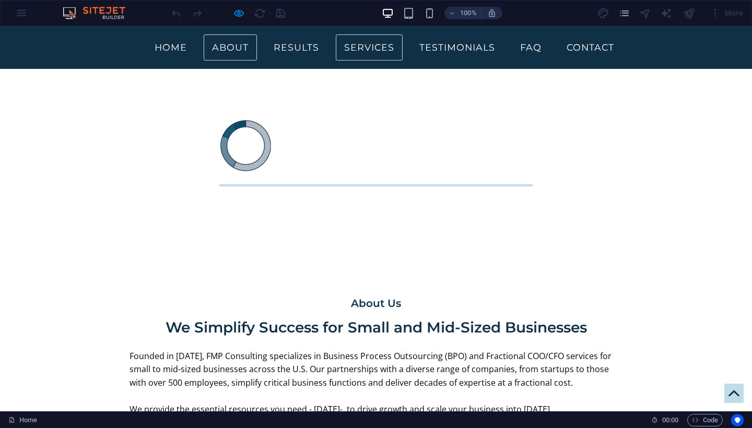
click at [358, 52] on link "Services" at bounding box center [369, 47] width 67 height 26
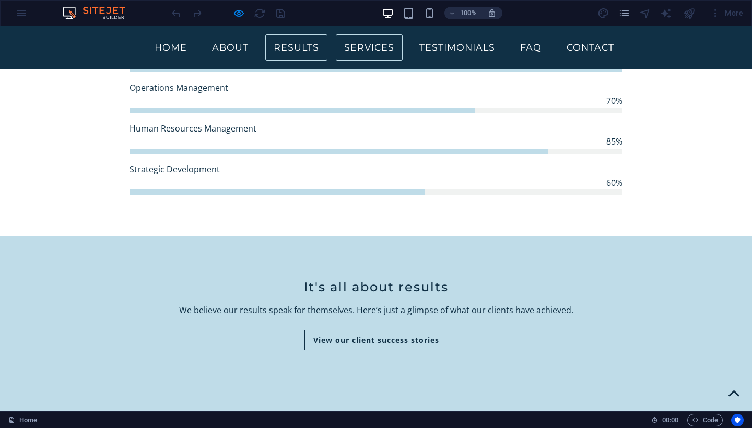
scroll to position [828, 0]
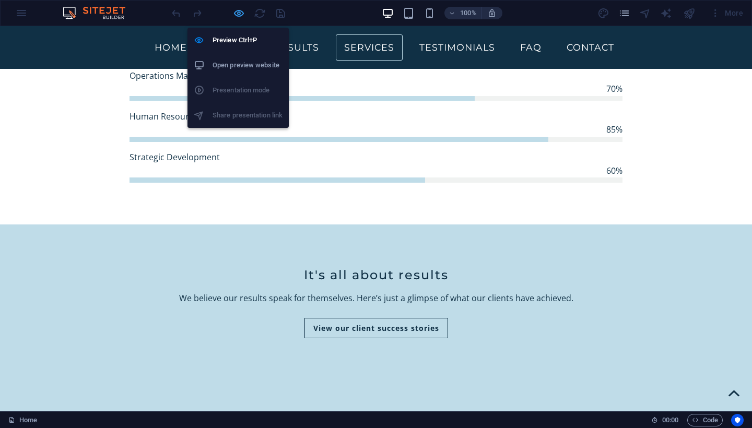
click at [238, 14] on icon "button" at bounding box center [239, 13] width 12 height 12
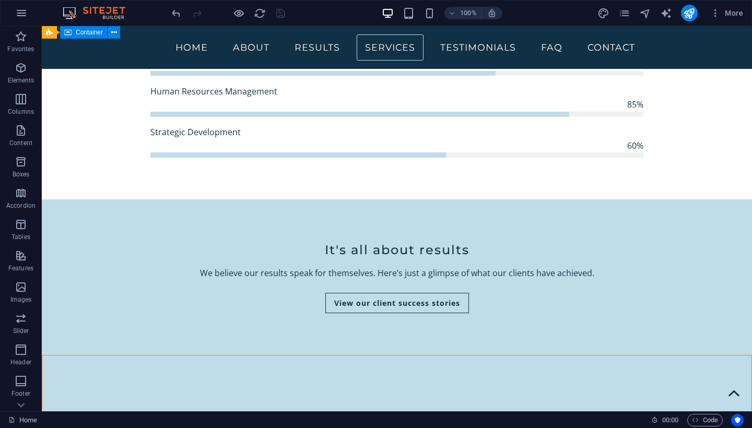
scroll to position [853, 0]
click at [394, 53] on nav "Home About Results Services Testimonials FAQ Contact" at bounding box center [396, 47] width 493 height 26
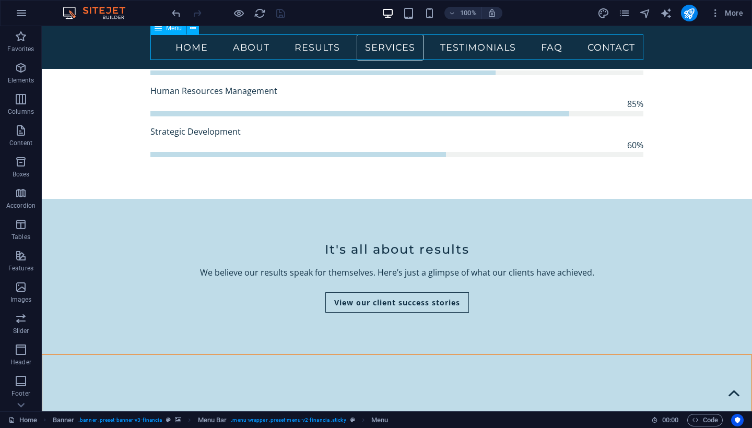
click at [454, 50] on nav "Home About Results Services Testimonials FAQ Contact" at bounding box center [396, 47] width 493 height 26
click at [454, 45] on nav "Home About Results Services Testimonials FAQ Contact" at bounding box center [396, 47] width 493 height 26
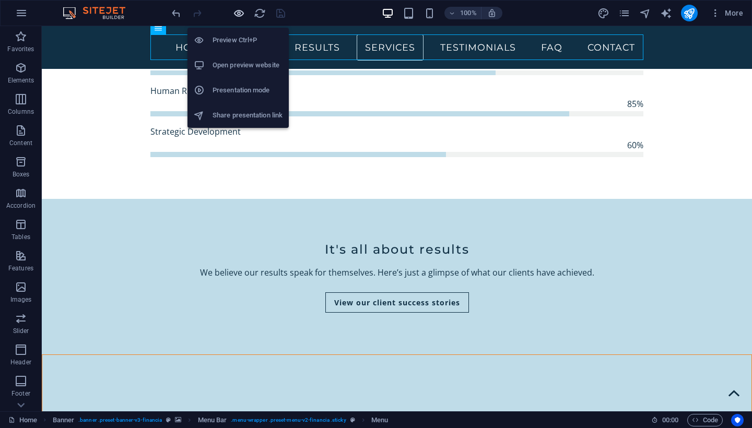
click at [235, 15] on icon "button" at bounding box center [239, 13] width 12 height 12
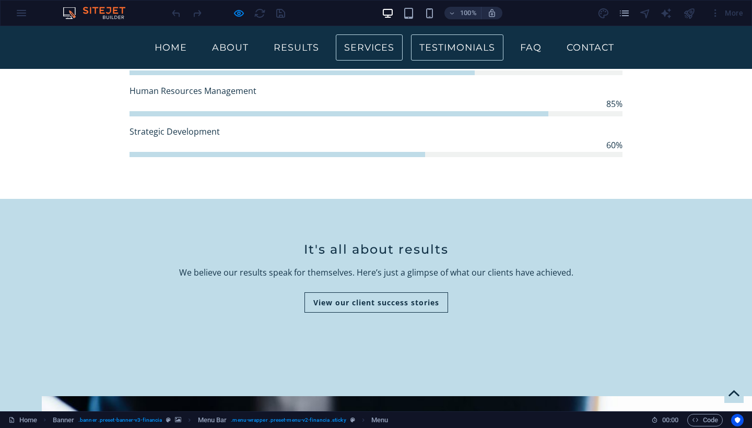
click at [449, 48] on link "Testimonials" at bounding box center [457, 47] width 92 height 26
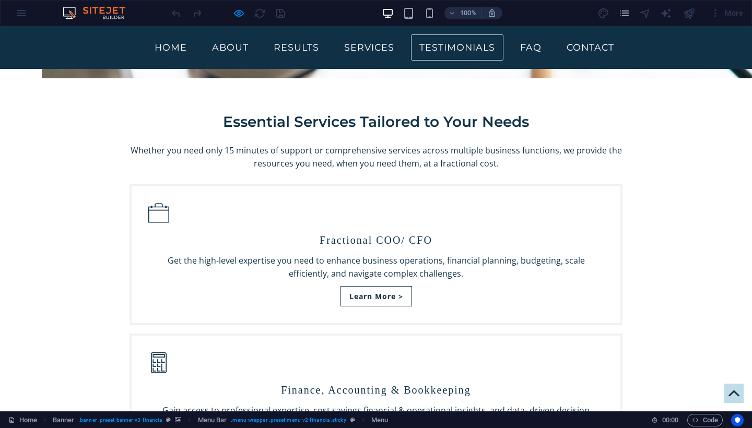
scroll to position [1889, 0]
click at [451, 42] on link "Testimonials" at bounding box center [457, 47] width 92 height 26
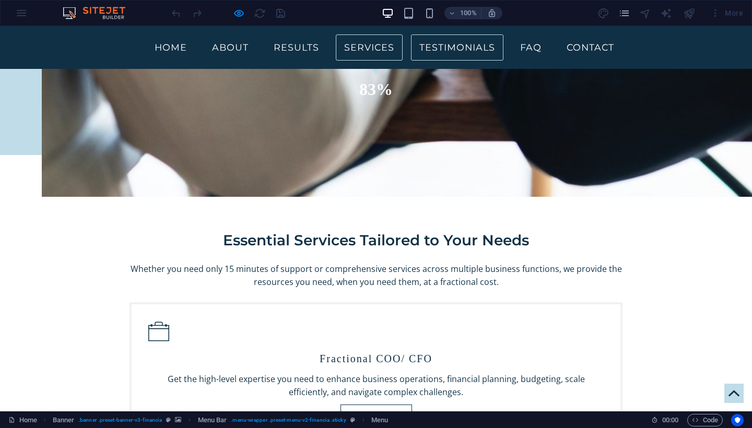
click at [387, 49] on link "Services" at bounding box center [369, 47] width 67 height 26
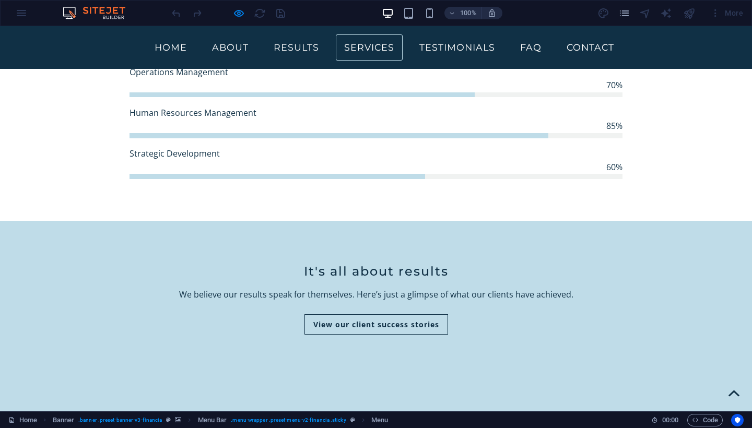
scroll to position [828, 0]
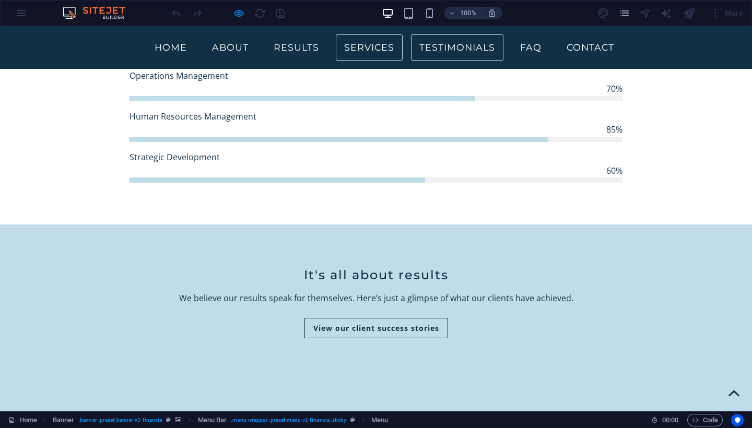
click at [450, 51] on link "Testimonials" at bounding box center [457, 47] width 92 height 26
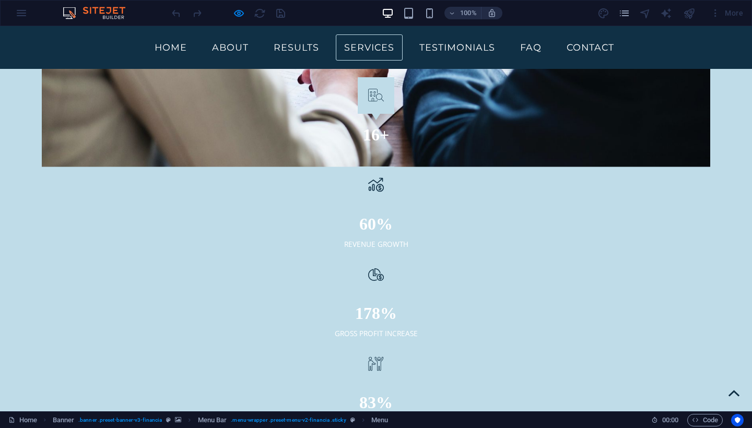
scroll to position [1469, 0]
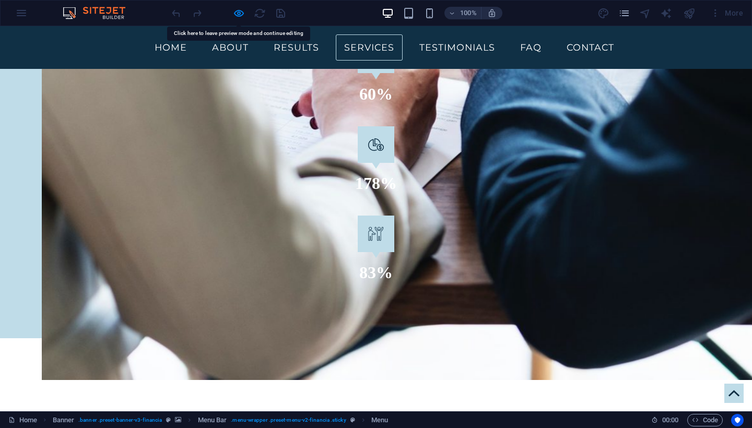
scroll to position [1615, 0]
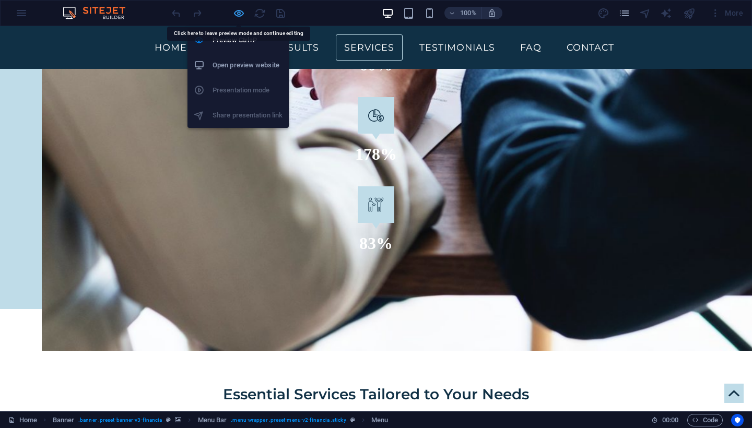
click at [240, 14] on icon "button" at bounding box center [239, 13] width 12 height 12
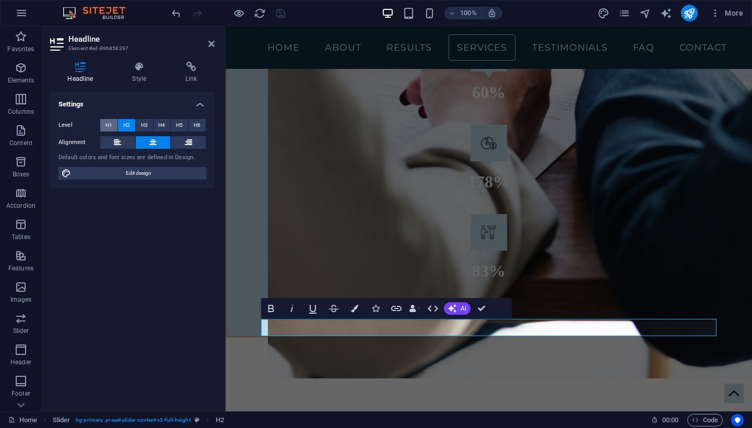
click at [112, 125] on button "H1" at bounding box center [108, 125] width 17 height 13
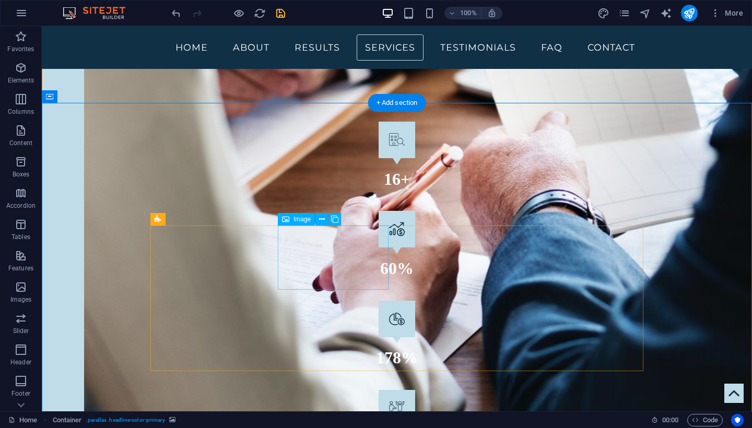
scroll to position [1413, 0]
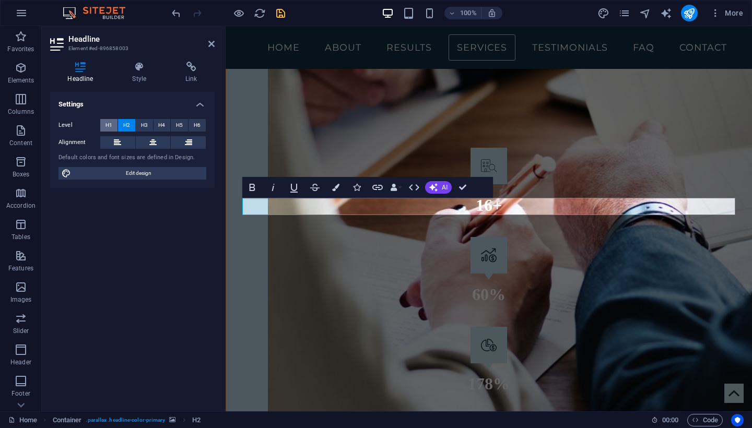
click at [110, 126] on span "H1" at bounding box center [109, 125] width 7 height 13
click at [126, 123] on span "H2" at bounding box center [126, 125] width 7 height 13
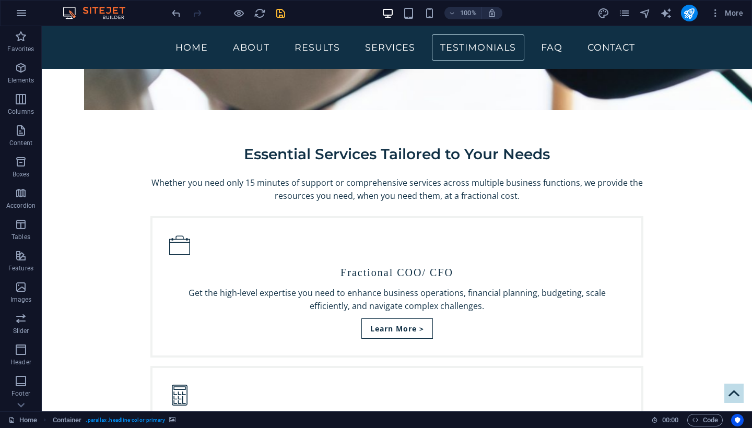
scroll to position [1867, 0]
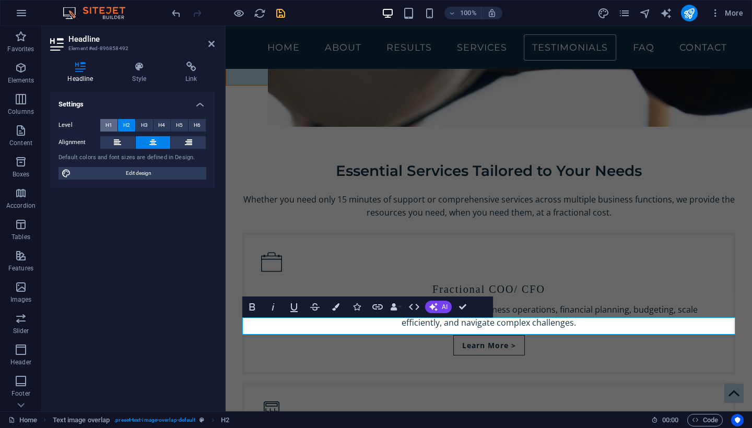
click at [107, 124] on span "H1" at bounding box center [109, 125] width 7 height 13
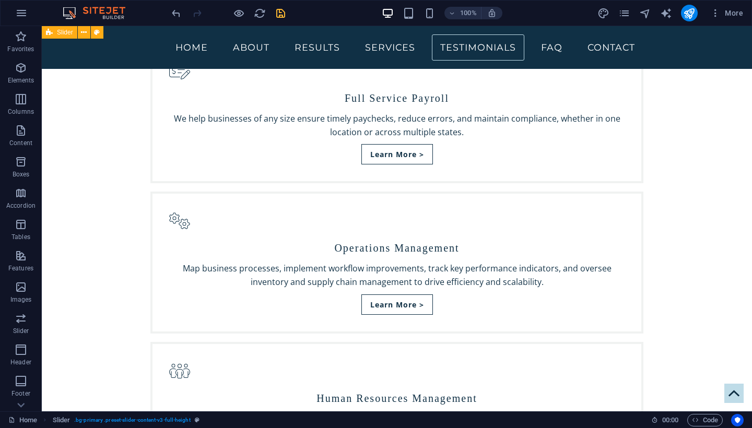
scroll to position [2332, 0]
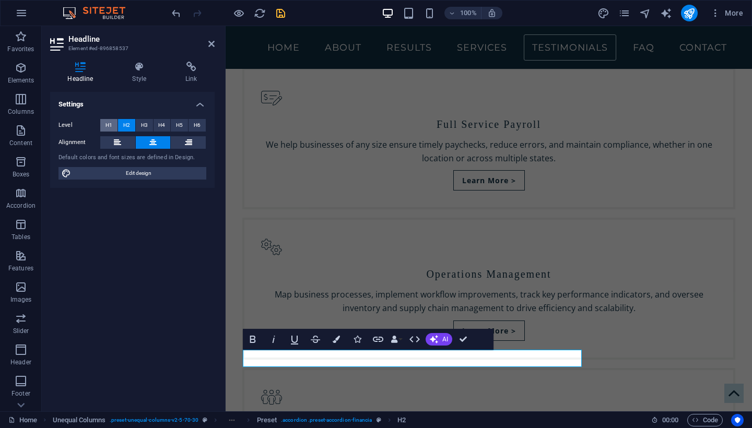
click at [109, 126] on span "H1" at bounding box center [109, 125] width 7 height 13
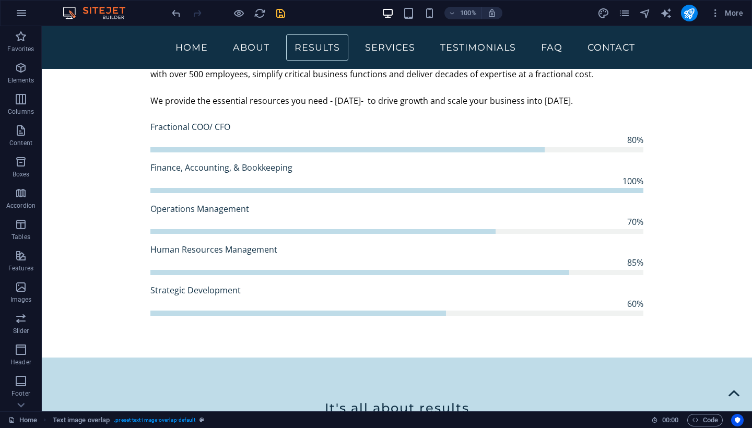
scroll to position [587, 0]
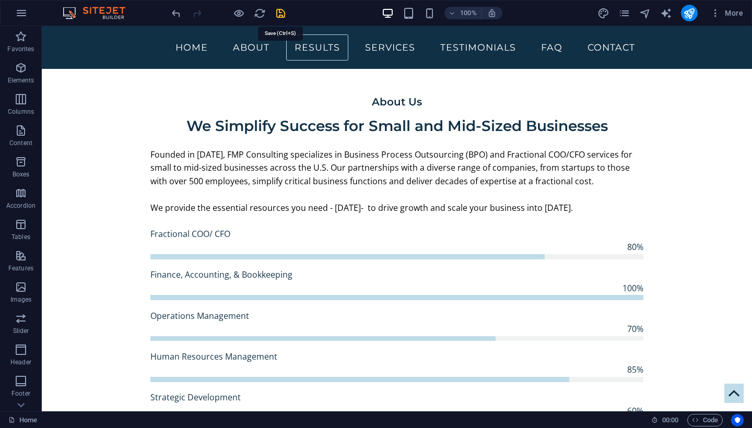
click at [279, 12] on icon "save" at bounding box center [281, 13] width 12 height 12
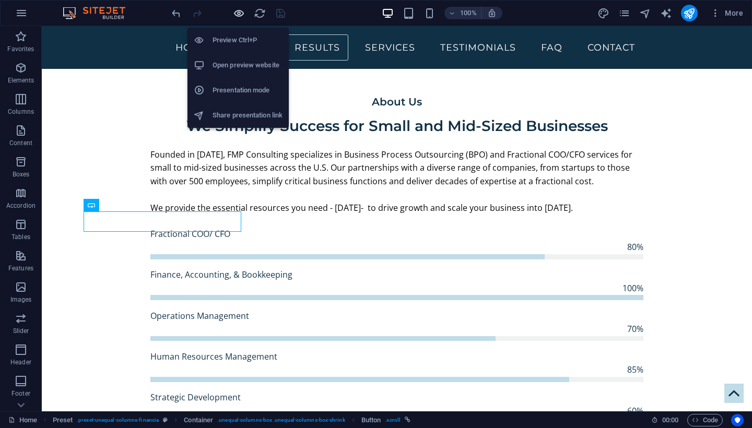
click at [237, 12] on icon "button" at bounding box center [239, 13] width 12 height 12
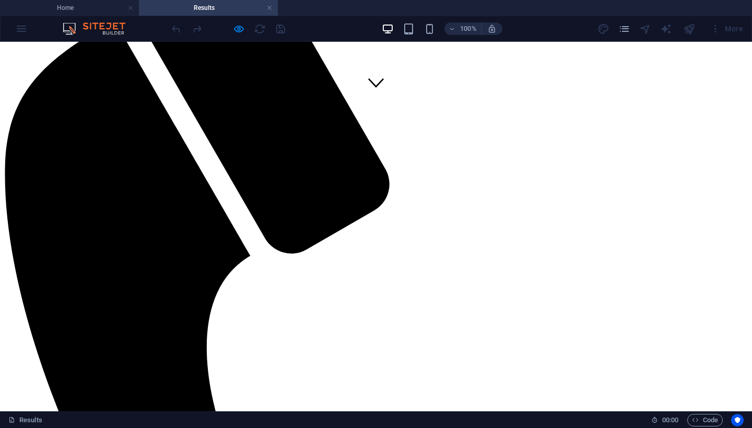
scroll to position [312, 0]
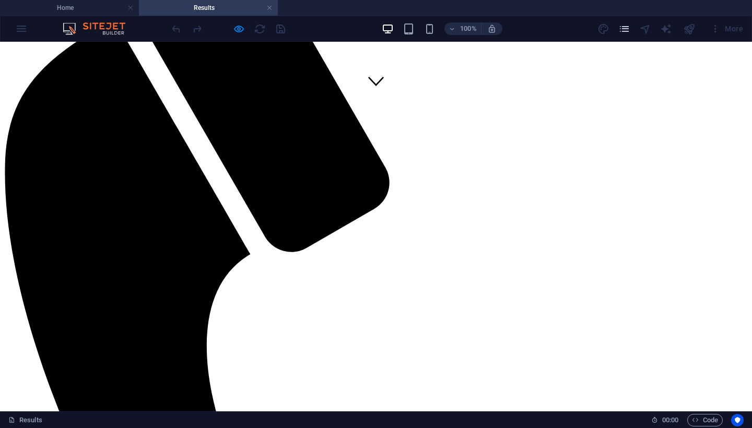
click at [627, 31] on icon "pages" at bounding box center [625, 29] width 12 height 12
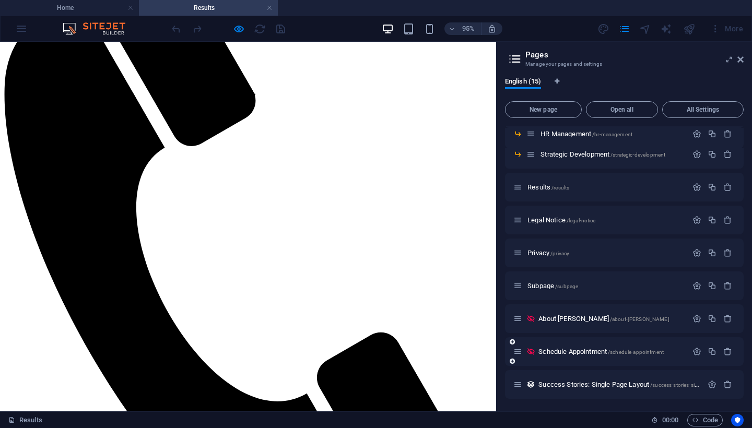
scroll to position [142, 0]
click at [558, 385] on span "Success Stories: Single Page Layout /success-stories-single-page-layout" at bounding box center [637, 385] width 196 height 8
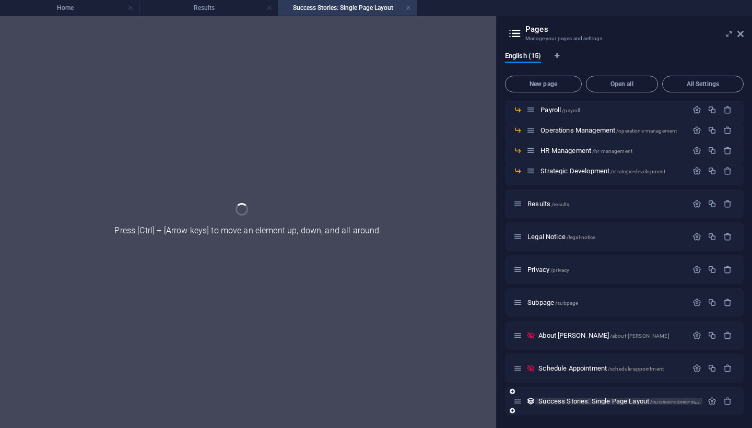
click at [558, 385] on div "Home / Services /services Fractional COO/CFO /fractional-coo-cfo Finance, Accou…" at bounding box center [624, 209] width 239 height 414
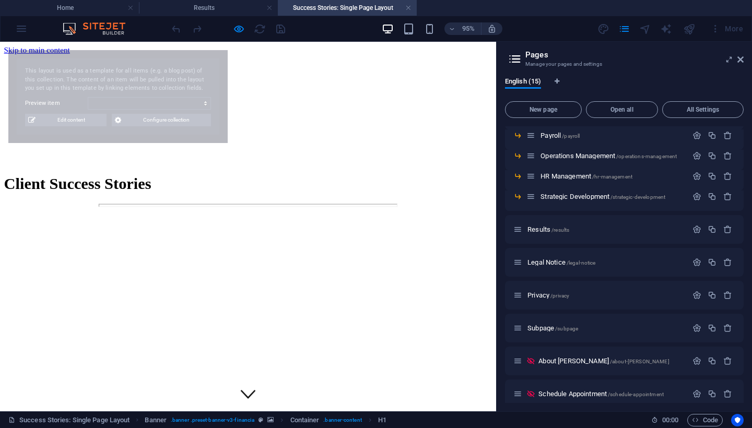
scroll to position [0, 0]
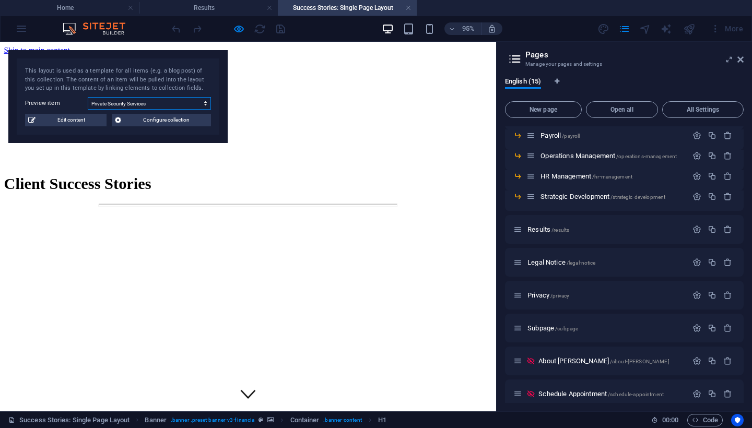
select select "68bc770b54c51468bb0bd5d3"
click at [406, 8] on link at bounding box center [408, 8] width 6 height 10
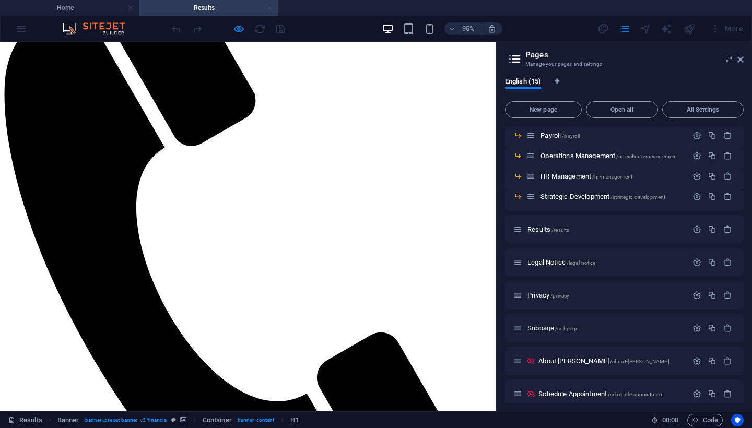
click at [271, 8] on link at bounding box center [269, 8] width 6 height 10
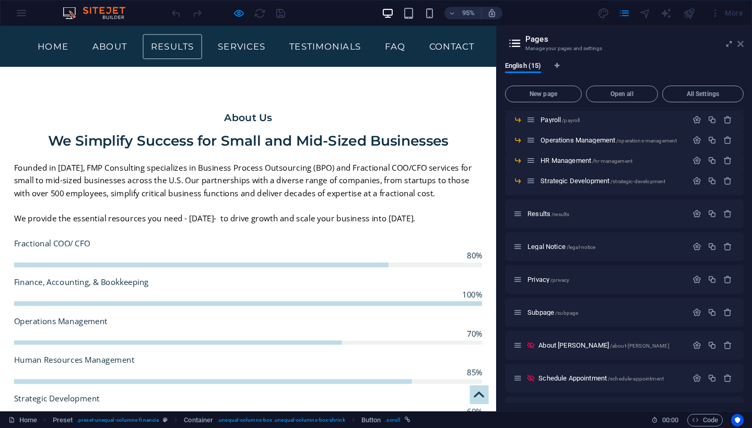
click at [742, 45] on icon at bounding box center [741, 44] width 6 height 8
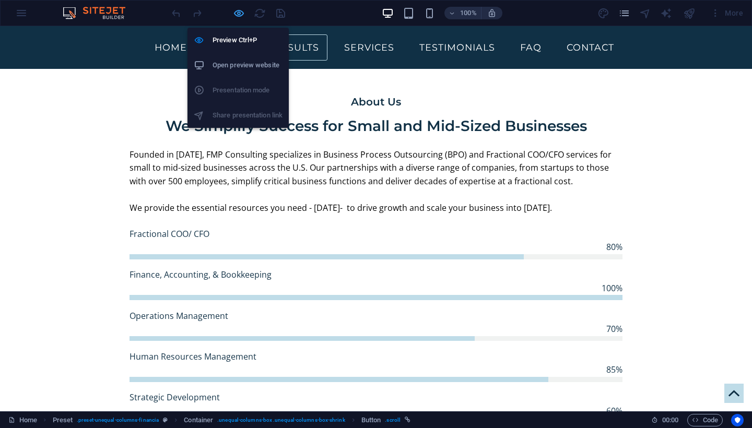
click at [237, 11] on icon "button" at bounding box center [239, 13] width 12 height 12
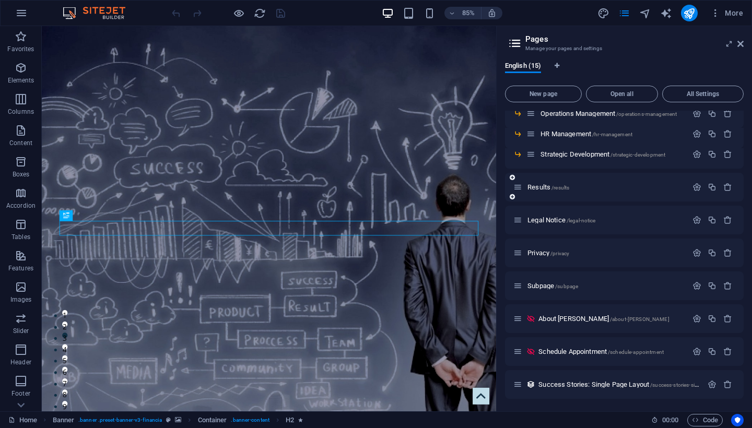
scroll to position [126, 0]
click at [563, 385] on span "Success Stories: Single Page Layout /success-stories-single-page-layout" at bounding box center [637, 385] width 196 height 8
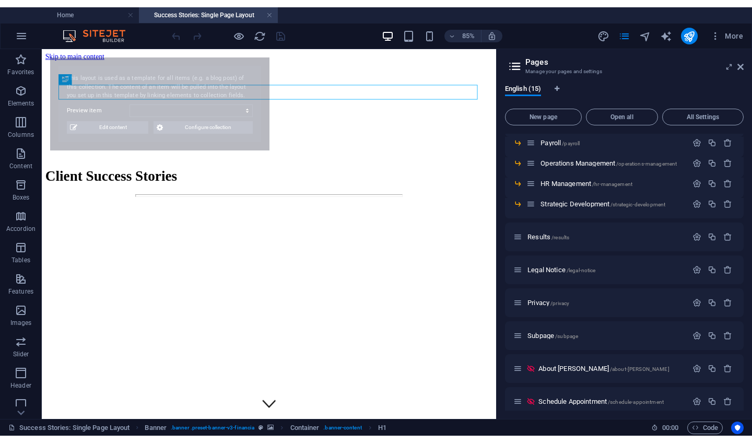
scroll to position [0, 0]
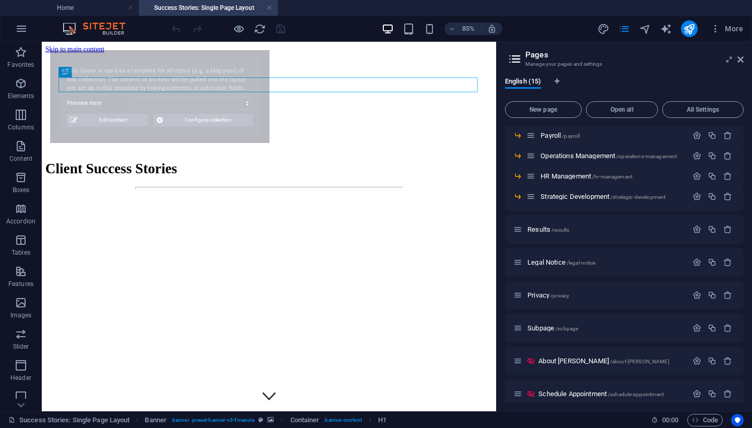
select select "68bc806f91c514eb510f76e8"
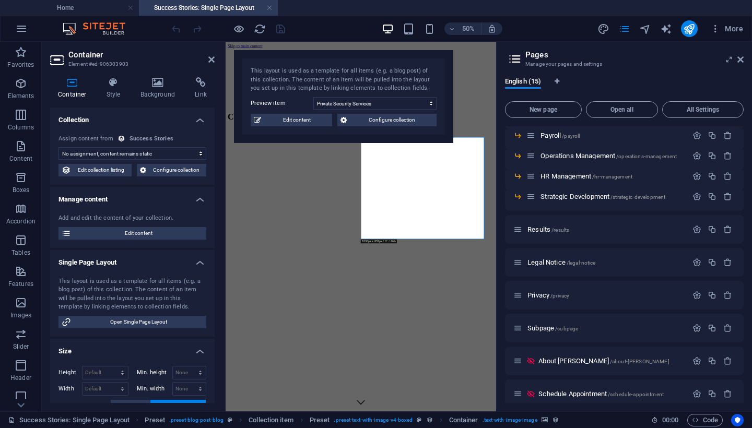
click at [160, 90] on h4 "Background" at bounding box center [160, 88] width 55 height 22
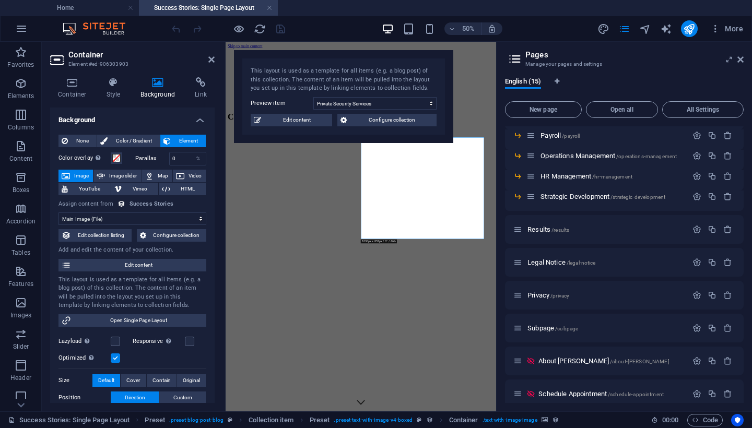
click at [175, 143] on span "Element" at bounding box center [188, 141] width 29 height 13
click at [127, 144] on span "Color / Gradient" at bounding box center [134, 141] width 46 height 13
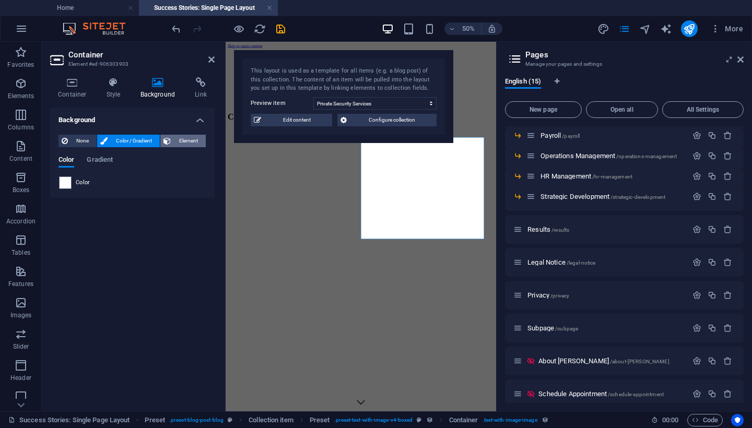
click at [170, 143] on icon at bounding box center [167, 141] width 7 height 13
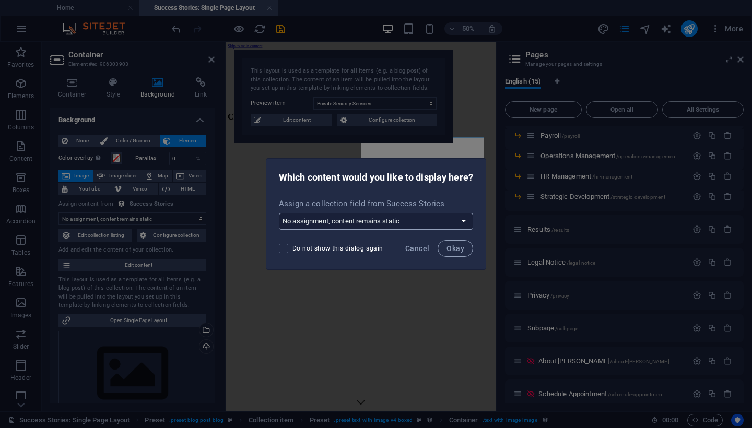
select select "image"
click at [456, 248] on span "Okay" at bounding box center [456, 249] width 18 height 8
select select "image"
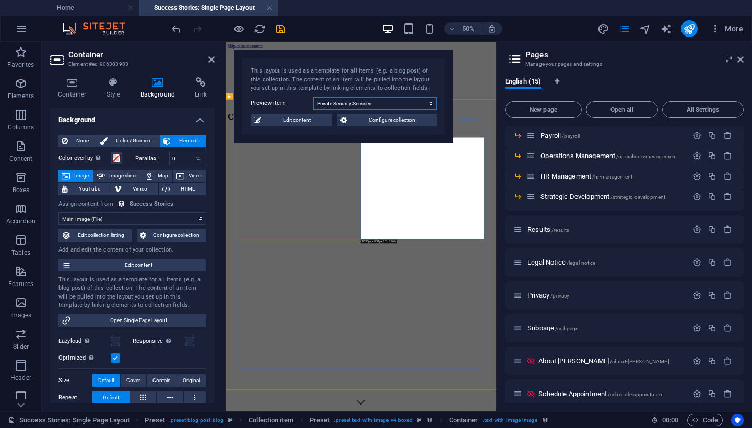
select select "68bc7324d57c17f0a708b9d2"
click at [280, 29] on icon "save" at bounding box center [281, 29] width 12 height 12
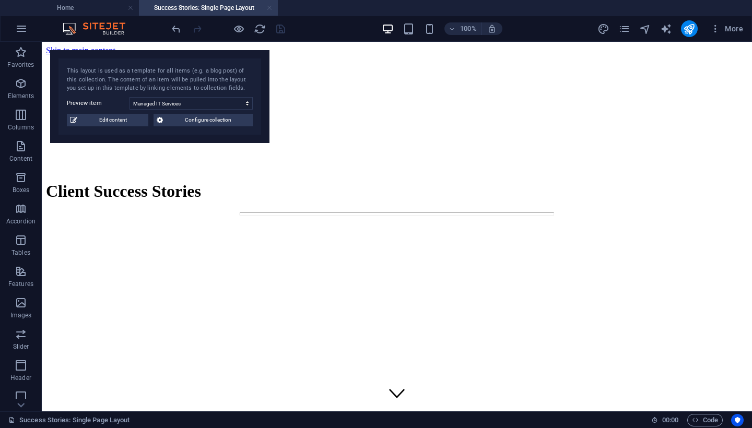
click at [271, 7] on link at bounding box center [269, 8] width 6 height 10
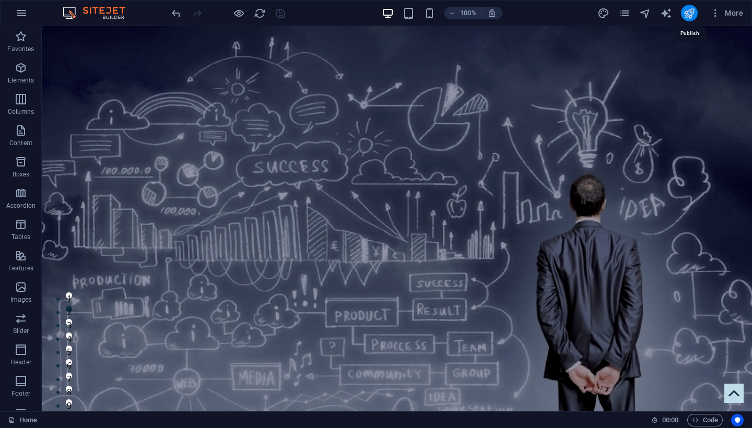
click at [260, 11] on icon "reload" at bounding box center [260, 13] width 12 height 12
